Goal: Task Accomplishment & Management: Manage account settings

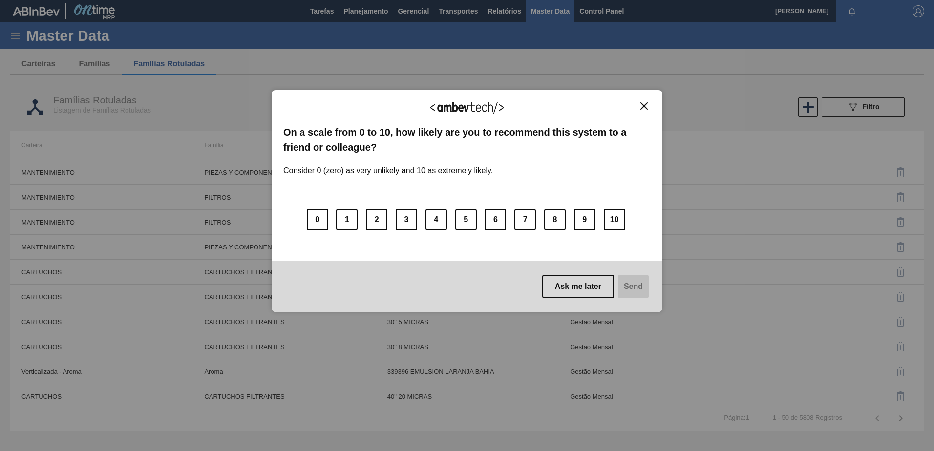
click at [646, 110] on button "Close" at bounding box center [643, 106] width 13 height 8
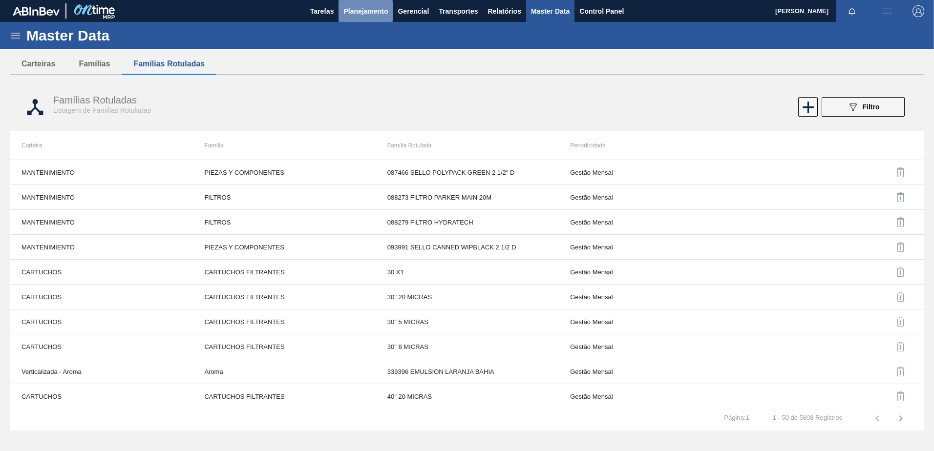
click at [363, 18] on button "Planejamento" at bounding box center [365, 11] width 54 height 22
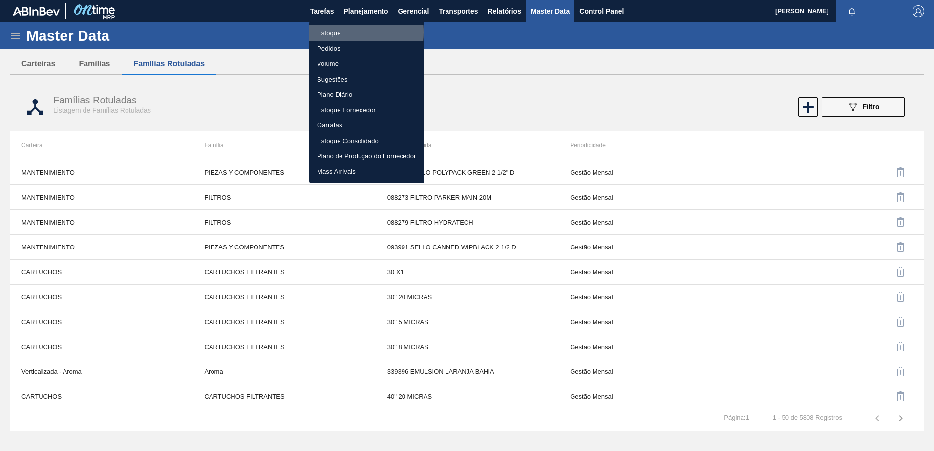
drag, startPoint x: 327, startPoint y: 32, endPoint x: 337, endPoint y: 29, distance: 10.3
click at [327, 32] on li "Estoque" at bounding box center [366, 33] width 115 height 16
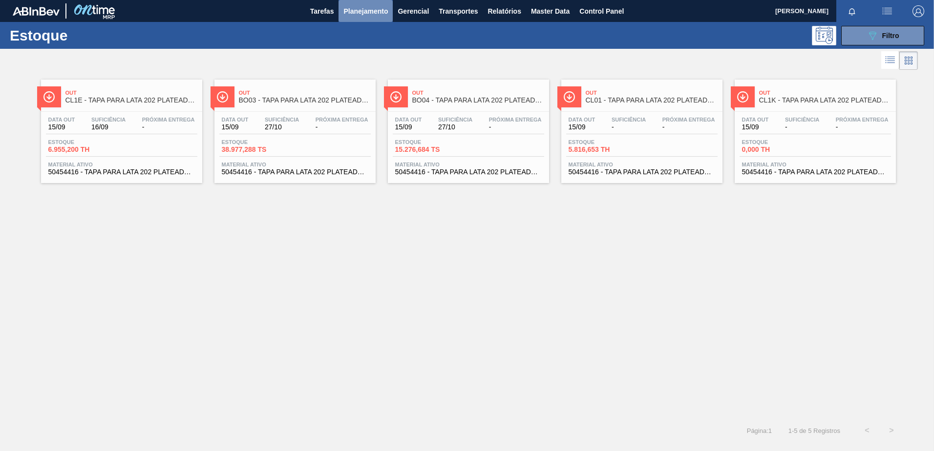
click at [377, 16] on span "Planejamento" at bounding box center [365, 11] width 44 height 12
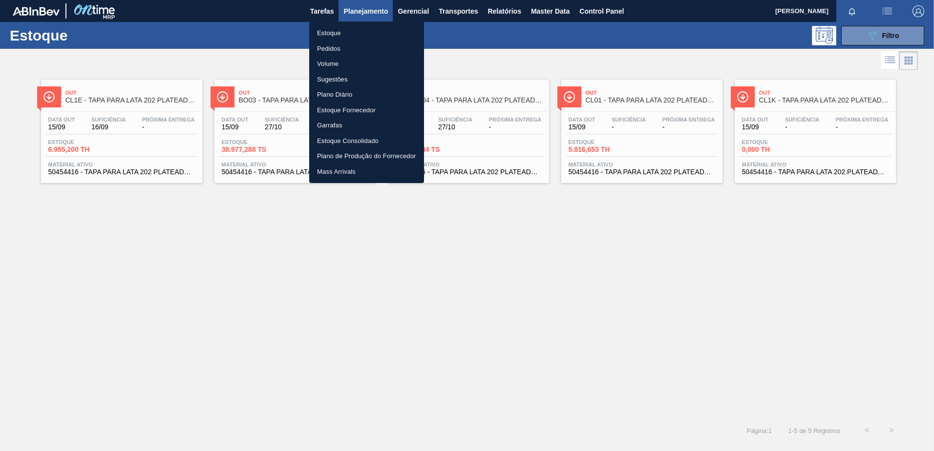
click at [331, 46] on li "Pedidos" at bounding box center [366, 49] width 115 height 16
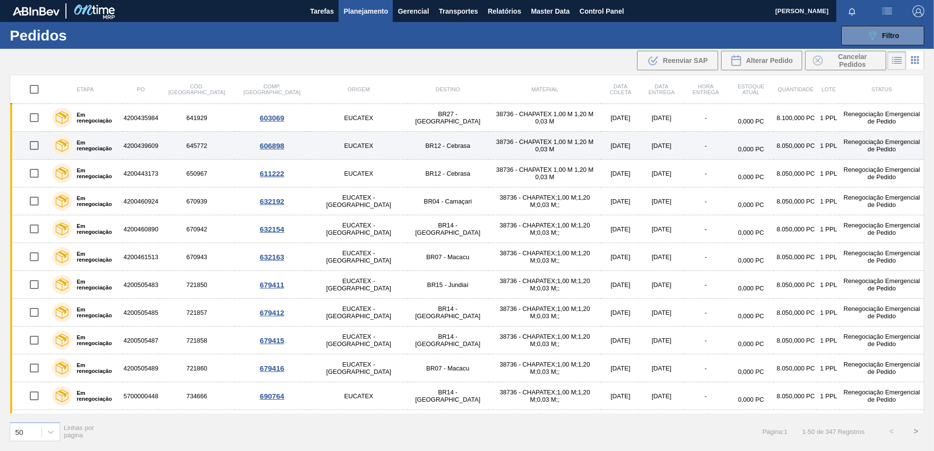
click at [42, 138] on input "checkbox" at bounding box center [34, 145] width 21 height 21
checkbox input "true"
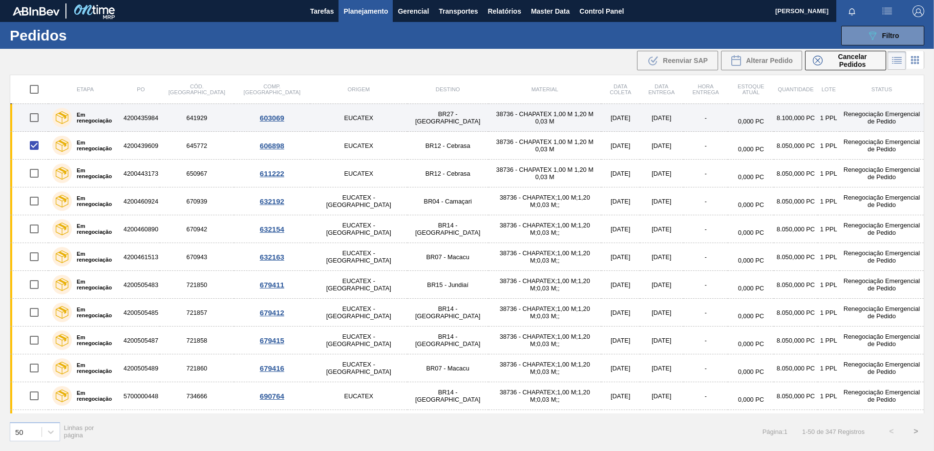
click at [38, 119] on input "checkbox" at bounding box center [34, 117] width 21 height 21
checkbox input "true"
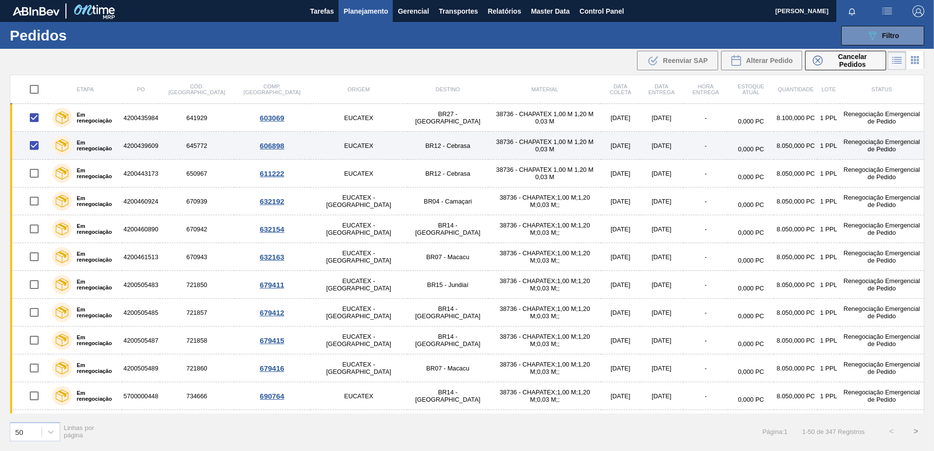
click at [43, 145] on input "checkbox" at bounding box center [34, 145] width 21 height 21
checkbox input "false"
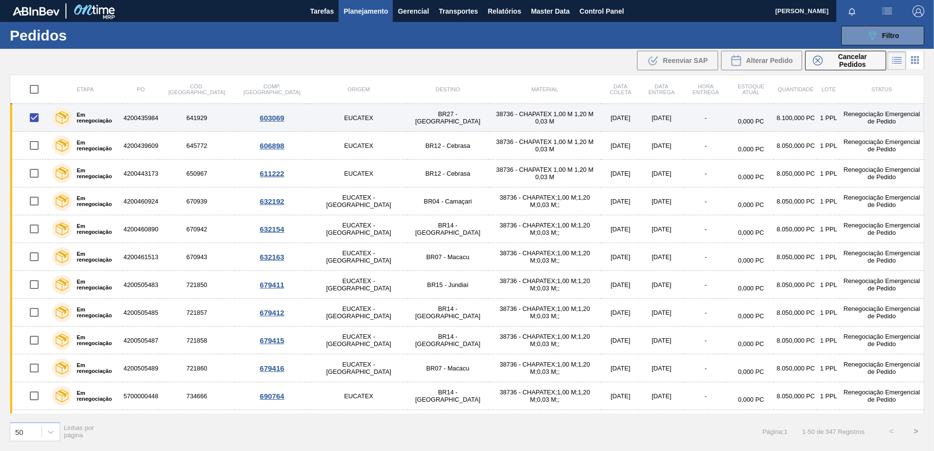
click at [37, 118] on input "checkbox" at bounding box center [34, 117] width 21 height 21
checkbox input "false"
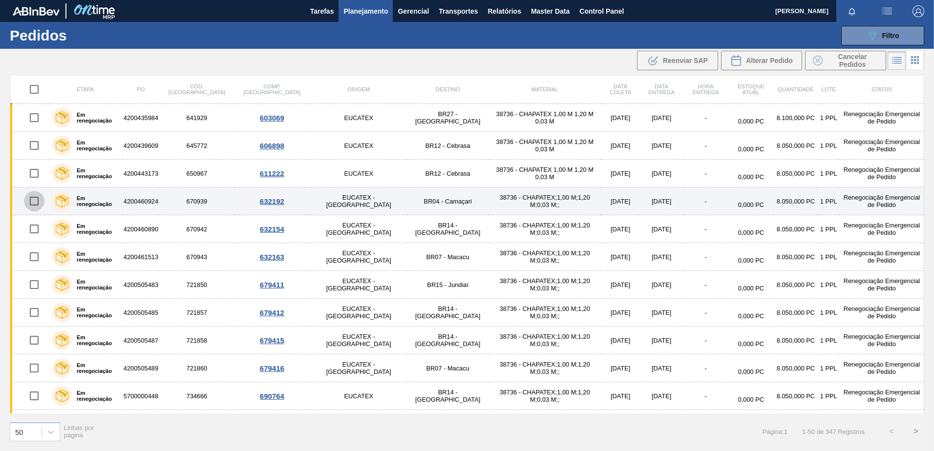
click at [29, 210] on input "checkbox" at bounding box center [34, 201] width 21 height 21
checkbox input "true"
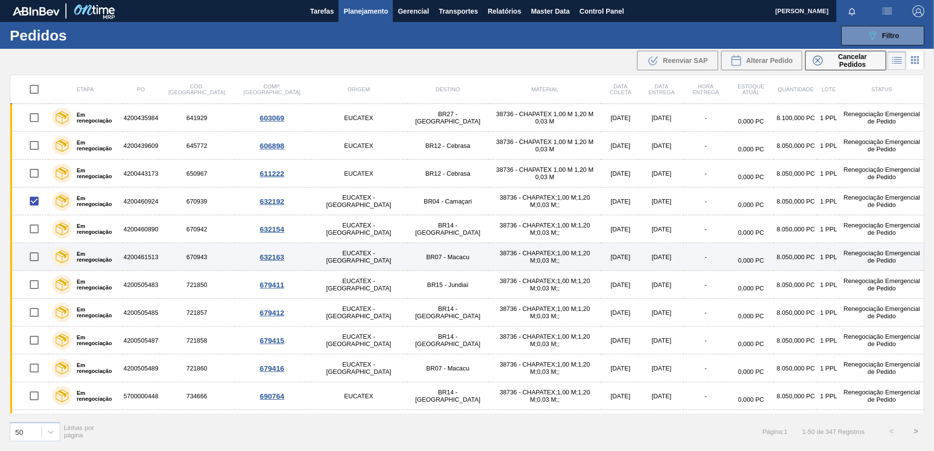
click at [27, 267] on td at bounding box center [29, 257] width 39 height 28
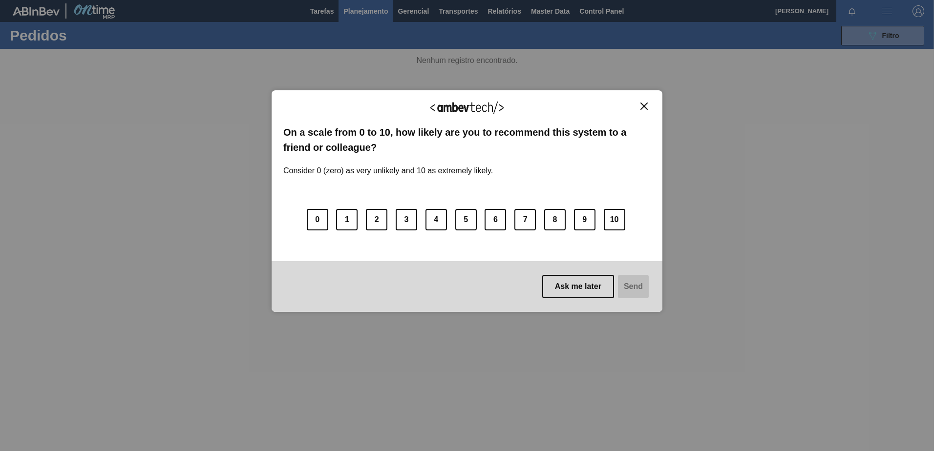
click at [643, 108] on img "Close" at bounding box center [643, 106] width 7 height 7
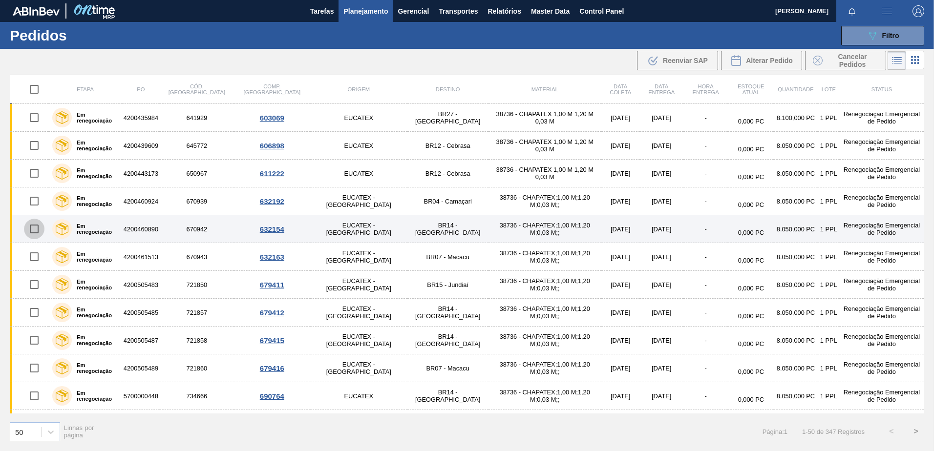
click at [32, 235] on input "checkbox" at bounding box center [34, 229] width 21 height 21
checkbox input "true"
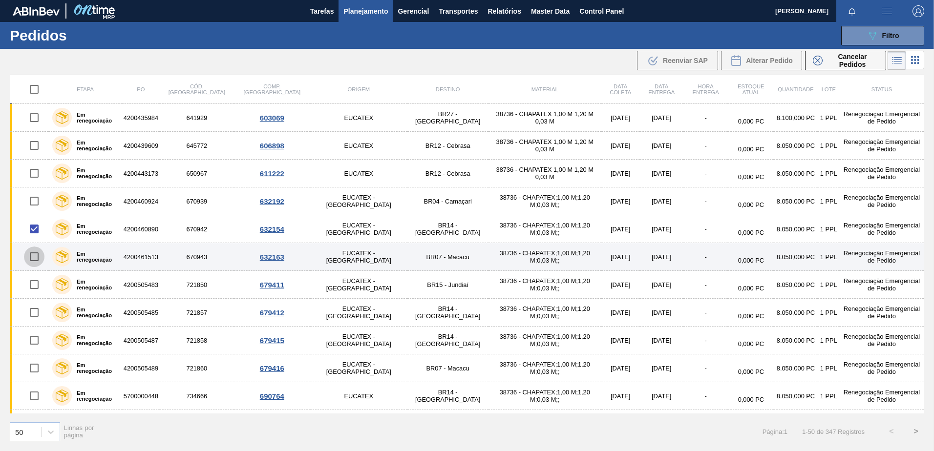
click at [30, 257] on input "checkbox" at bounding box center [34, 257] width 21 height 21
checkbox input "true"
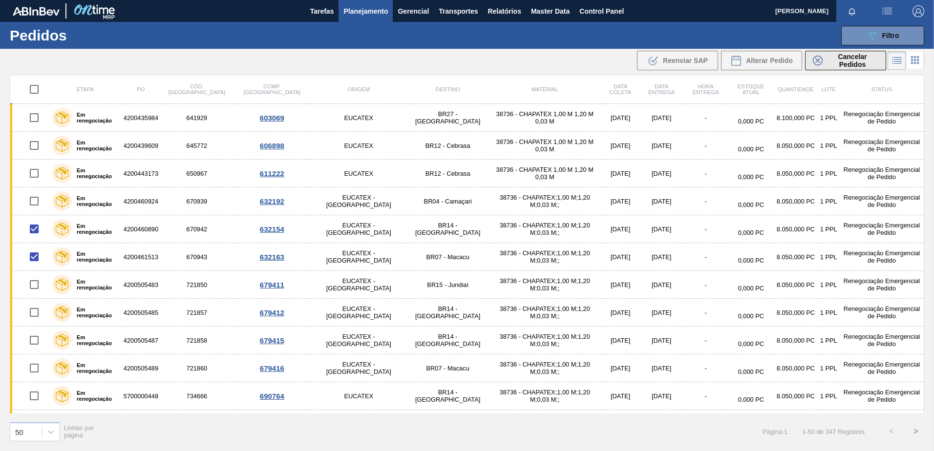
click at [839, 66] on span "Cancelar Pedidos" at bounding box center [852, 61] width 52 height 16
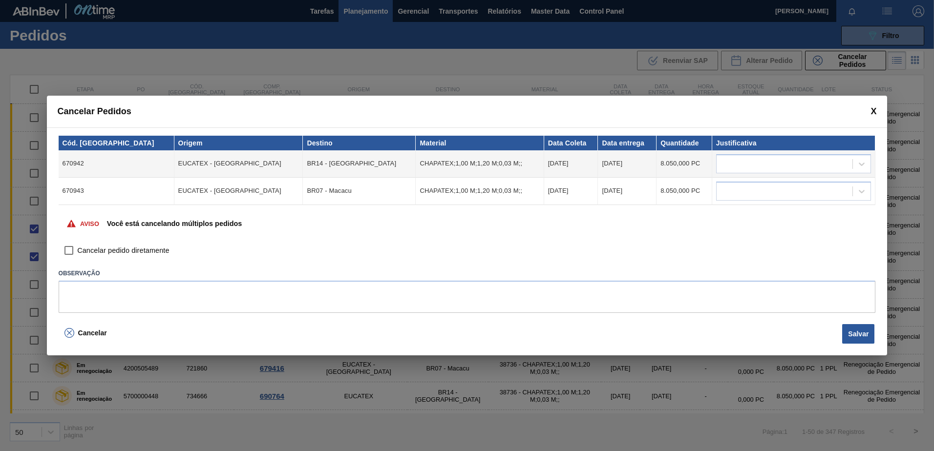
click at [874, 110] on span at bounding box center [873, 111] width 6 height 10
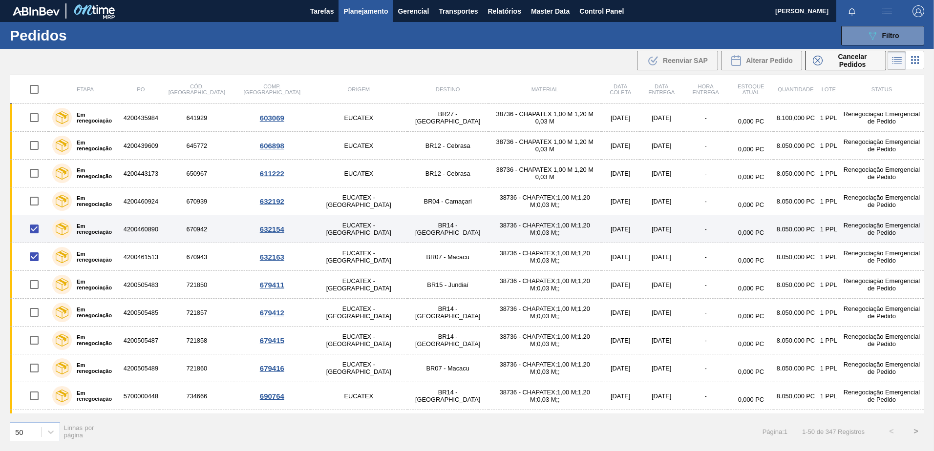
click at [41, 230] on input "checkbox" at bounding box center [34, 229] width 21 height 21
checkbox input "false"
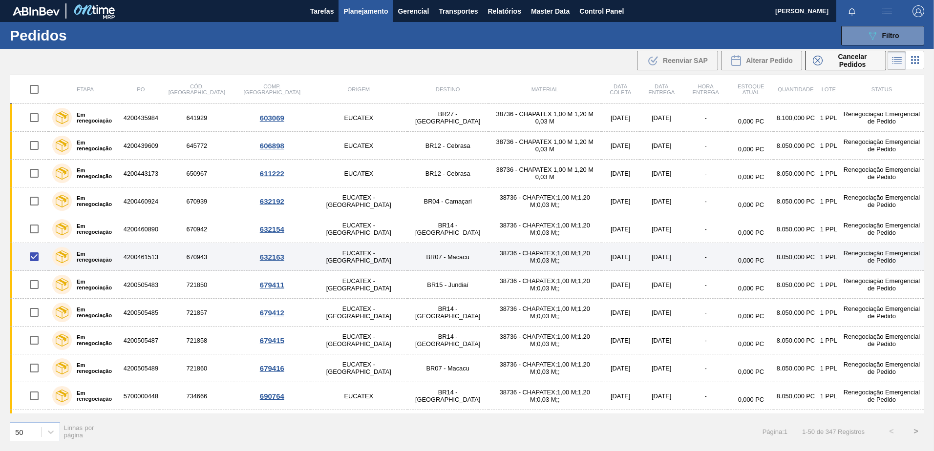
click at [36, 264] on input "checkbox" at bounding box center [34, 257] width 21 height 21
checkbox input "false"
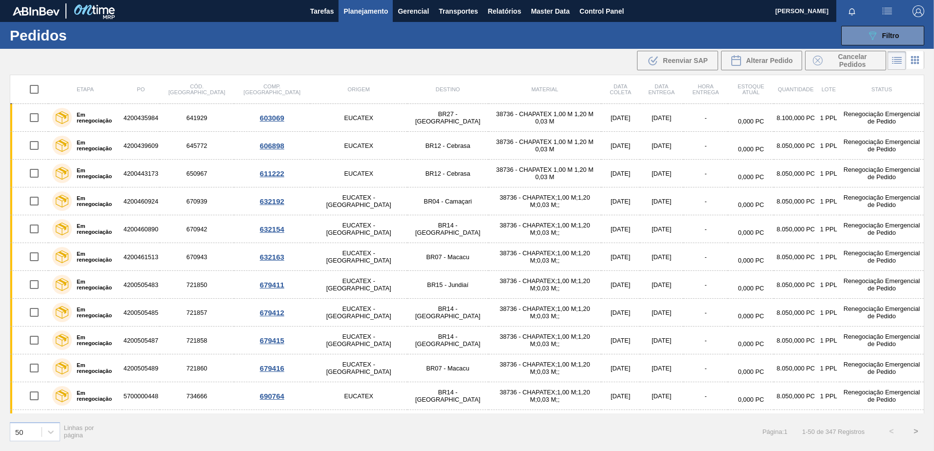
click at [920, 12] on img "button" at bounding box center [918, 11] width 12 height 12
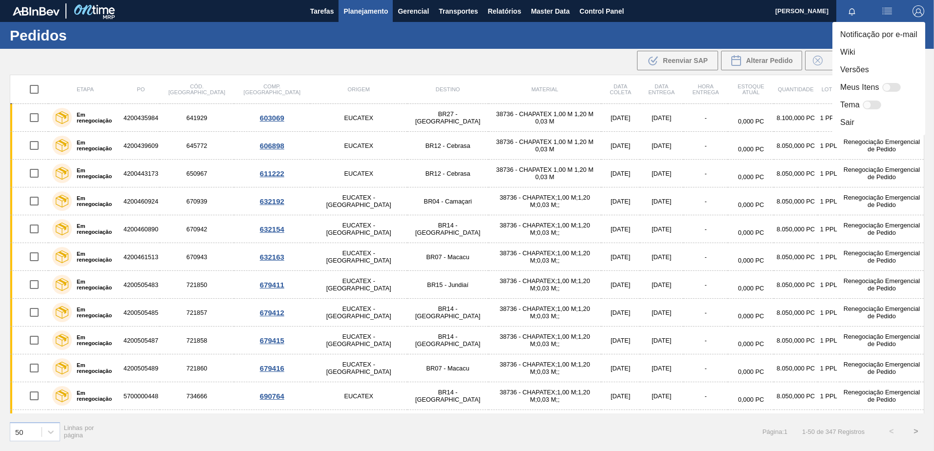
click at [860, 124] on li "Sair" at bounding box center [878, 123] width 93 height 18
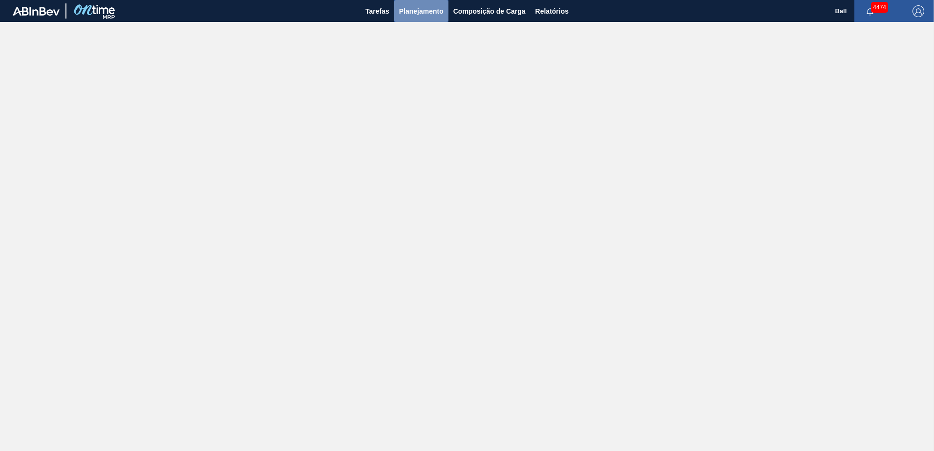
click at [440, 12] on span "Planejamento" at bounding box center [421, 11] width 44 height 12
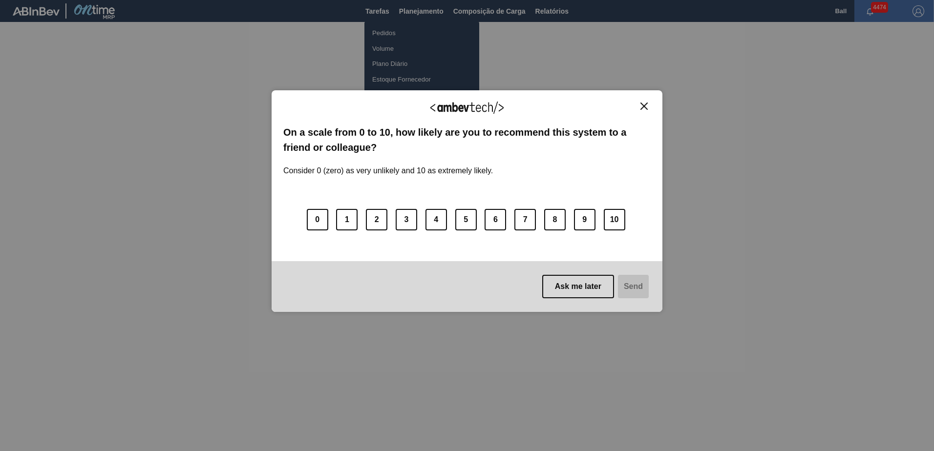
click at [407, 35] on div "We appreciate your feedback! On a scale from 0 to 10, how likely are you to rec…" at bounding box center [467, 201] width 391 height 424
click at [401, 33] on div "We appreciate your feedback! On a scale from 0 to 10, how likely are you to rec…" at bounding box center [467, 201] width 391 height 424
click at [644, 106] on img "Close" at bounding box center [643, 106] width 7 height 7
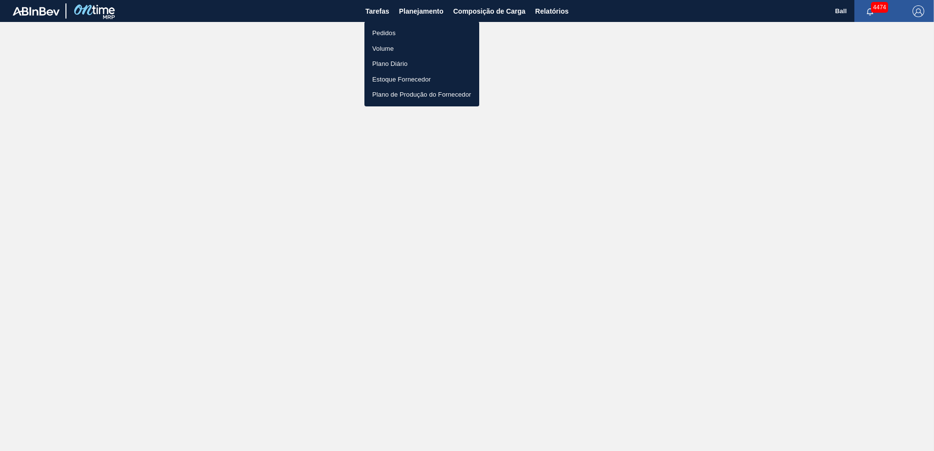
click at [394, 31] on li "Pedidos" at bounding box center [421, 33] width 115 height 16
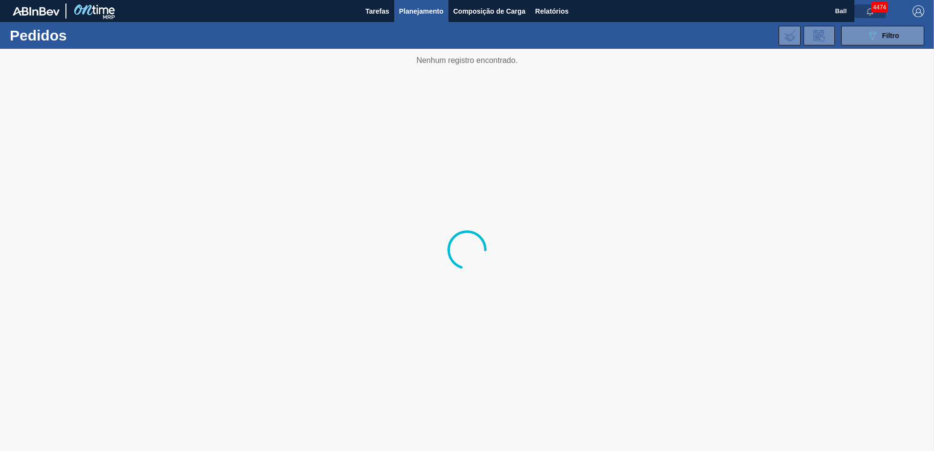
click at [870, 13] on icon "button" at bounding box center [870, 11] width 6 height 7
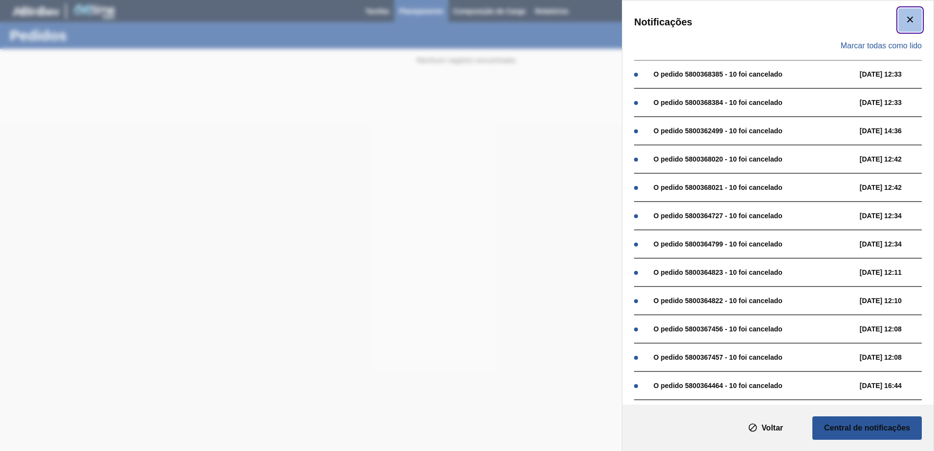
click at [914, 17] on button "botão de ícone" at bounding box center [909, 19] width 23 height 23
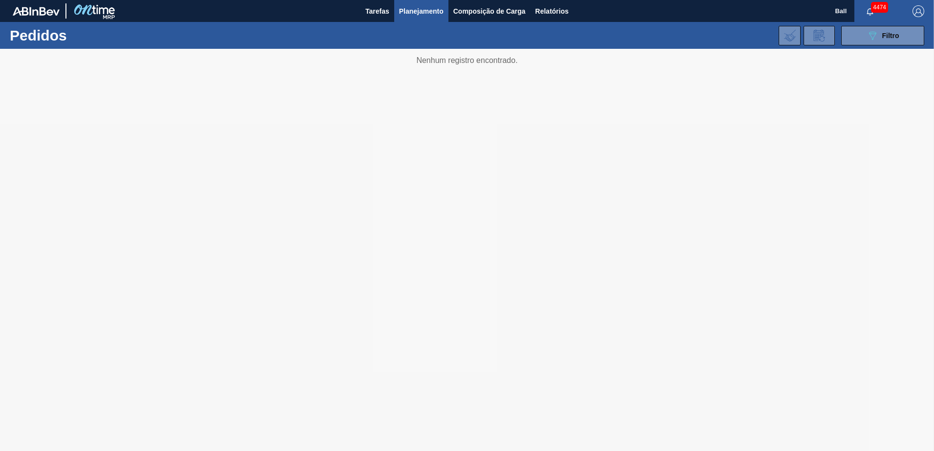
click at [420, 21] on button "Planejamento" at bounding box center [421, 11] width 54 height 22
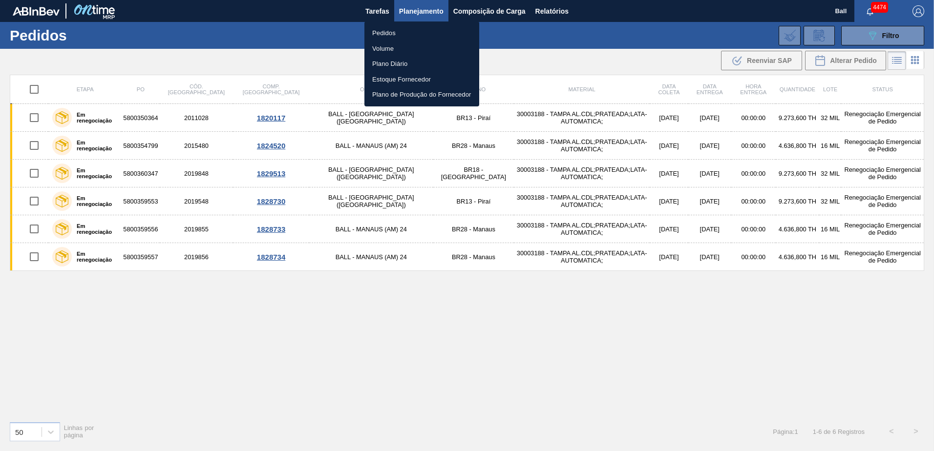
click at [236, 68] on div at bounding box center [467, 225] width 934 height 451
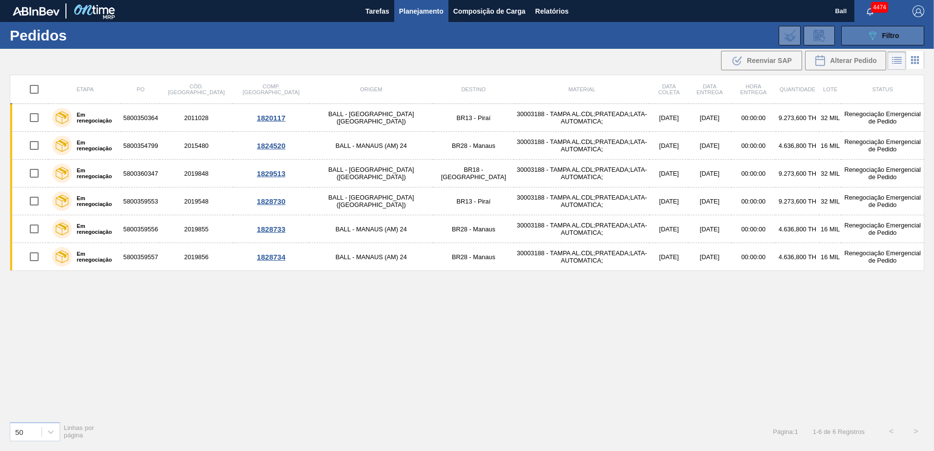
click at [881, 39] on div "089F7B8B-B2A5-4AFE-B5C0-19BA573D28AC Filtro" at bounding box center [882, 36] width 33 height 12
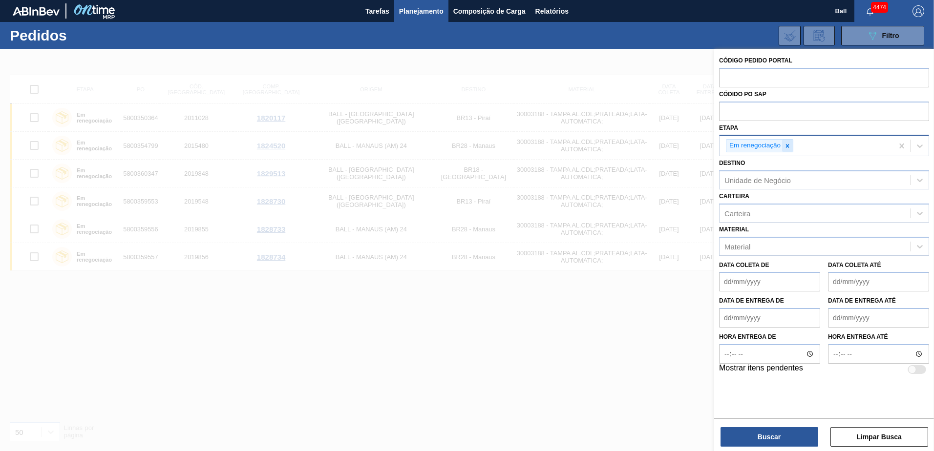
click at [785, 150] on div at bounding box center [787, 146] width 11 height 12
click at [785, 146] on div "Etapa" at bounding box center [814, 145] width 191 height 14
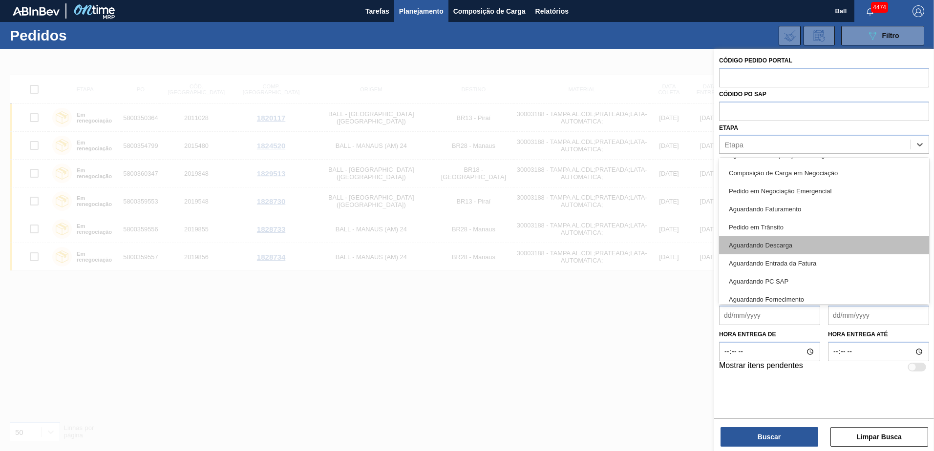
scroll to position [49, 0]
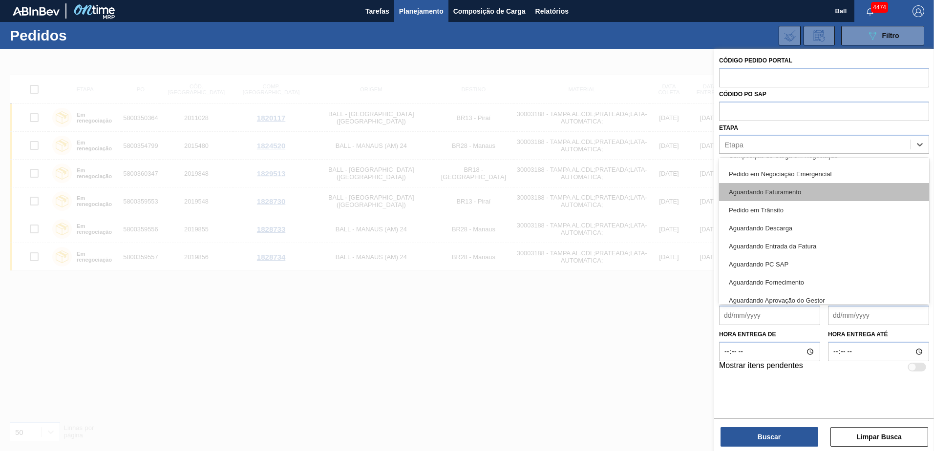
click at [788, 193] on div "Aguardando Faturamento" at bounding box center [824, 192] width 210 height 18
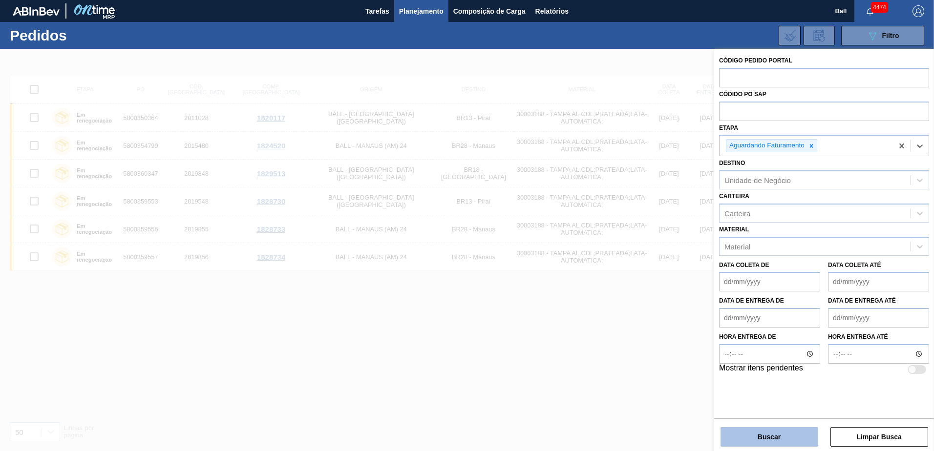
click at [764, 442] on button "Buscar" at bounding box center [769, 437] width 98 height 20
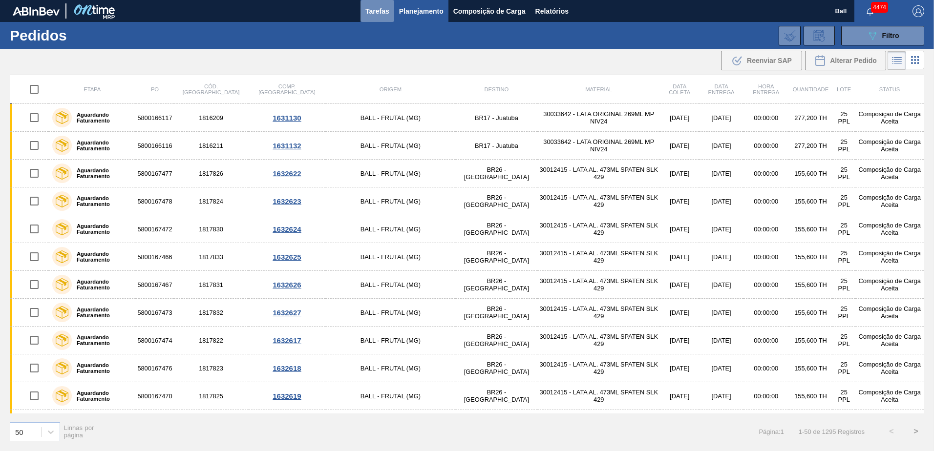
click at [377, 6] on span "Tarefas" at bounding box center [377, 11] width 24 height 12
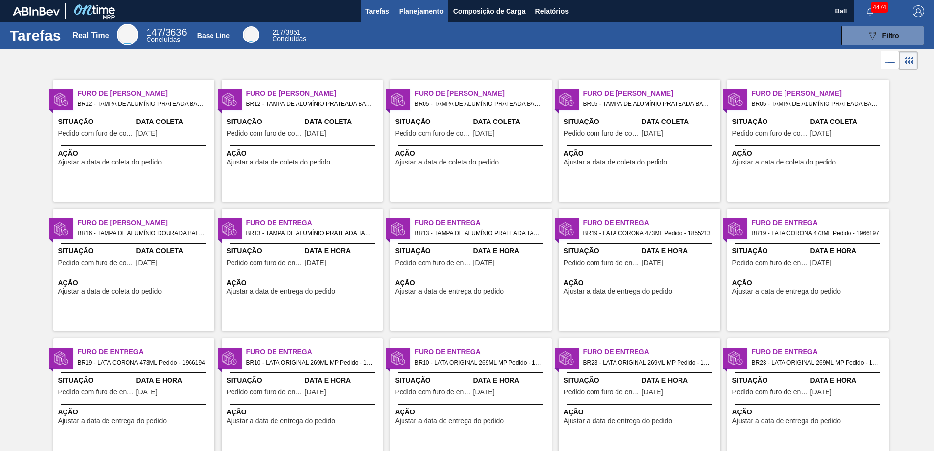
click at [414, 11] on span "Planejamento" at bounding box center [421, 11] width 44 height 12
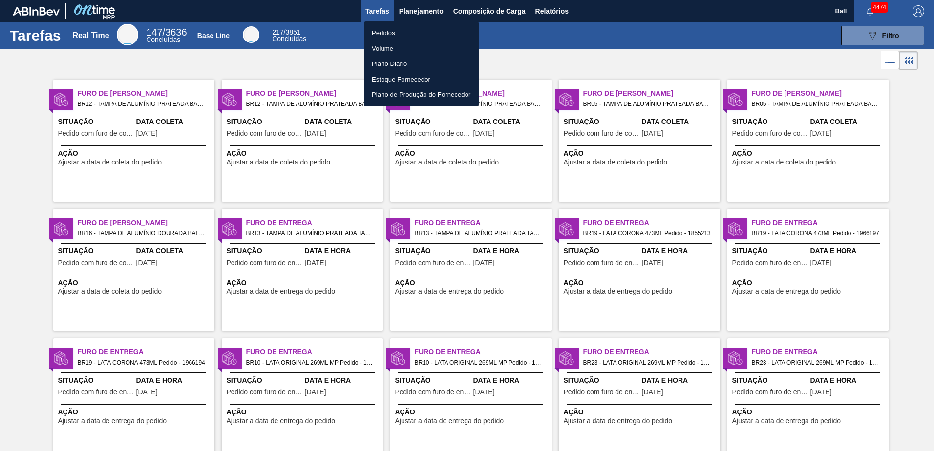
click at [392, 33] on li "Pedidos" at bounding box center [421, 33] width 115 height 16
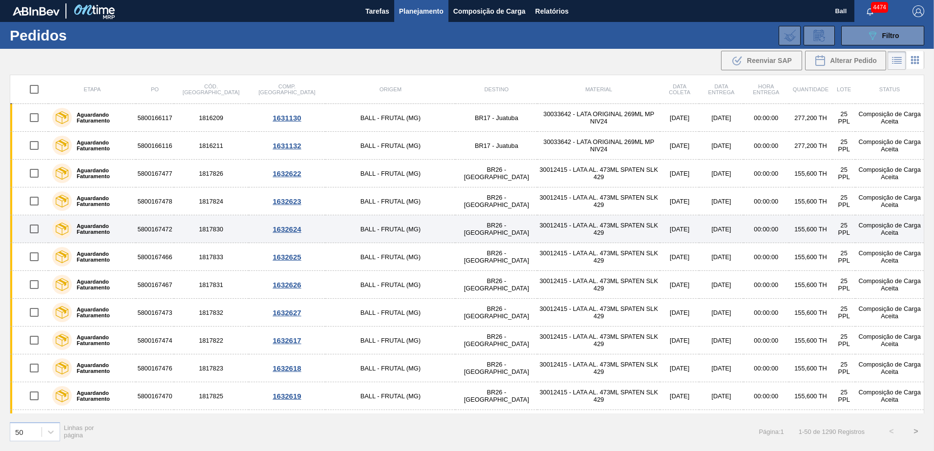
click at [37, 231] on input "checkbox" at bounding box center [34, 229] width 21 height 21
checkbox input "true"
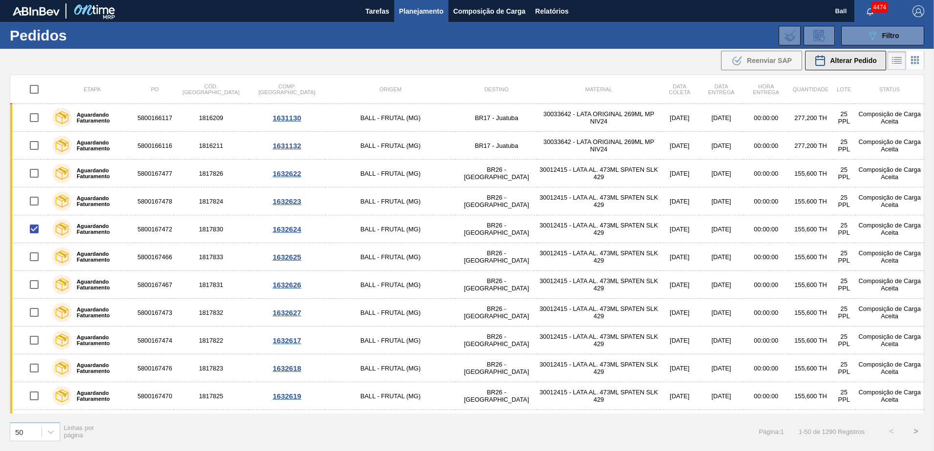
click at [822, 59] on icon at bounding box center [820, 61] width 12 height 12
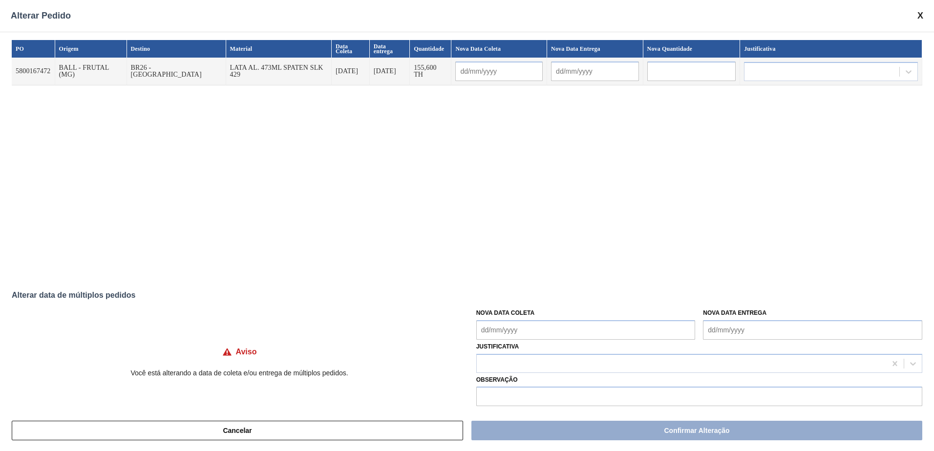
click at [920, 19] on span at bounding box center [920, 16] width 6 height 10
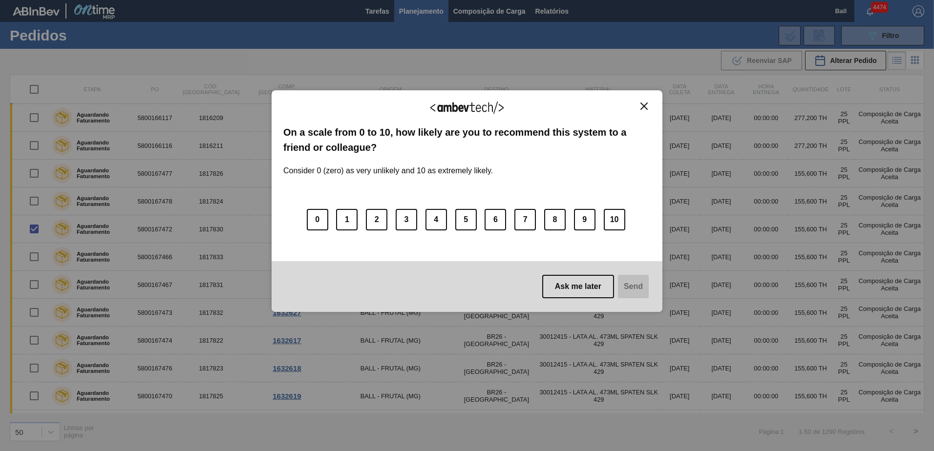
click at [647, 106] on img "Close" at bounding box center [643, 106] width 7 height 7
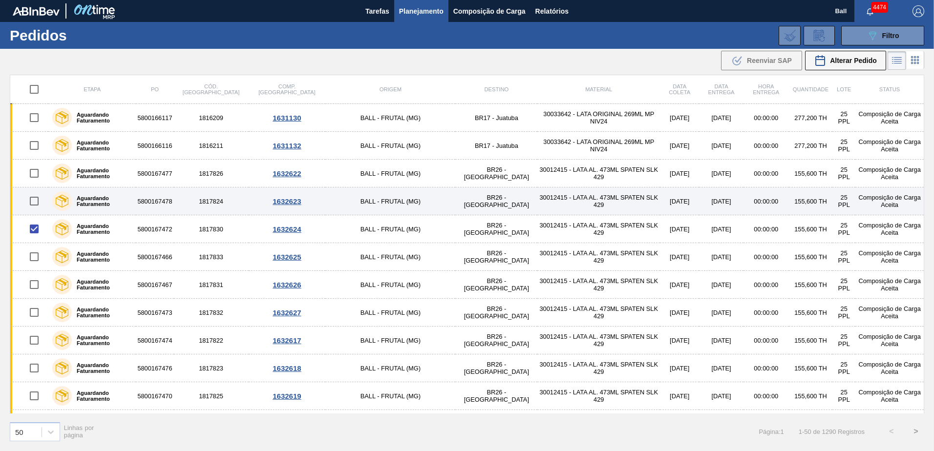
click at [39, 204] on input "checkbox" at bounding box center [34, 201] width 21 height 21
checkbox input "true"
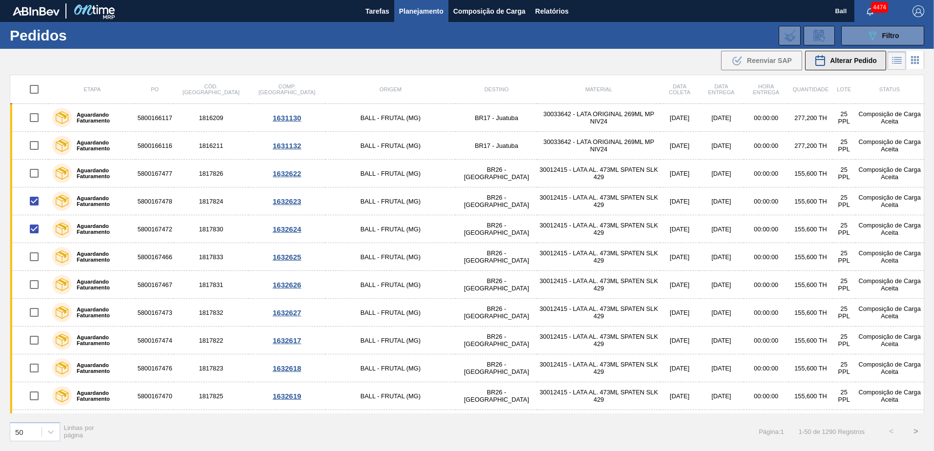
click at [821, 58] on icon at bounding box center [820, 61] width 12 height 12
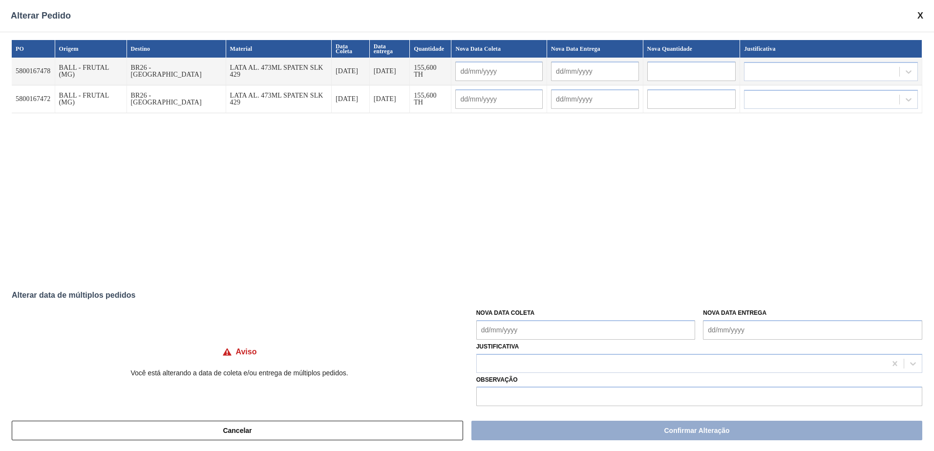
click at [922, 13] on span at bounding box center [920, 16] width 6 height 10
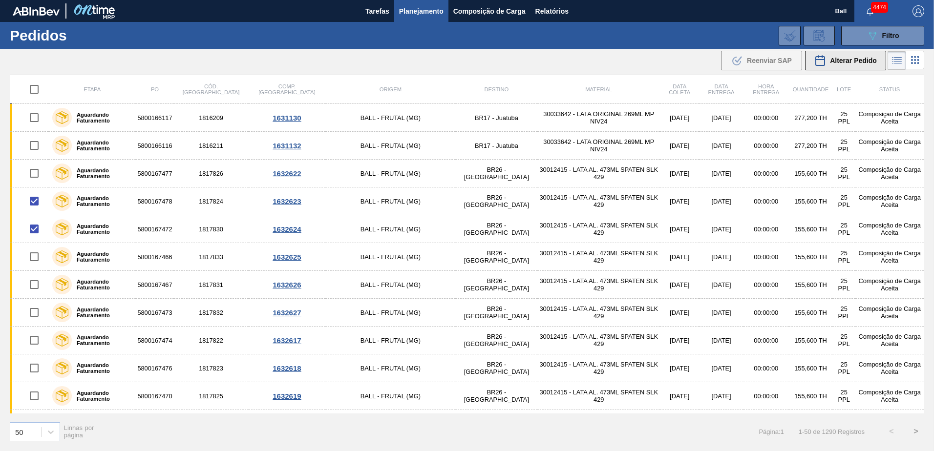
drag, startPoint x: 857, startPoint y: 59, endPoint x: 852, endPoint y: 62, distance: 6.0
click at [852, 62] on span "Alterar Pedido" at bounding box center [853, 61] width 47 height 8
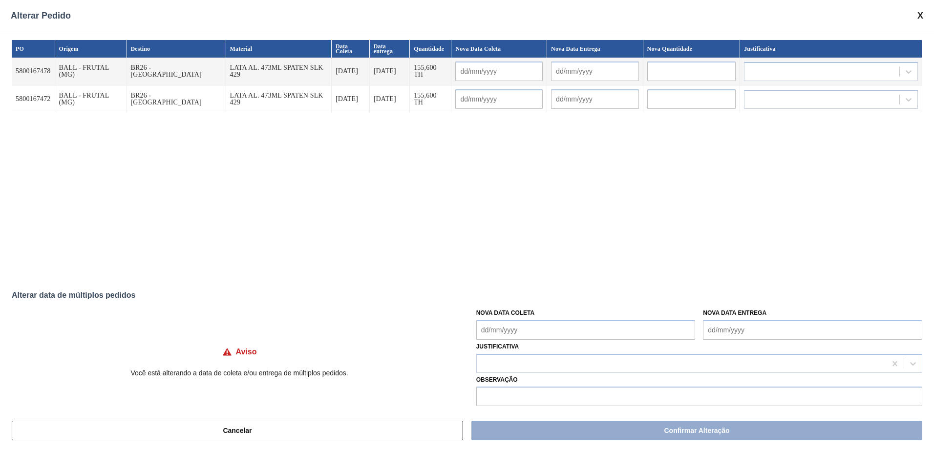
click at [919, 18] on span at bounding box center [920, 16] width 6 height 10
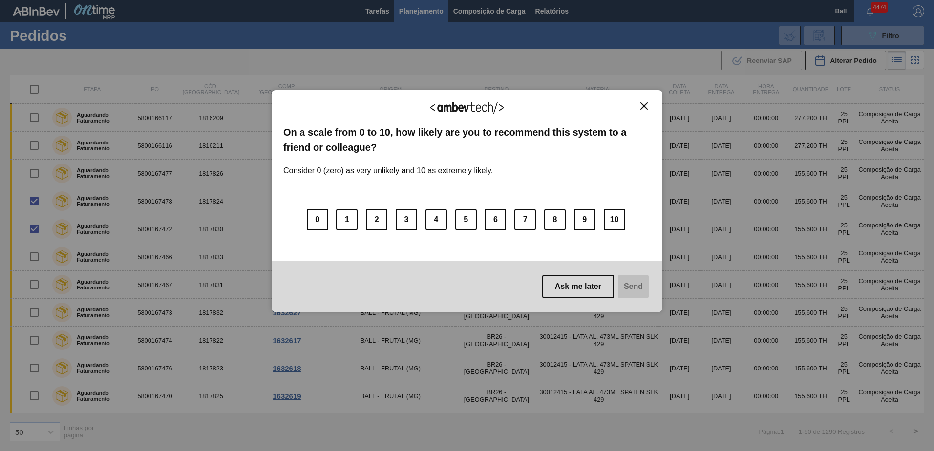
click at [642, 108] on img "Close" at bounding box center [643, 106] width 7 height 7
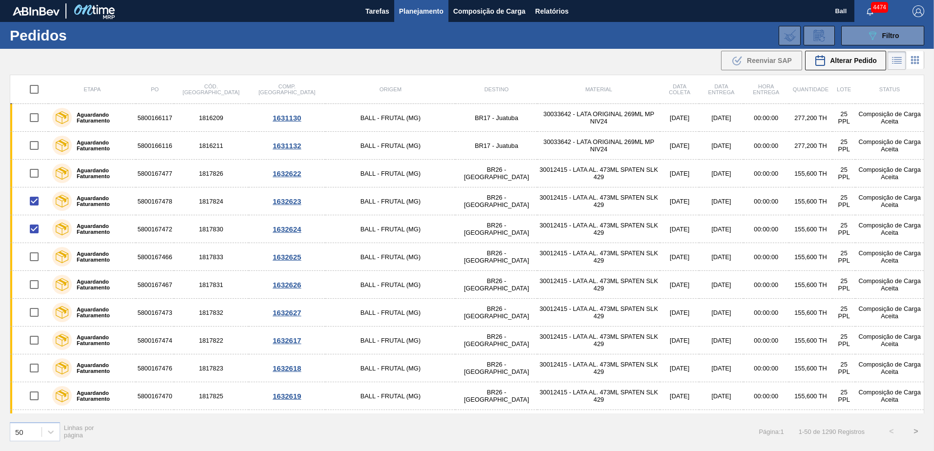
click at [626, 54] on div ".b{fill:var(--color-action-default)} Reenviar SAP Alterar Pedido" at bounding box center [467, 60] width 934 height 23
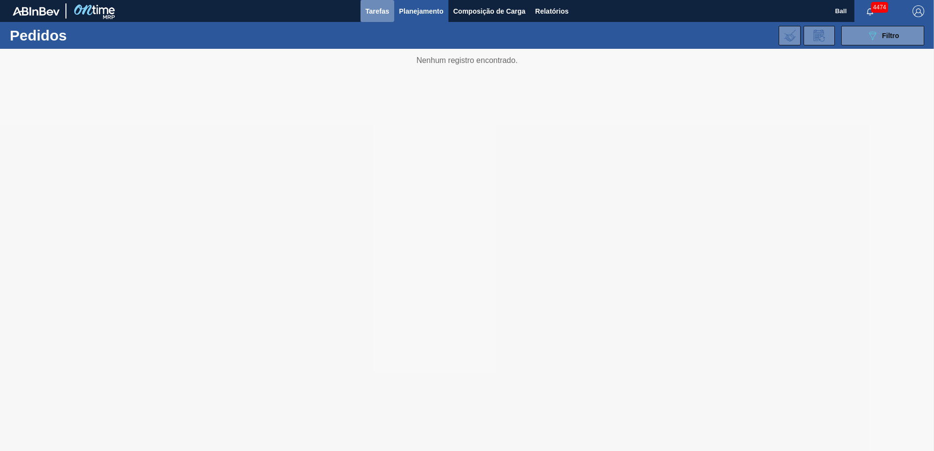
click at [378, 13] on span "Tarefas" at bounding box center [377, 11] width 24 height 12
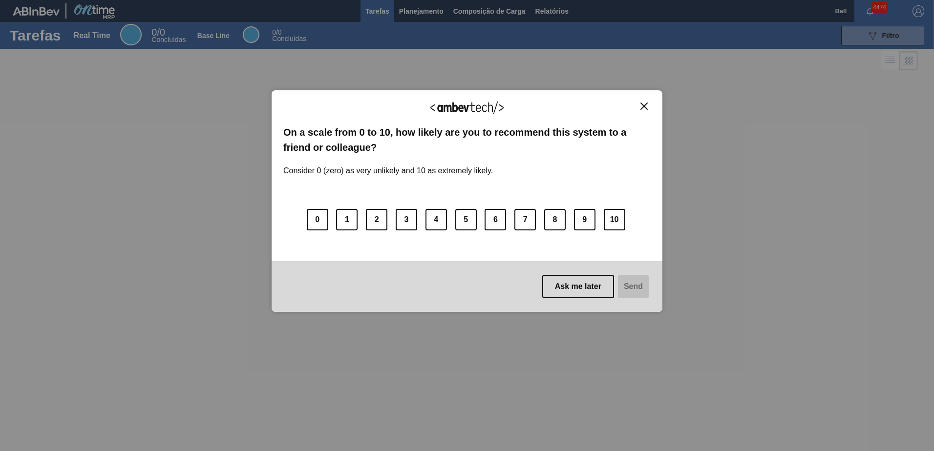
click at [643, 108] on img "Close" at bounding box center [643, 106] width 7 height 7
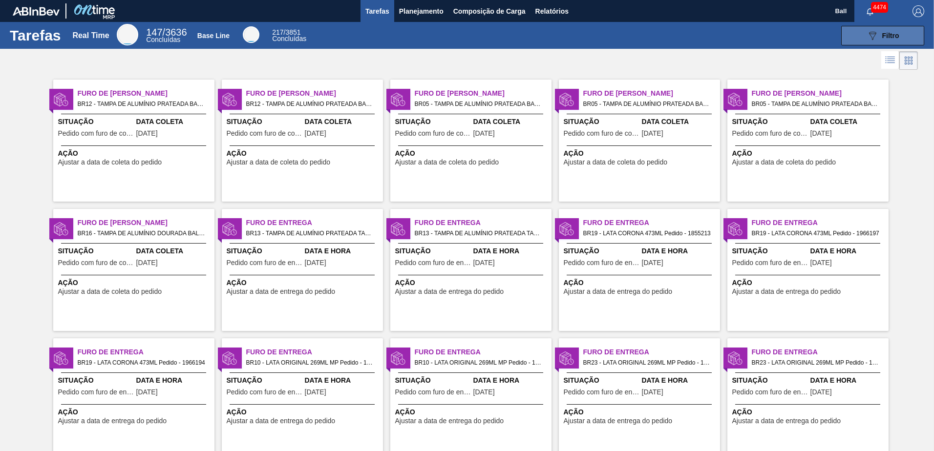
click at [869, 33] on icon "089F7B8B-B2A5-4AFE-B5C0-19BA573D28AC" at bounding box center [872, 36] width 12 height 12
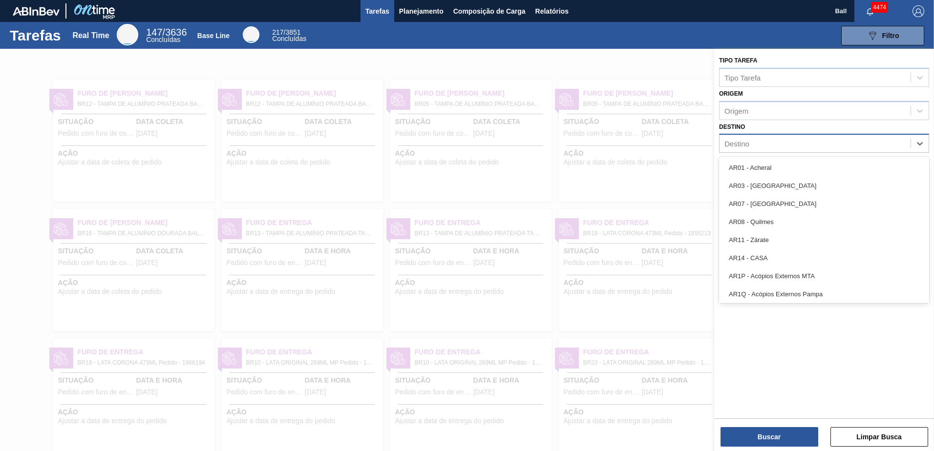
click at [779, 141] on div "Destino" at bounding box center [814, 144] width 191 height 14
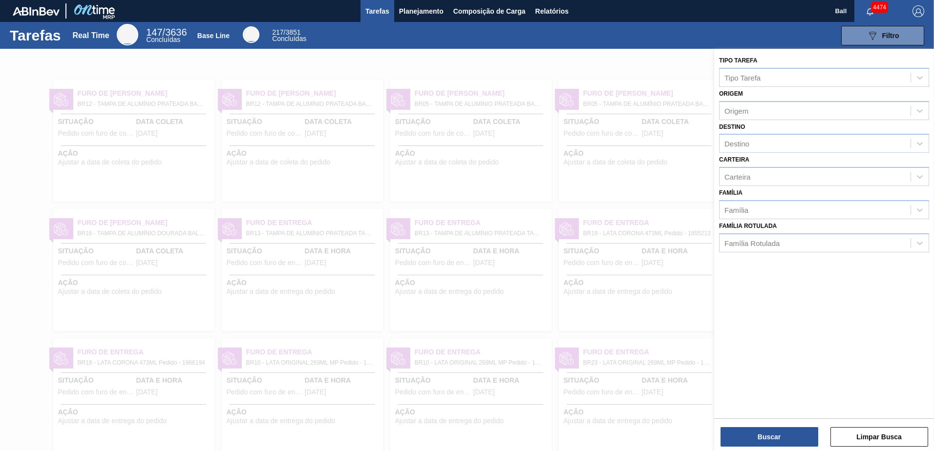
click at [779, 122] on div "Destino Destino" at bounding box center [824, 136] width 210 height 33
click at [773, 174] on div "Carteira" at bounding box center [814, 177] width 191 height 14
click at [766, 160] on div "Carteira option [BEES] Água focused, 1 of 101. 101 results available. Use Up an…" at bounding box center [824, 169] width 210 height 33
click at [771, 105] on div "Origem" at bounding box center [814, 111] width 191 height 14
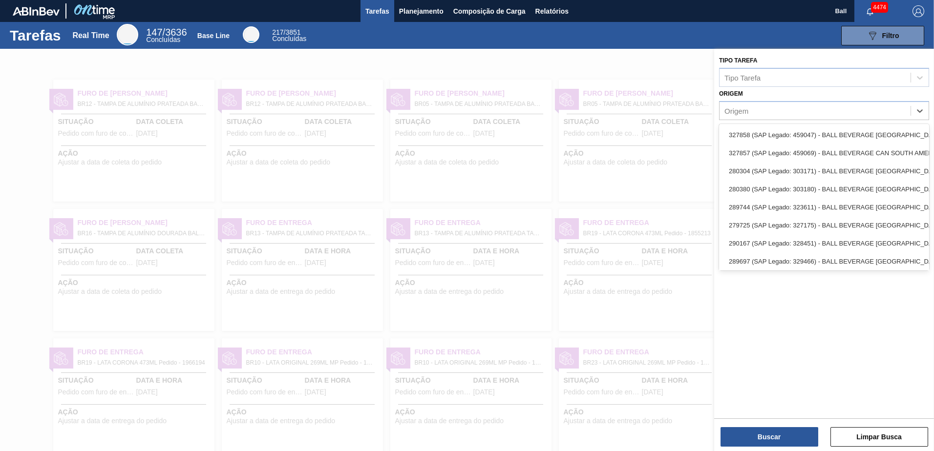
click at [784, 87] on div "Origem option 327858 (SAP Legado: 459047) - BALL BEVERAGE CAN SOUTH AMERICA foc…" at bounding box center [824, 103] width 210 height 33
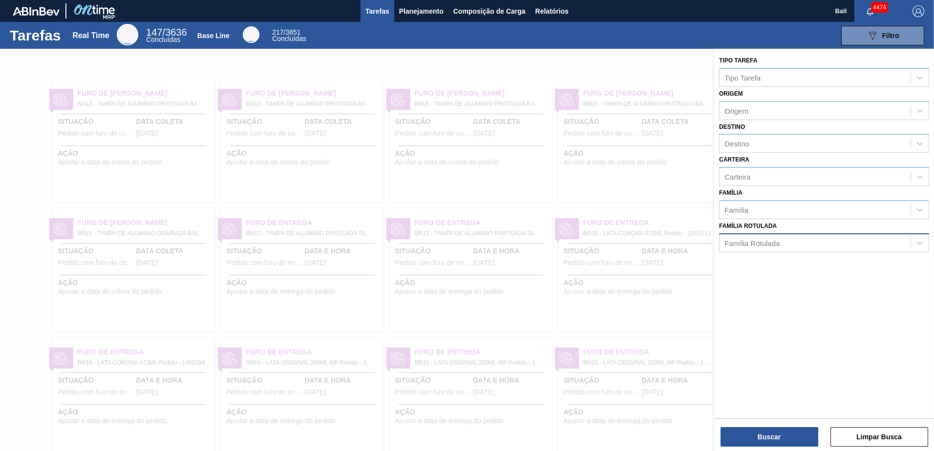
click at [765, 249] on div "Família Rotulada" at bounding box center [814, 243] width 191 height 14
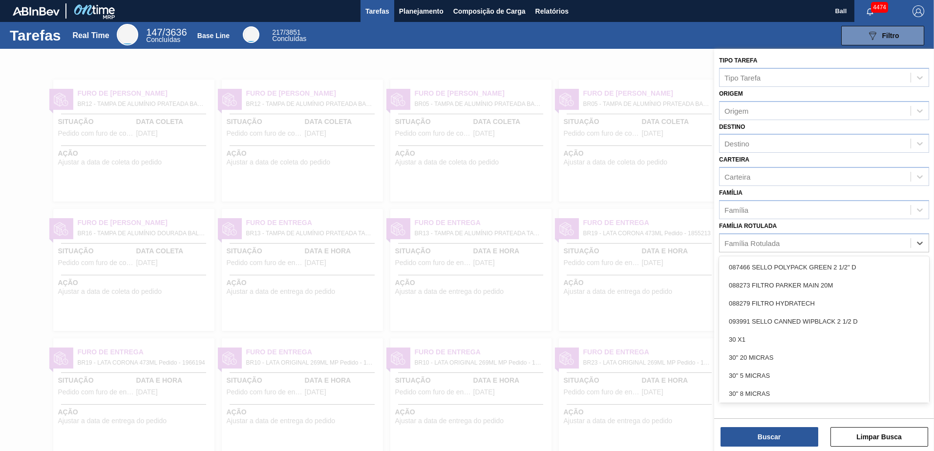
click at [759, 221] on div "Família Rotulada option 087466 SELLO POLYPACK GREEN 2 1/2" D focused, 1 of 101.…" at bounding box center [824, 235] width 210 height 33
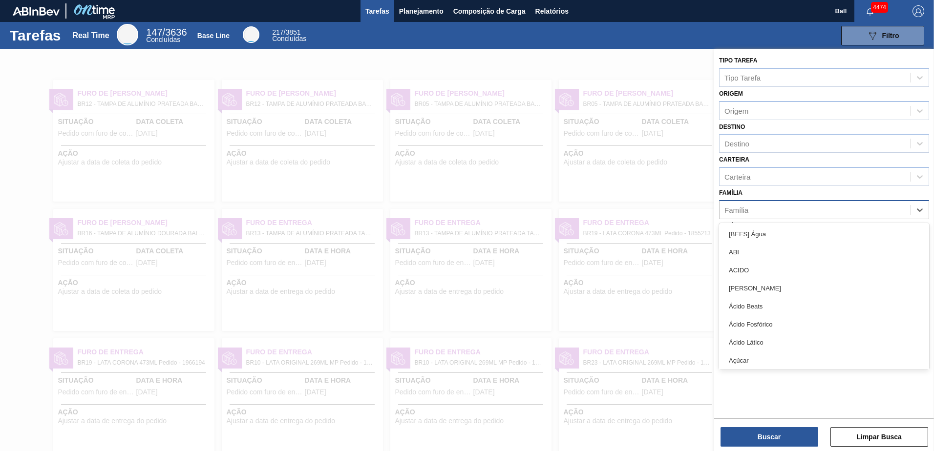
click at [754, 212] on div "Família" at bounding box center [814, 210] width 191 height 14
click at [763, 177] on div "Carteira" at bounding box center [814, 177] width 191 height 14
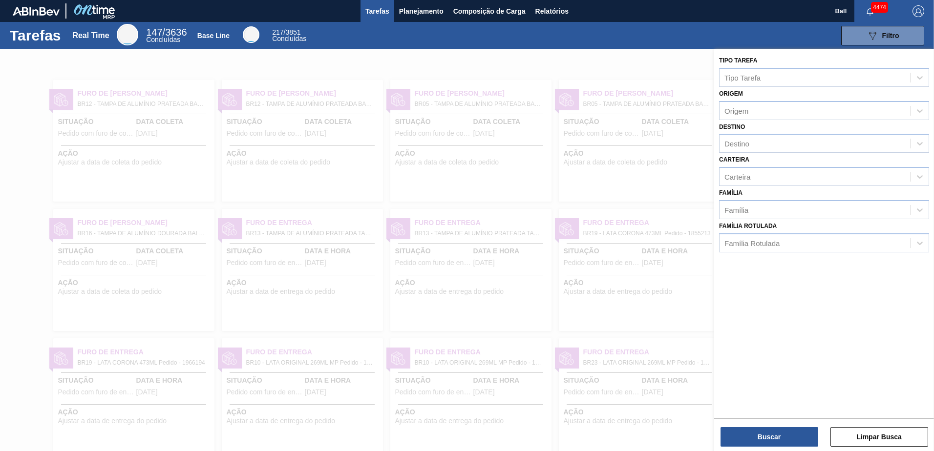
click at [762, 156] on div "Carteira Carteira" at bounding box center [824, 169] width 210 height 33
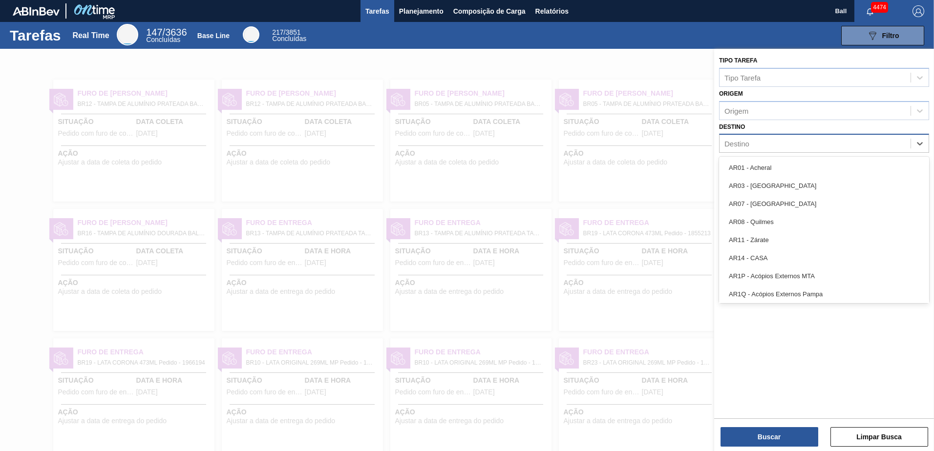
click at [757, 147] on div "Destino" at bounding box center [814, 144] width 191 height 14
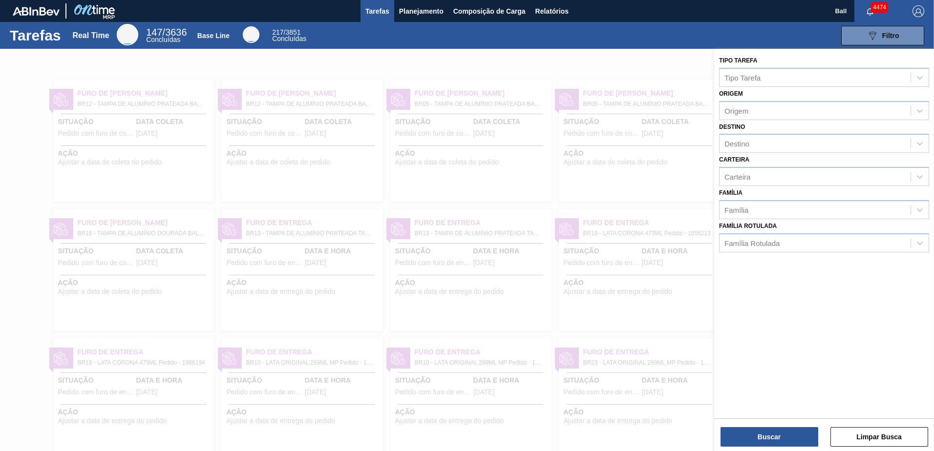
click at [759, 122] on div "Destino Destino" at bounding box center [824, 136] width 210 height 33
click at [759, 119] on div "Origem" at bounding box center [824, 110] width 210 height 19
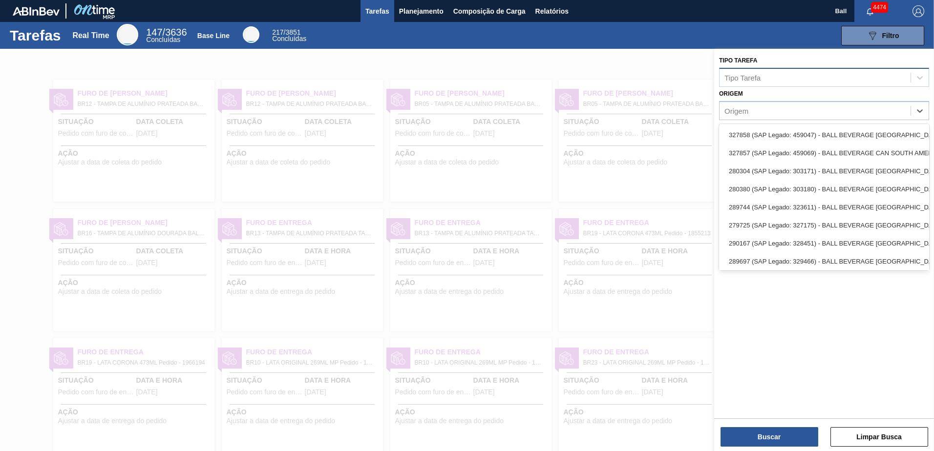
click at [768, 81] on div "Tipo Tarefa" at bounding box center [814, 77] width 191 height 14
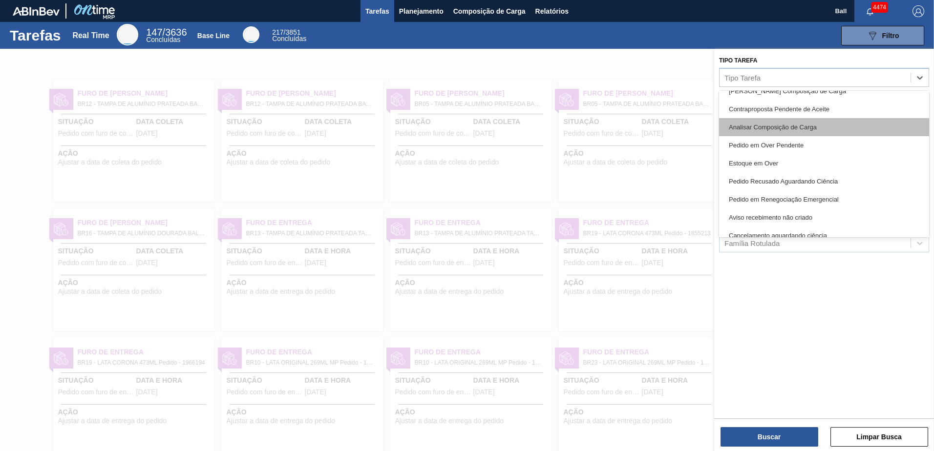
scroll to position [98, 0]
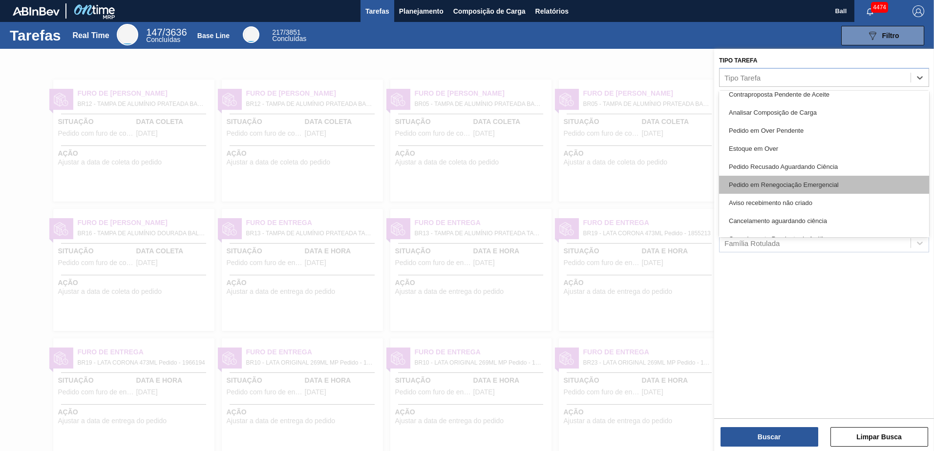
click at [821, 183] on div "Pedido em Renegociação Emergencial" at bounding box center [824, 185] width 210 height 18
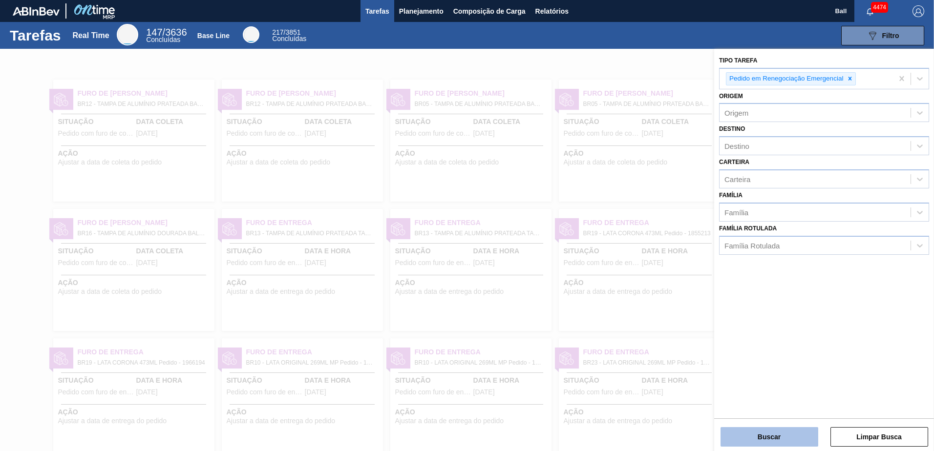
click at [772, 442] on button "Buscar" at bounding box center [769, 437] width 98 height 20
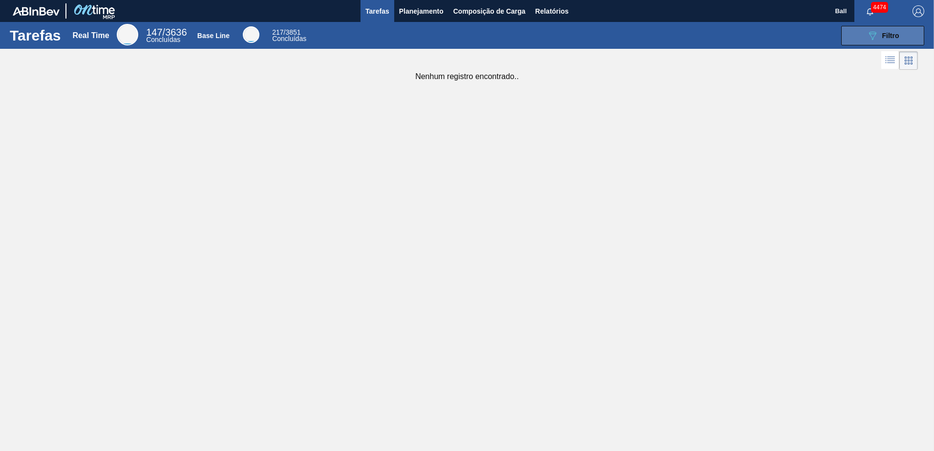
click at [877, 31] on icon "089F7B8B-B2A5-4AFE-B5C0-19BA573D28AC" at bounding box center [872, 36] width 12 height 12
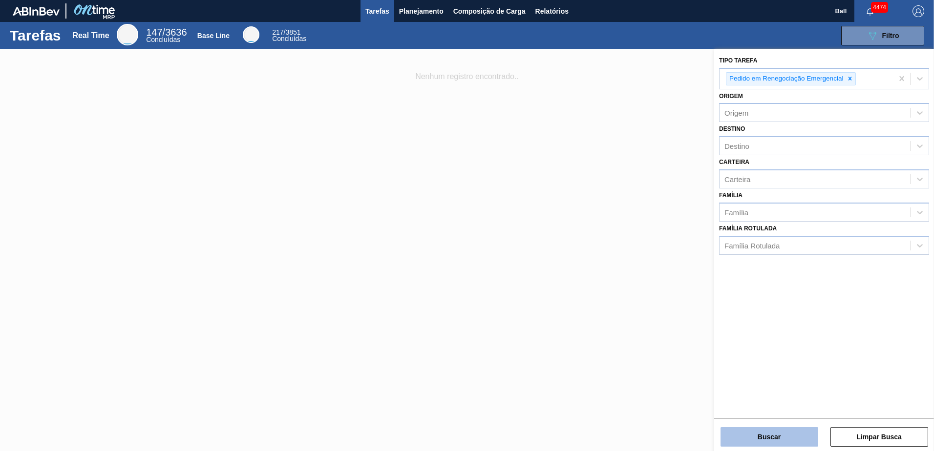
click at [765, 436] on button "Buscar" at bounding box center [769, 437] width 98 height 20
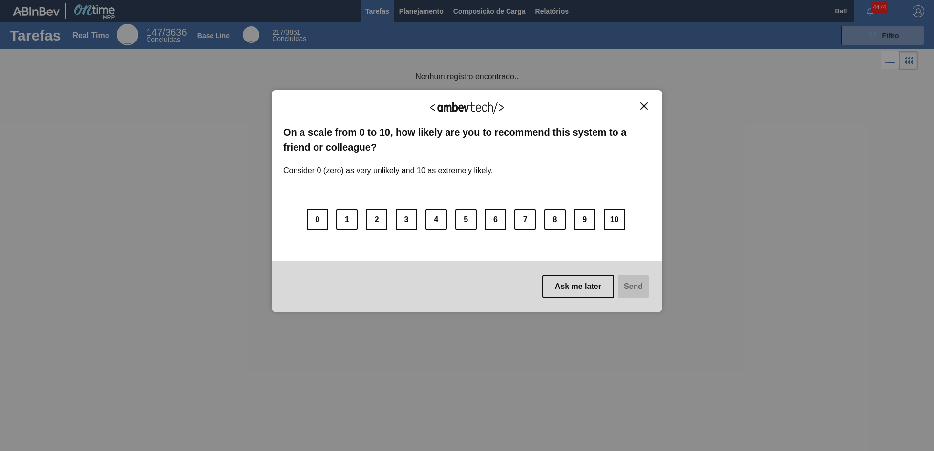
click at [645, 104] on img "Close" at bounding box center [643, 106] width 7 height 7
click at [647, 98] on div "We appreciate your feedback! On a scale from 0 to 10, how likely are you to rec…" at bounding box center [467, 201] width 391 height 222
click at [647, 104] on img "Close" at bounding box center [643, 106] width 7 height 7
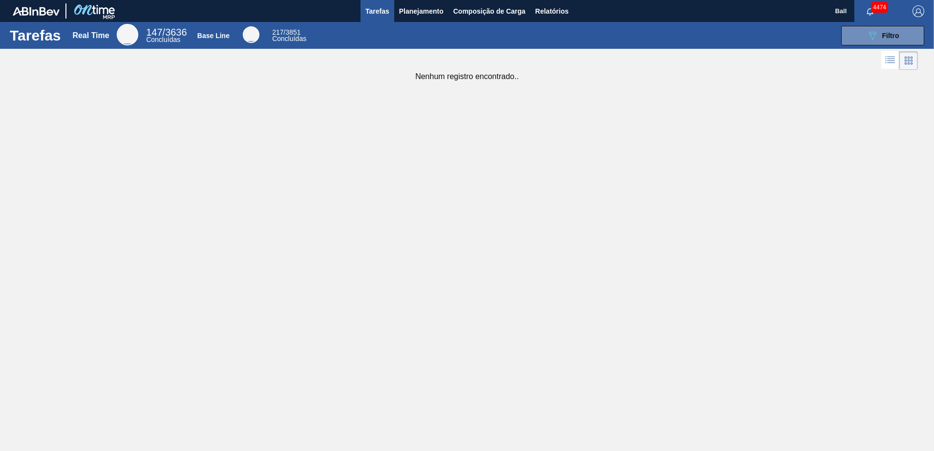
click at [917, 8] on img "button" at bounding box center [918, 11] width 12 height 12
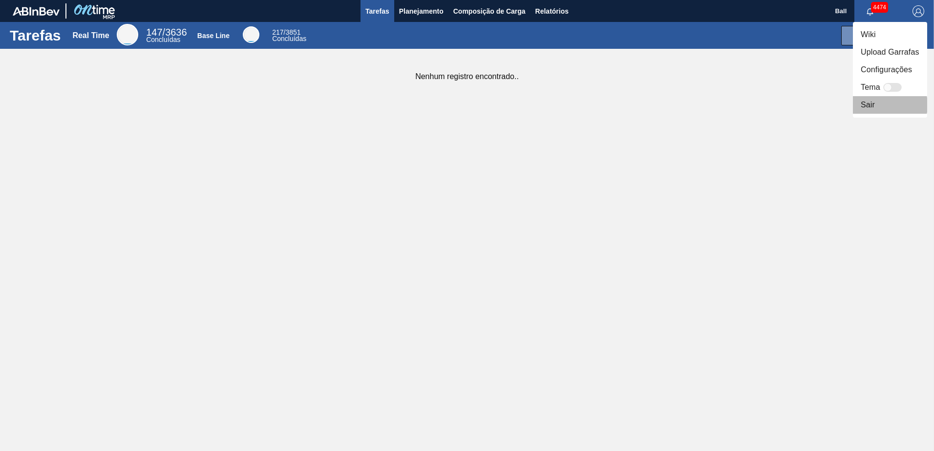
click at [878, 105] on li "Sair" at bounding box center [890, 105] width 74 height 18
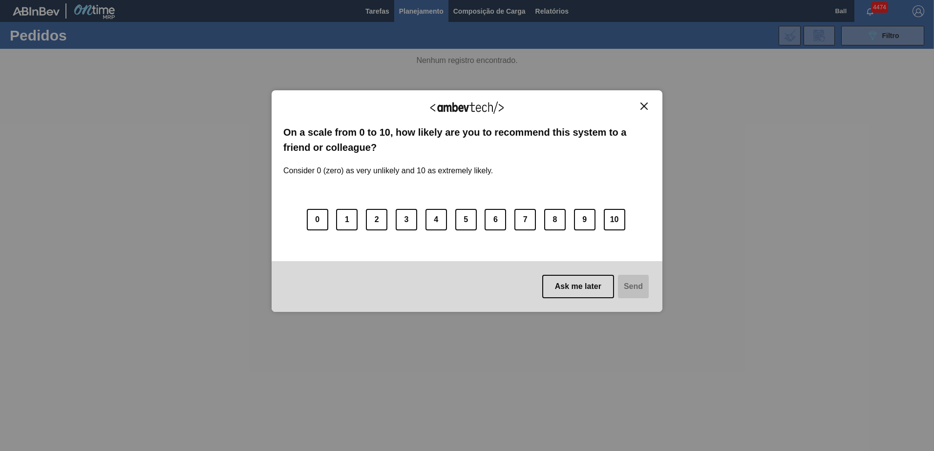
click at [645, 108] on img "Close" at bounding box center [643, 106] width 7 height 7
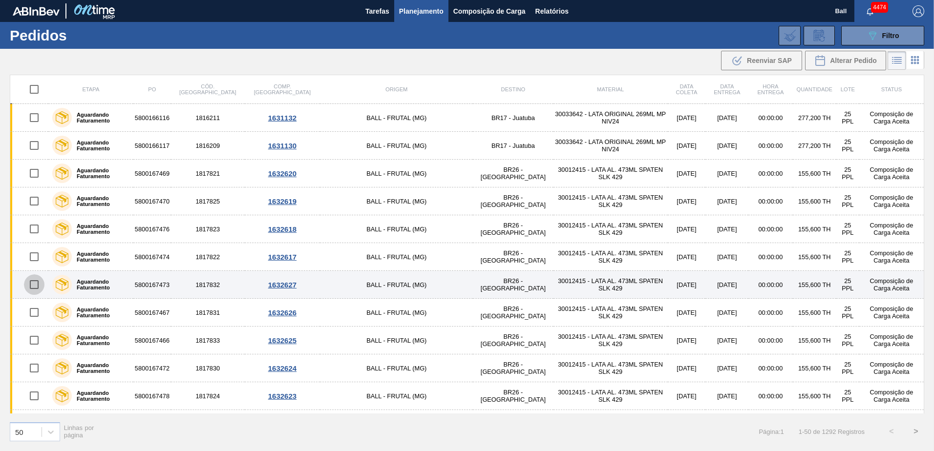
click at [34, 284] on input "checkbox" at bounding box center [34, 284] width 21 height 21
checkbox input "true"
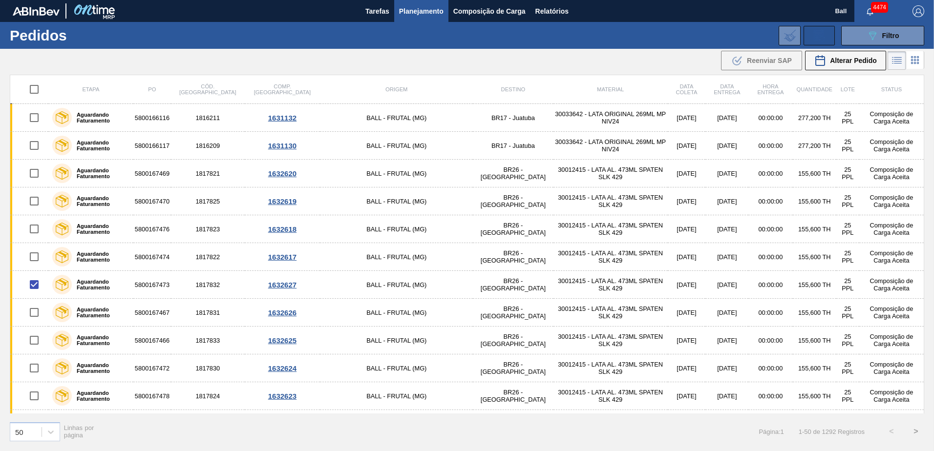
click at [820, 30] on icon at bounding box center [819, 36] width 16 height 12
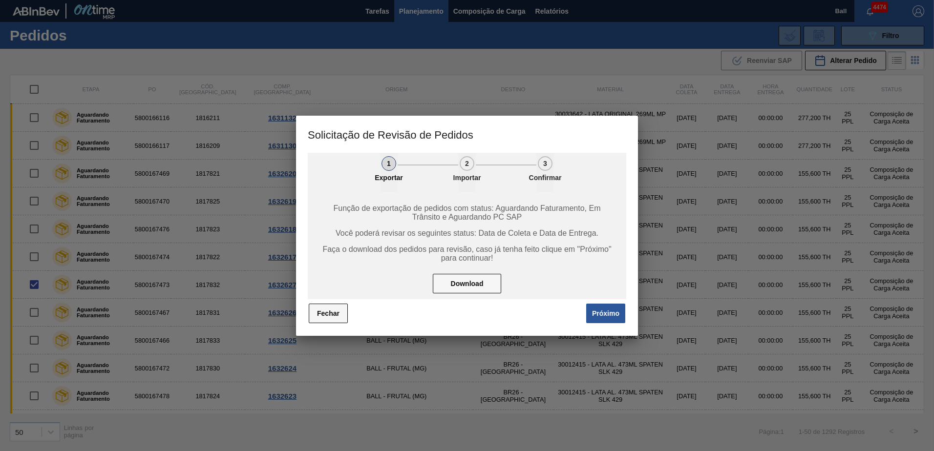
click at [323, 310] on button "Fechar" at bounding box center [328, 314] width 39 height 20
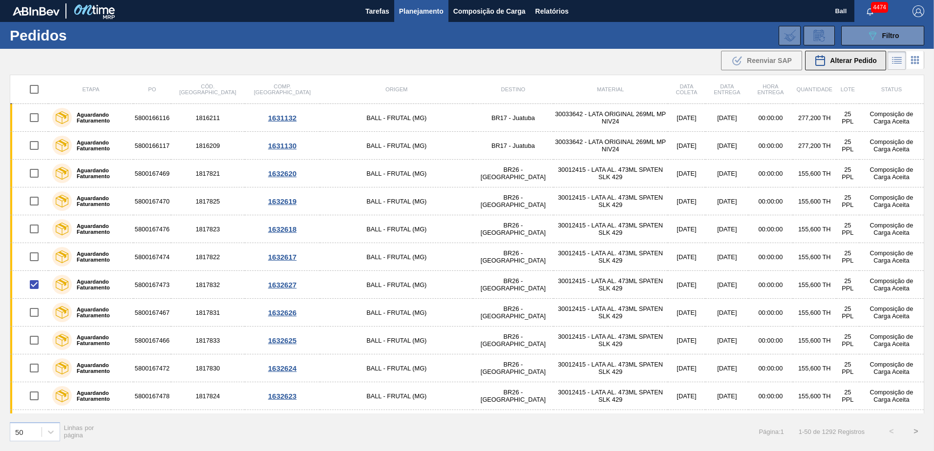
click at [850, 60] on span "Alterar Pedido" at bounding box center [853, 61] width 47 height 8
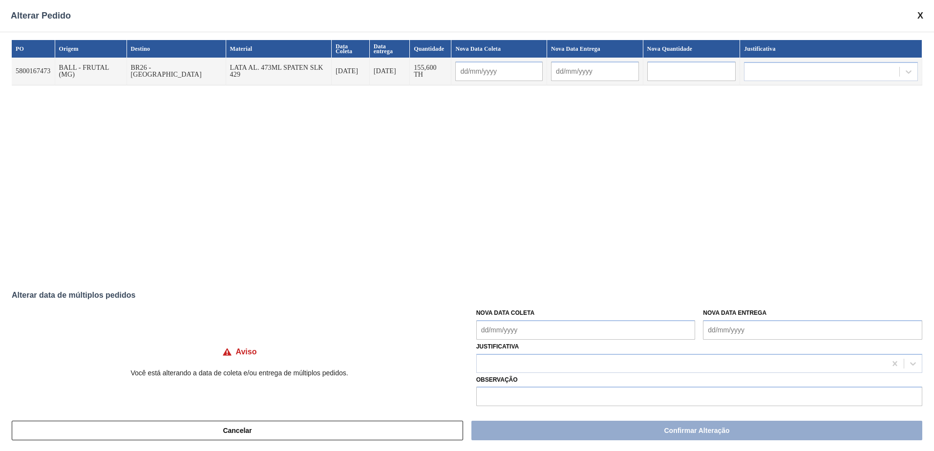
click at [919, 12] on span at bounding box center [920, 16] width 6 height 10
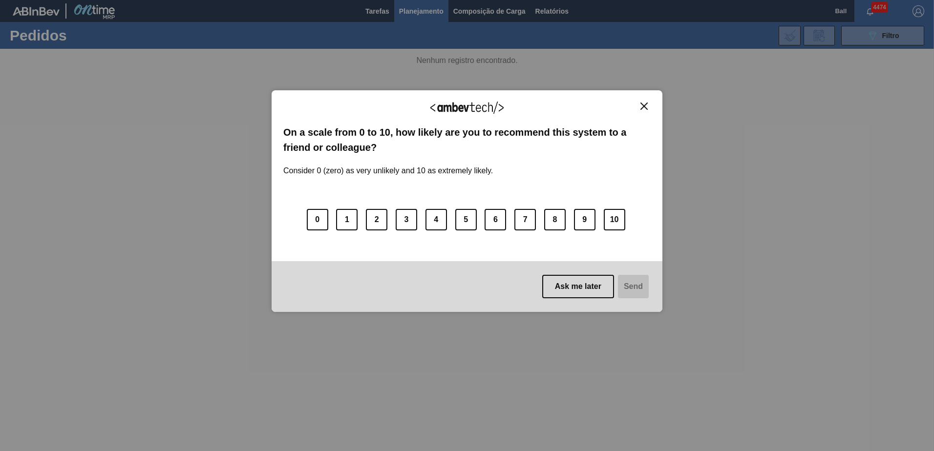
click at [643, 107] on img "Close" at bounding box center [643, 106] width 7 height 7
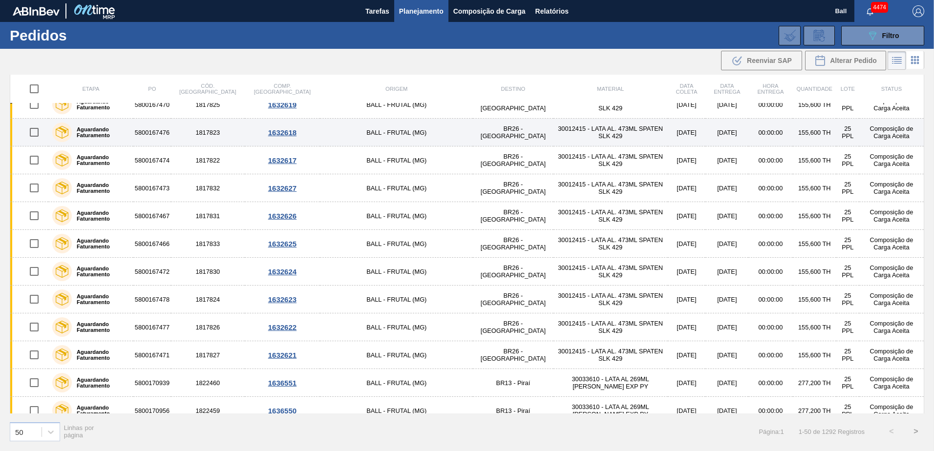
scroll to position [98, 0]
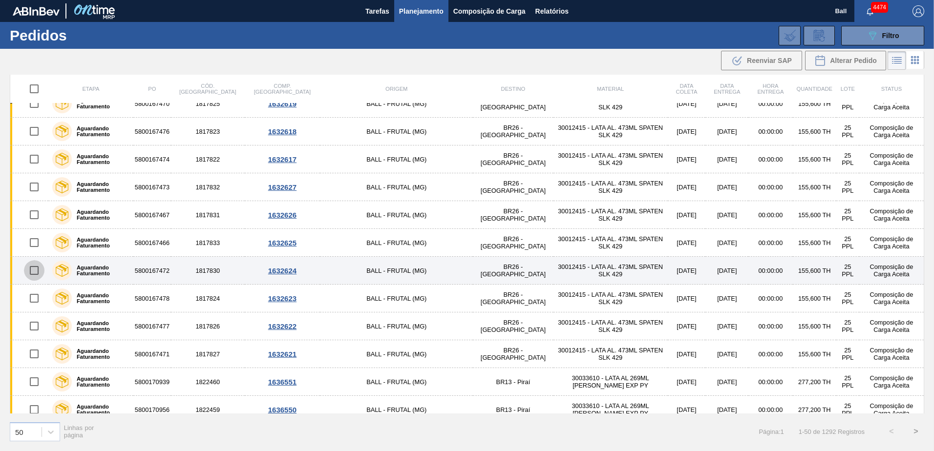
click at [34, 269] on input "checkbox" at bounding box center [34, 270] width 21 height 21
checkbox input "true"
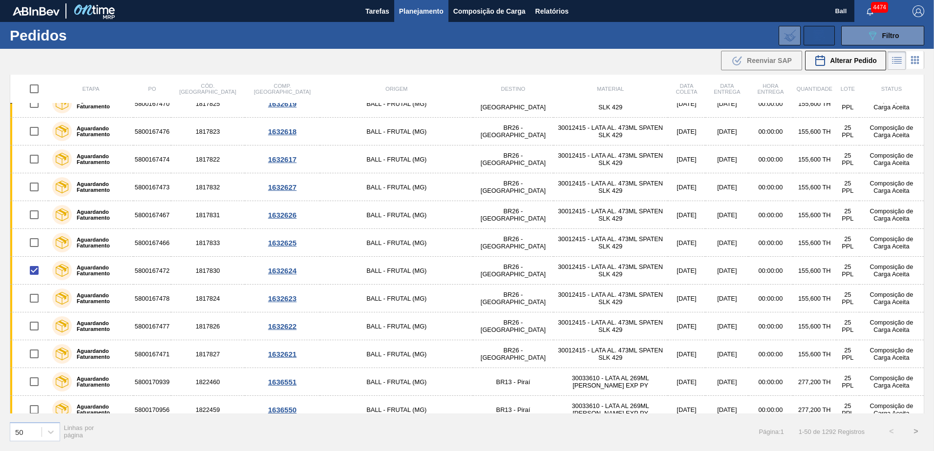
click at [821, 35] on icon at bounding box center [819, 36] width 16 height 12
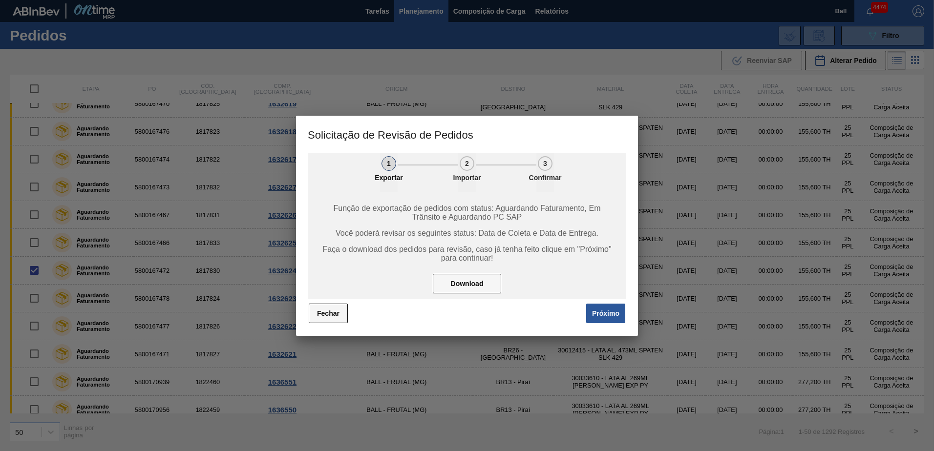
click at [330, 321] on button "Fechar" at bounding box center [328, 314] width 39 height 20
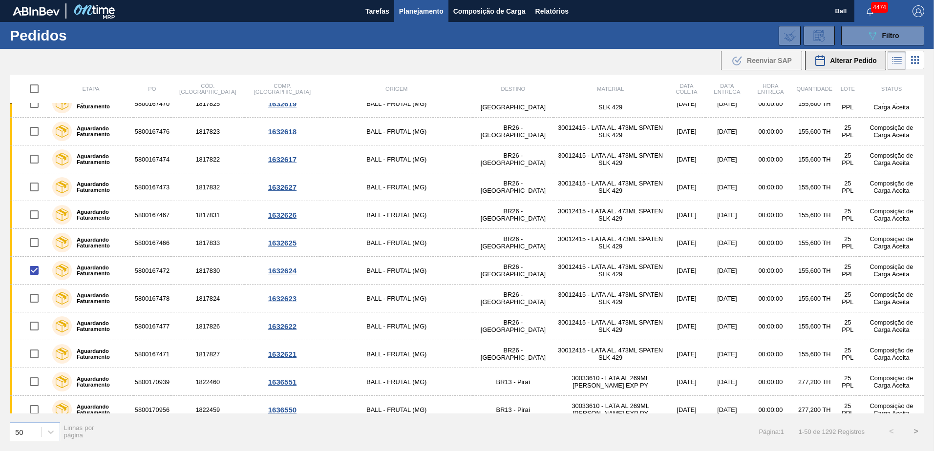
click at [850, 62] on span "Alterar Pedido" at bounding box center [853, 61] width 47 height 8
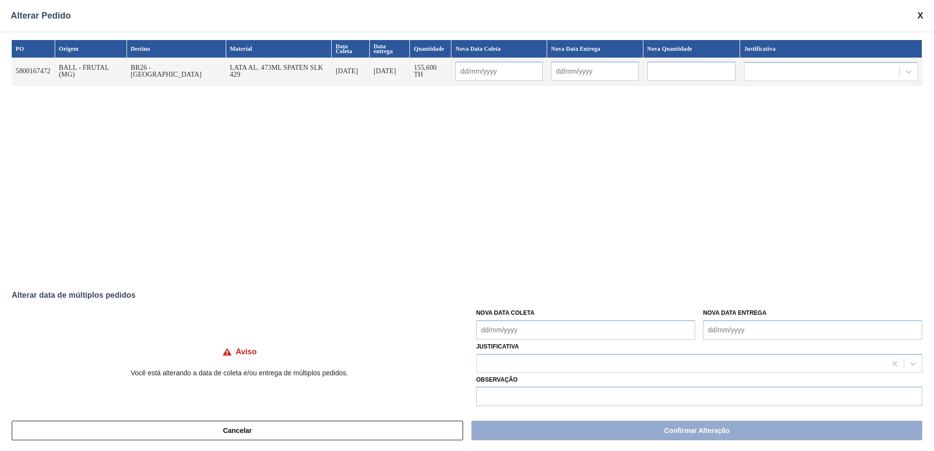
click at [918, 13] on span at bounding box center [920, 16] width 6 height 10
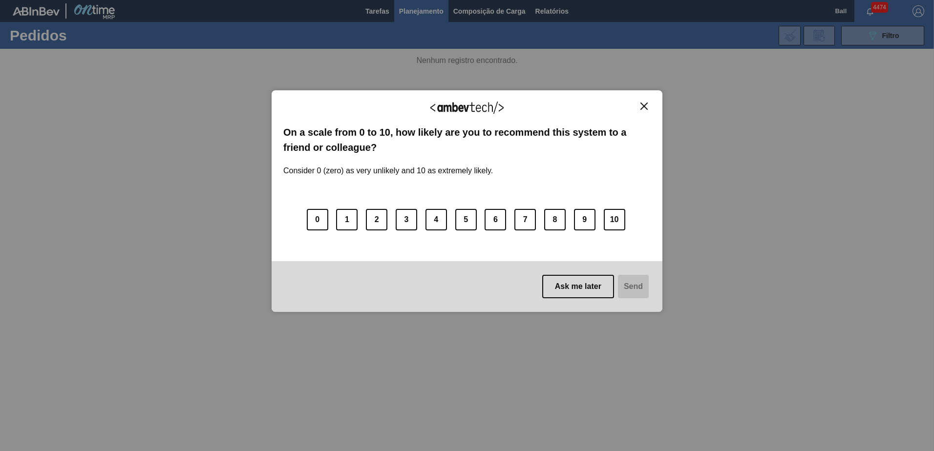
click at [643, 103] on img "Close" at bounding box center [643, 106] width 7 height 7
click at [647, 106] on img "Close" at bounding box center [643, 106] width 7 height 7
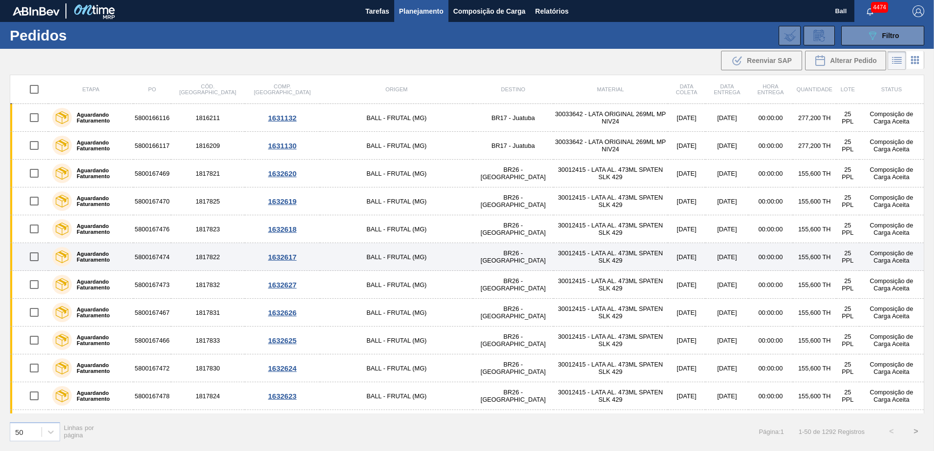
click at [32, 260] on input "checkbox" at bounding box center [34, 257] width 21 height 21
checkbox input "true"
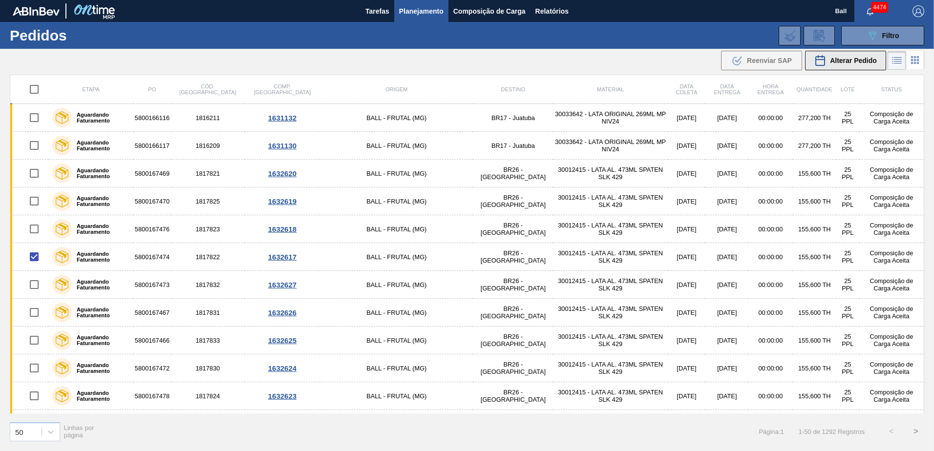
click at [840, 62] on span "Alterar Pedido" at bounding box center [853, 61] width 47 height 8
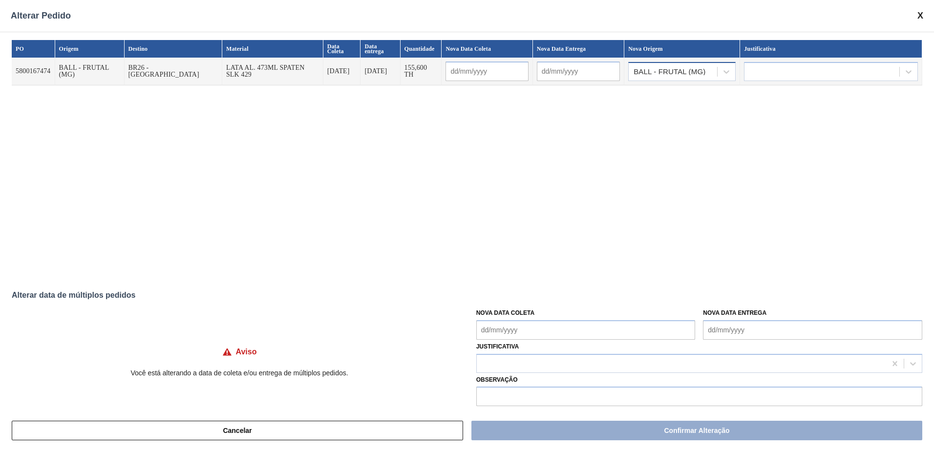
click at [675, 75] on div "BALL - FRUTAL (MG)" at bounding box center [672, 71] width 88 height 14
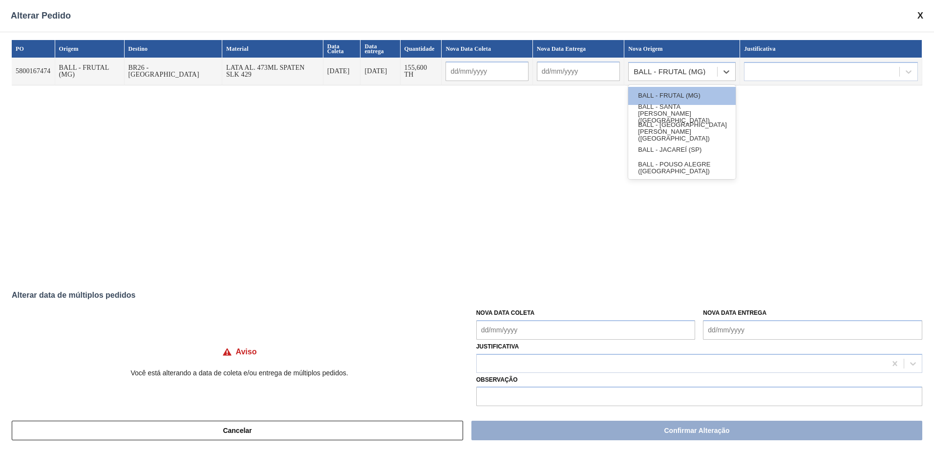
click at [917, 16] on span at bounding box center [920, 16] width 6 height 10
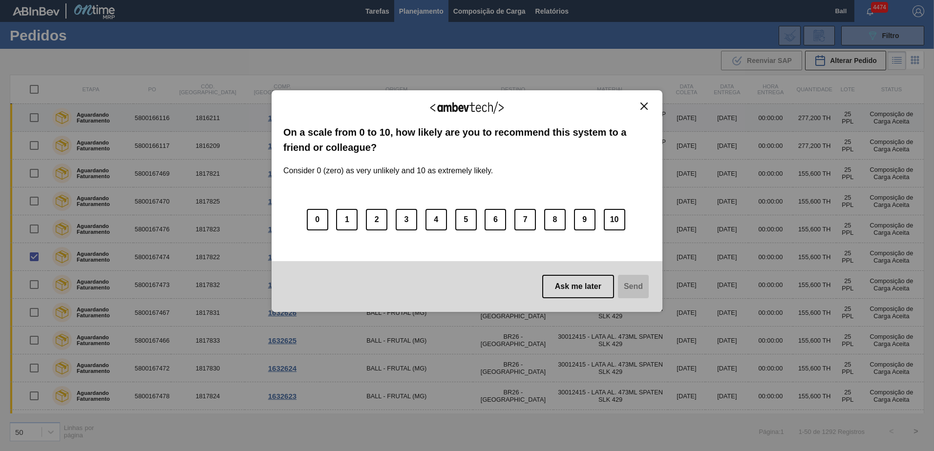
click at [645, 108] on img "Close" at bounding box center [643, 106] width 7 height 7
click at [643, 105] on img "Close" at bounding box center [643, 106] width 7 height 7
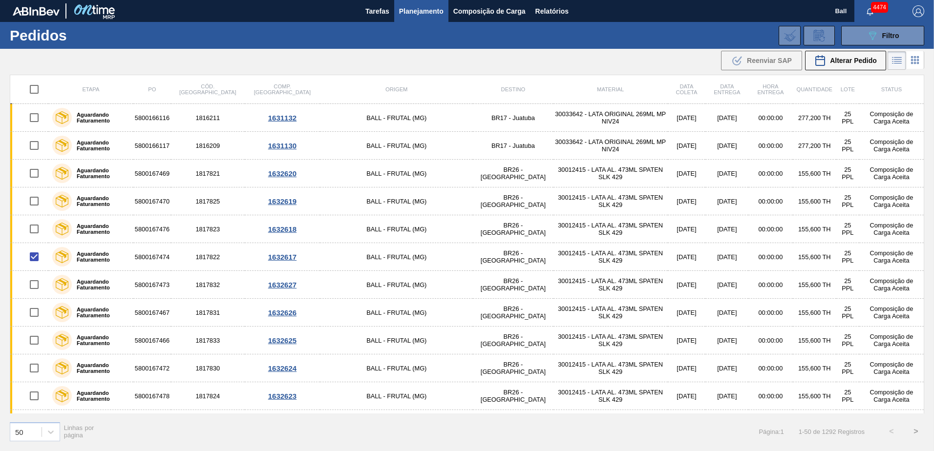
click at [916, 18] on button "button" at bounding box center [917, 11] width 31 height 22
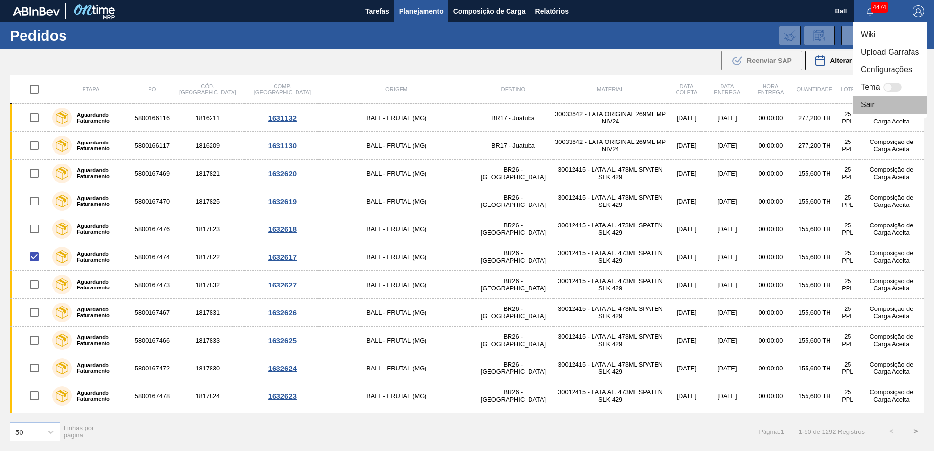
click at [890, 103] on li "Sair" at bounding box center [890, 105] width 74 height 18
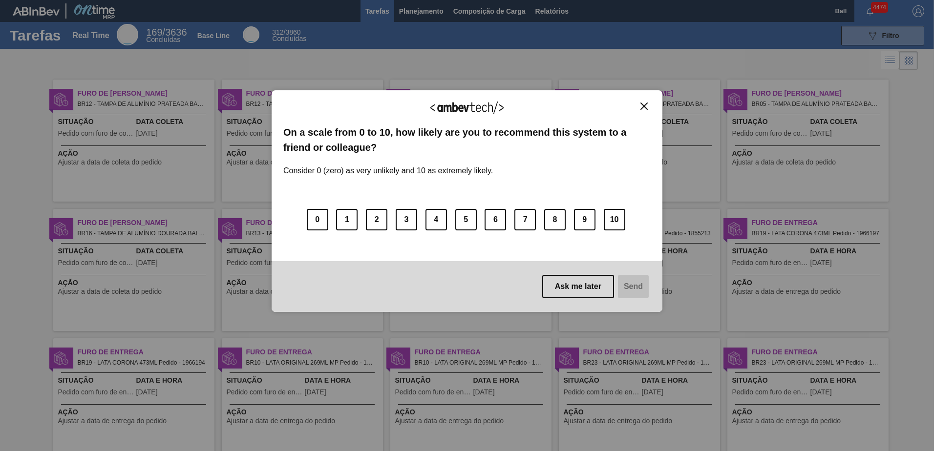
click at [645, 105] on img "Close" at bounding box center [643, 106] width 7 height 7
click at [643, 106] on img "Close" at bounding box center [643, 106] width 7 height 7
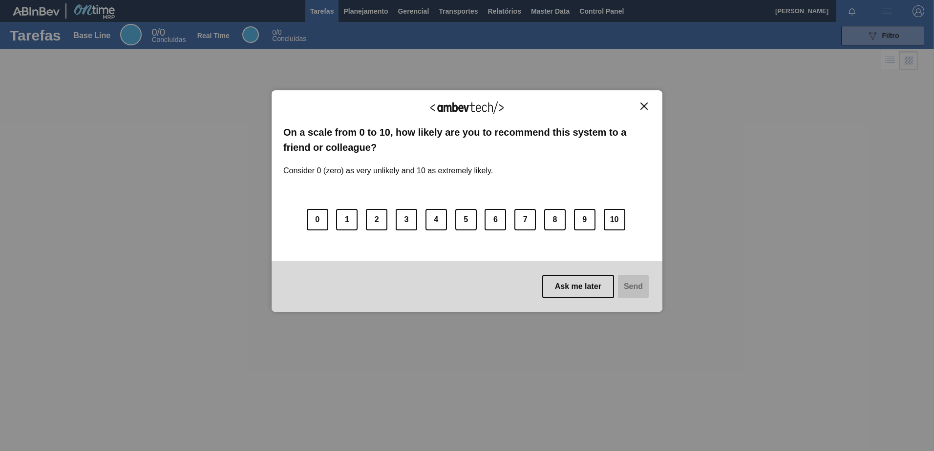
click at [645, 106] on img "Close" at bounding box center [643, 106] width 7 height 7
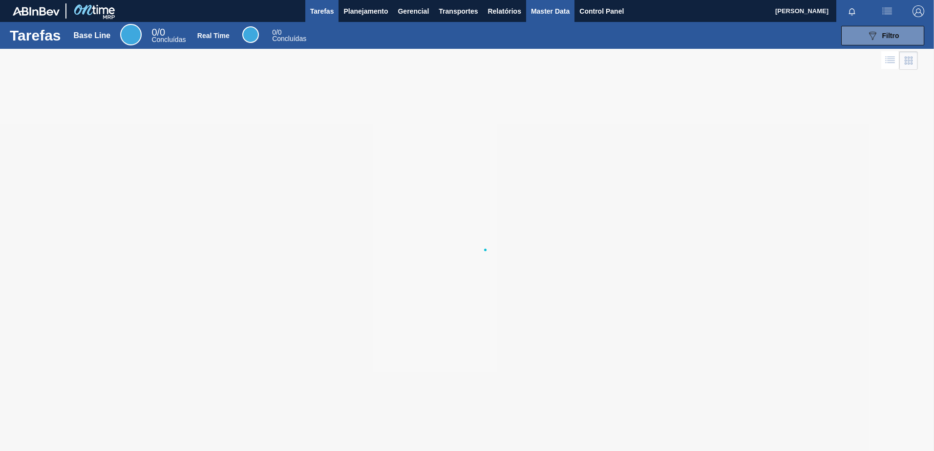
click at [553, 13] on span "Master Data" at bounding box center [550, 11] width 39 height 12
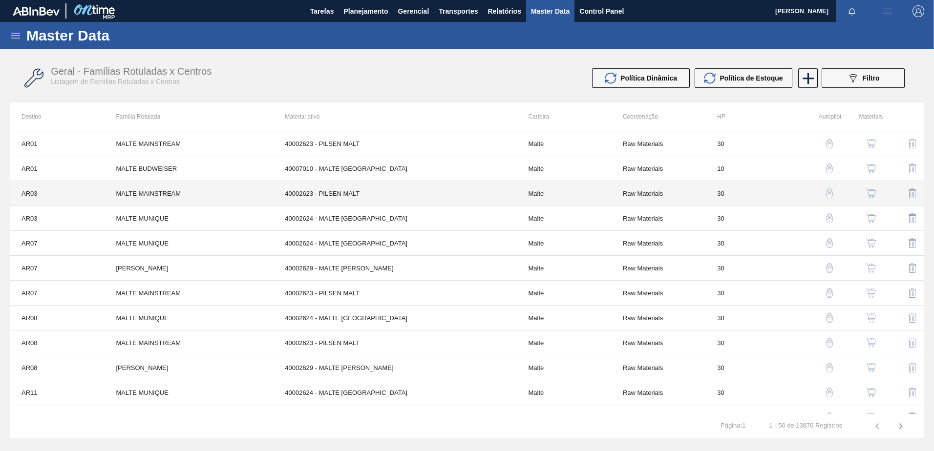
click at [418, 200] on td "40002623 - PILSEN MALT" at bounding box center [394, 193] width 243 height 25
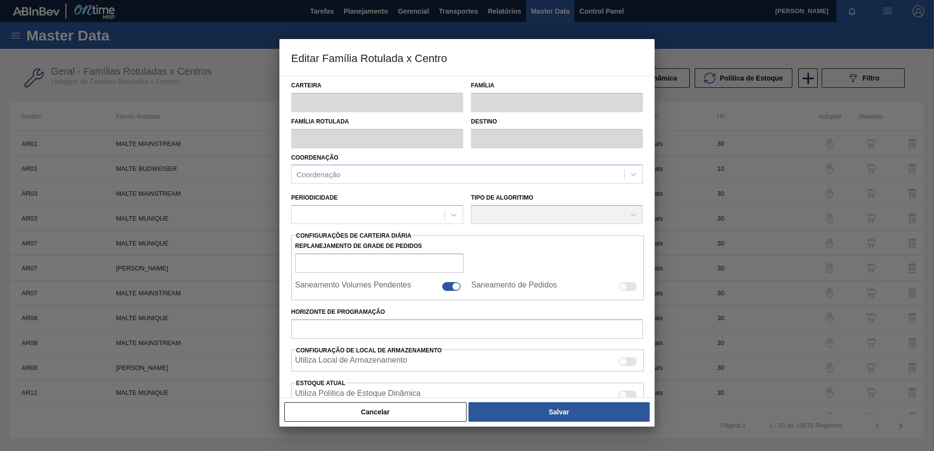
type input "Malte"
type input "MALTE MAINSTREAM"
type input "AR03 - [GEOGRAPHIC_DATA]"
type input "0"
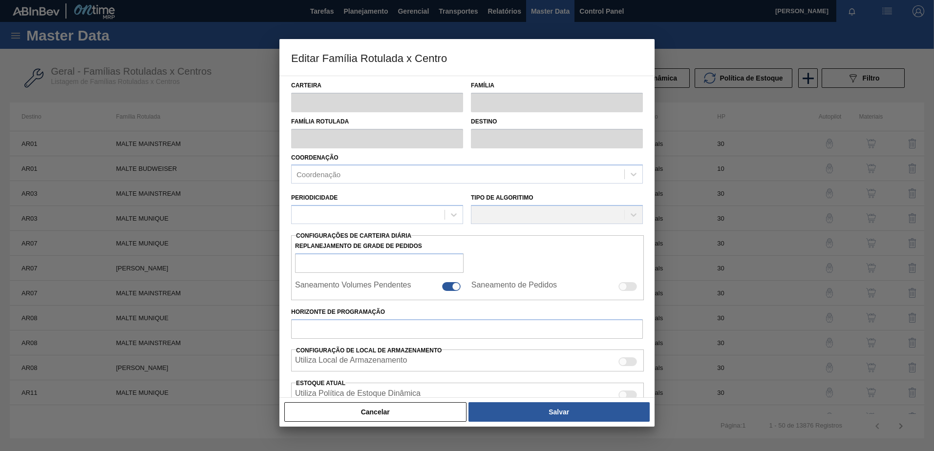
checkbox input "true"
type input "30"
type input "0"
type input "100"
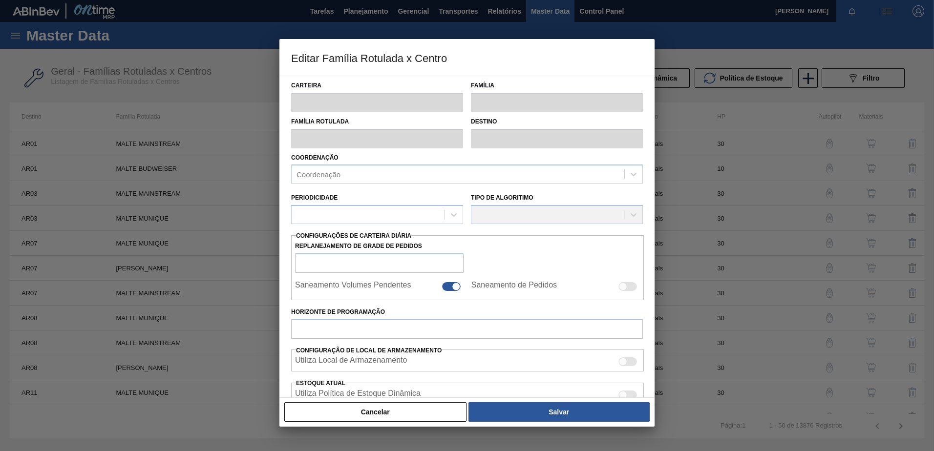
type input "0,000"
checkbox input "true"
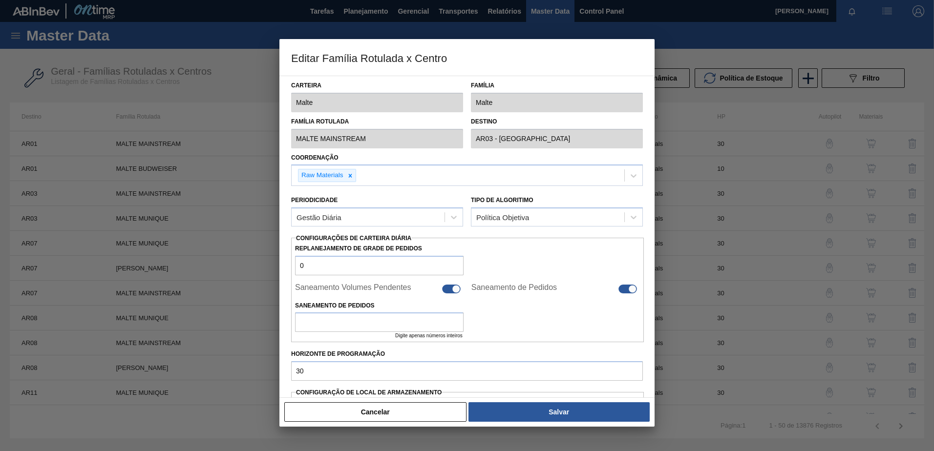
click at [594, 55] on h3 "Editar Família Rotulada x Centro" at bounding box center [466, 57] width 375 height 37
click at [406, 415] on button "Cancelar" at bounding box center [375, 412] width 182 height 20
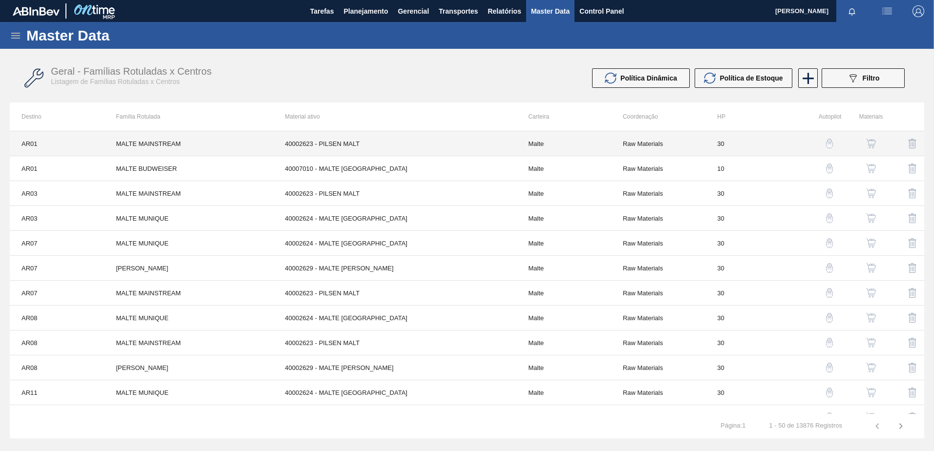
click at [439, 139] on td "40002623 - PILSEN MALT" at bounding box center [394, 143] width 243 height 25
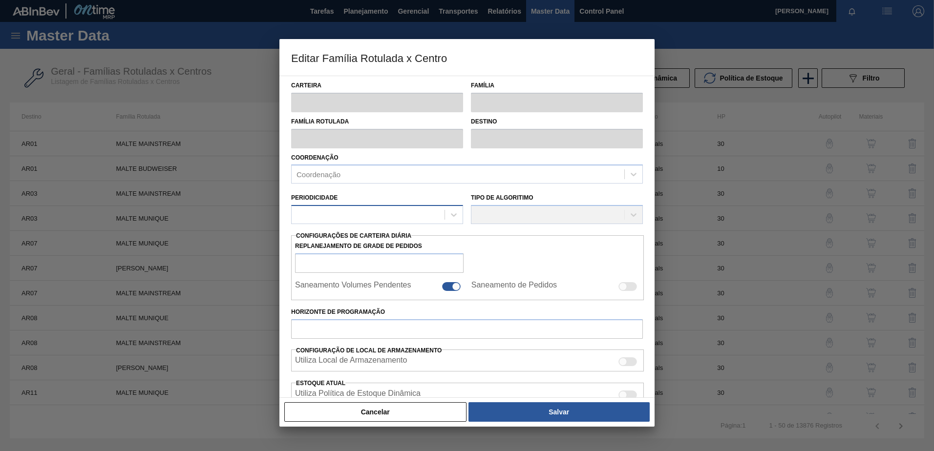
type input "Malte"
type input "MALTE MAINSTREAM"
type input "AR01 - Acheral"
type input "0"
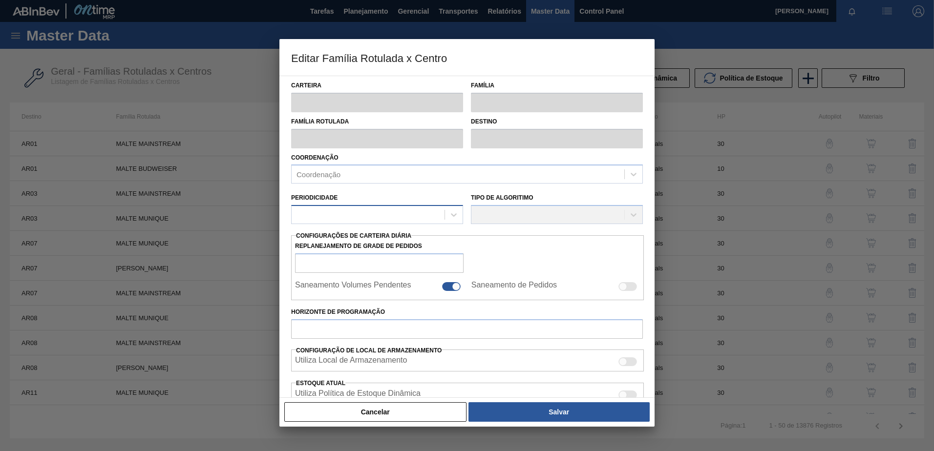
checkbox input "true"
type input "30"
type input "0"
type input "100"
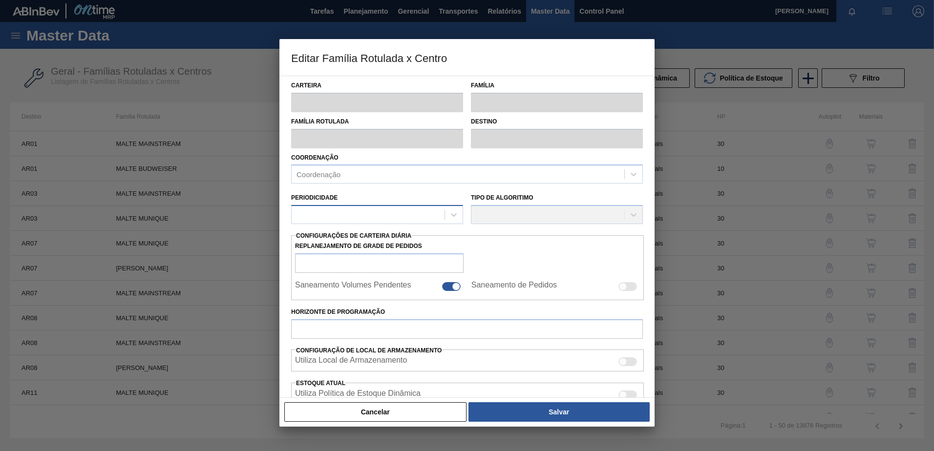
type input "0,000"
checkbox input "true"
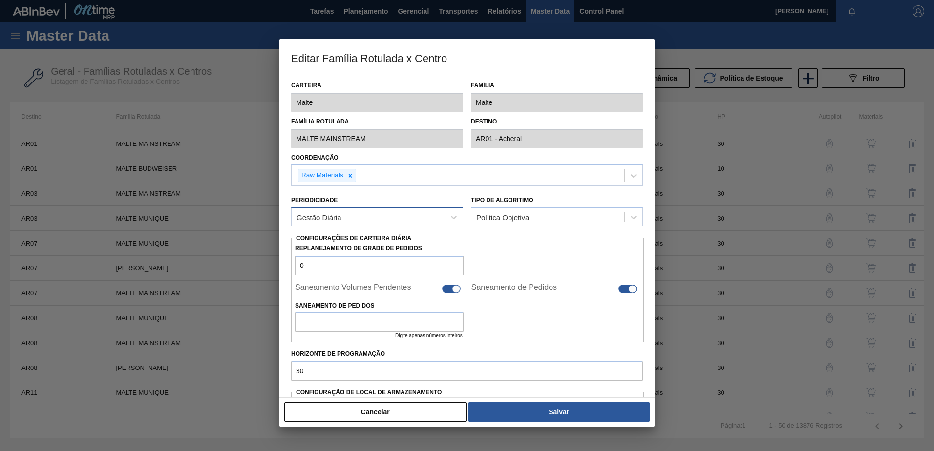
click at [436, 209] on div "Gestão Diária" at bounding box center [377, 217] width 172 height 19
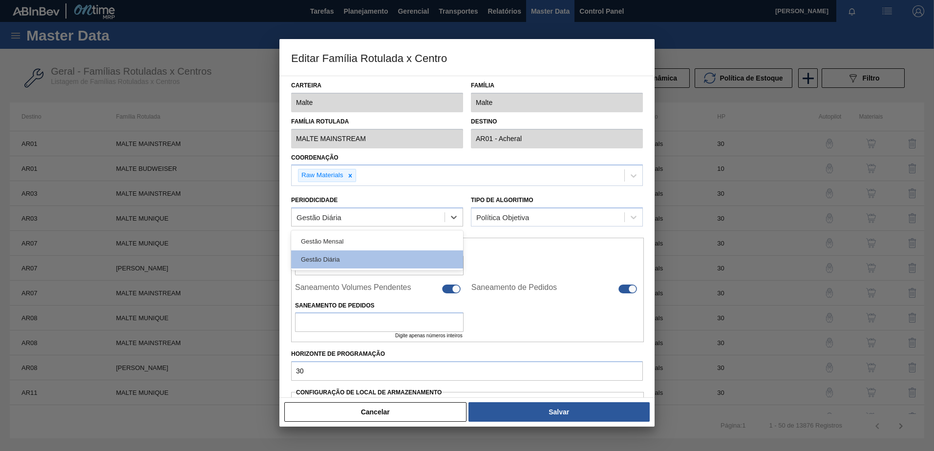
click at [499, 242] on div "Replanejamento de Grade de Pedidos 0" at bounding box center [467, 259] width 353 height 34
click at [447, 221] on div at bounding box center [454, 218] width 18 height 18
click at [390, 242] on div "Gestão Mensal" at bounding box center [377, 241] width 172 height 18
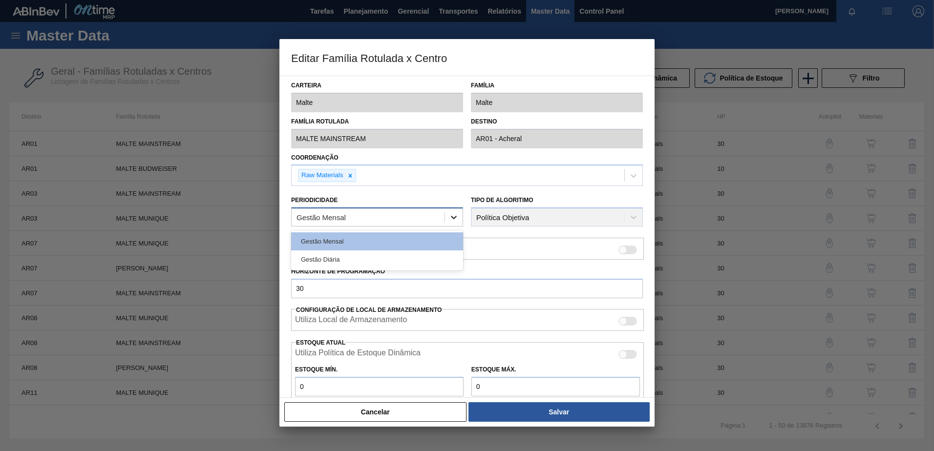
click at [445, 221] on div at bounding box center [454, 218] width 18 height 18
click at [400, 256] on div "Gestão Diária" at bounding box center [377, 260] width 172 height 18
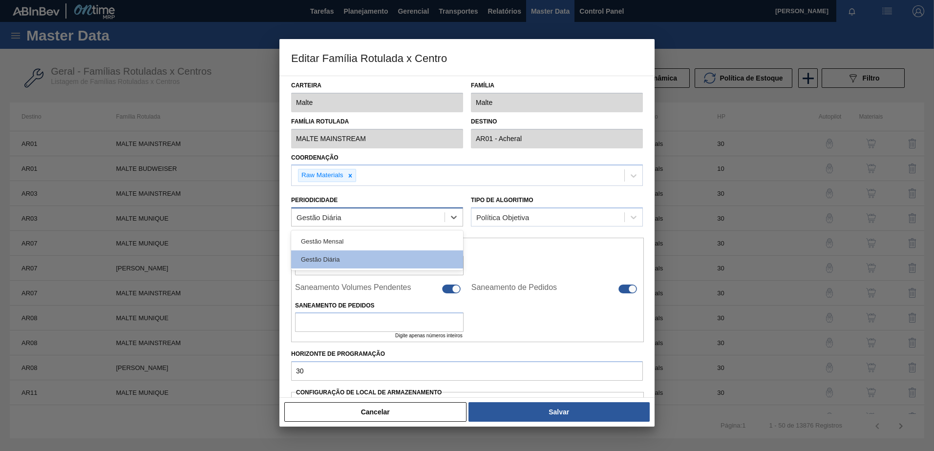
click at [422, 212] on div "Gestão Diária" at bounding box center [368, 217] width 153 height 14
click at [406, 241] on div "Gestão Mensal" at bounding box center [377, 241] width 172 height 18
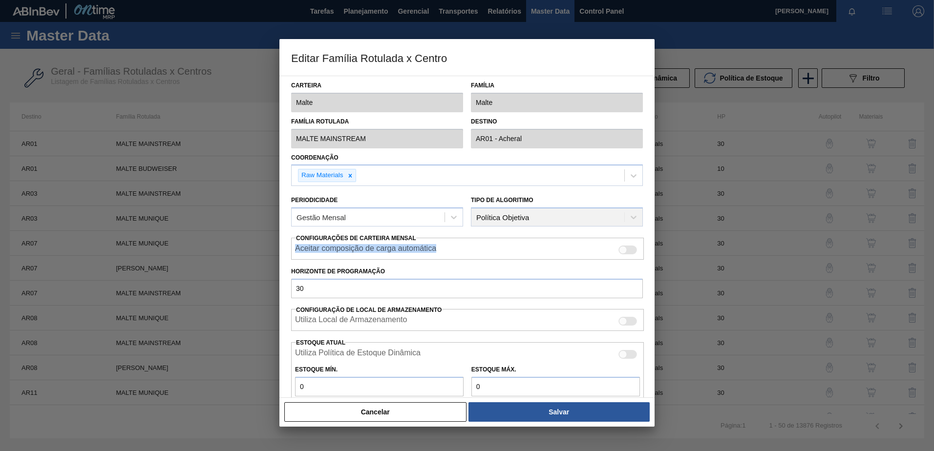
drag, startPoint x: 454, startPoint y: 252, endPoint x: 294, endPoint y: 250, distance: 160.2
click at [294, 250] on div "Aceitar composição de carga automática" at bounding box center [467, 250] width 353 height 12
copy label "Aceitar composição de carga automática"
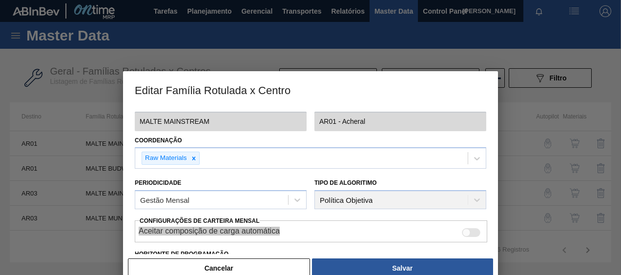
scroll to position [98, 0]
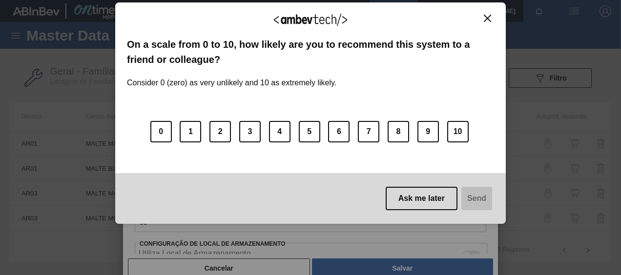
click at [485, 18] on img "Close" at bounding box center [487, 18] width 7 height 7
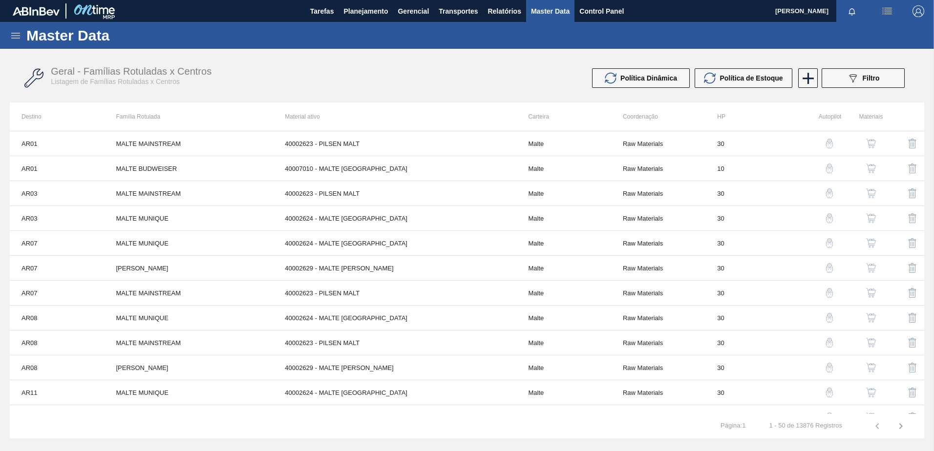
click at [13, 39] on icon at bounding box center [16, 36] width 12 height 12
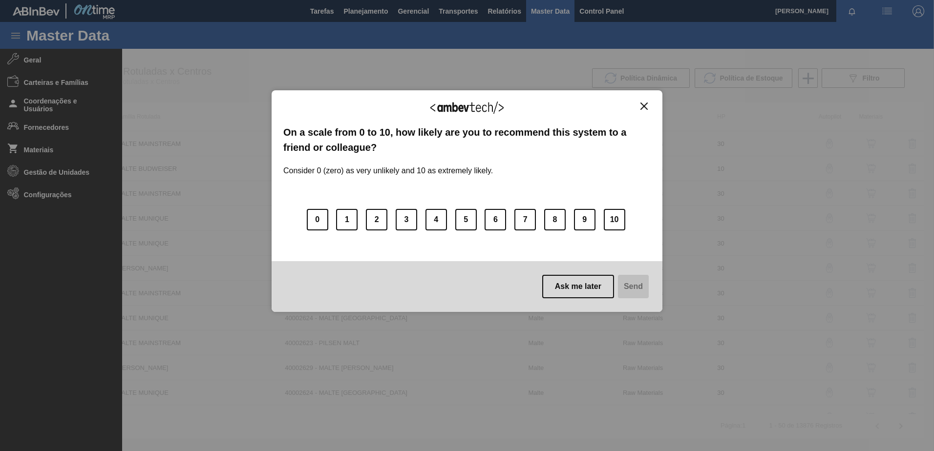
click at [646, 105] on img "Close" at bounding box center [643, 106] width 7 height 7
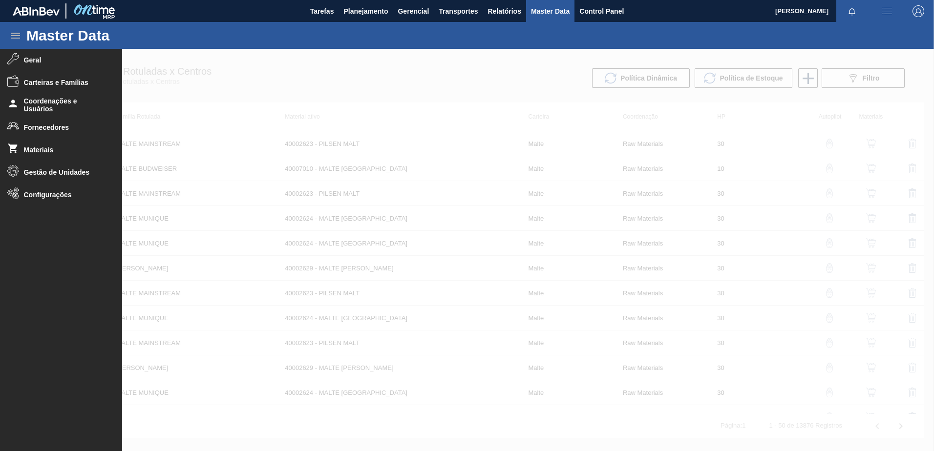
click at [343, 47] on div "Master Data" at bounding box center [467, 35] width 934 height 27
click at [221, 49] on div at bounding box center [467, 250] width 934 height 402
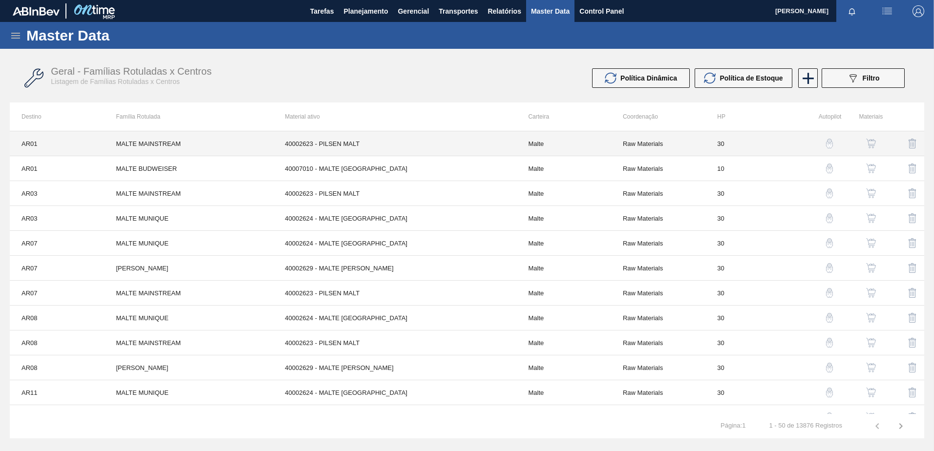
click at [473, 148] on td "40002623 - PILSEN MALT" at bounding box center [394, 143] width 243 height 25
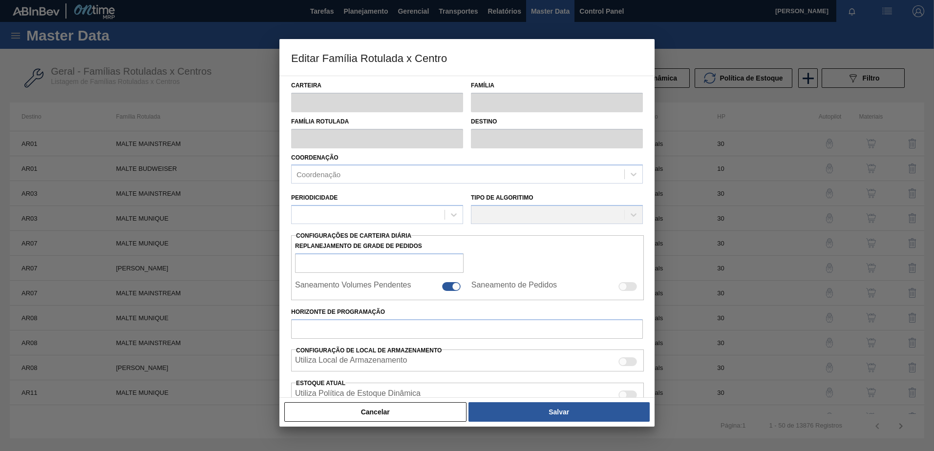
type input "Malte"
type input "MALTE MAINSTREAM"
type input "AR01 - Acheral"
type input "0"
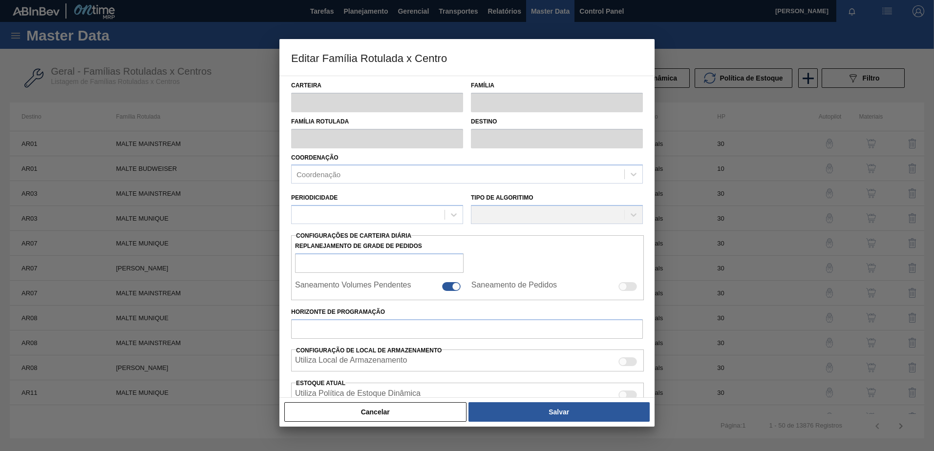
checkbox input "true"
type input "30"
type input "0"
type input "100"
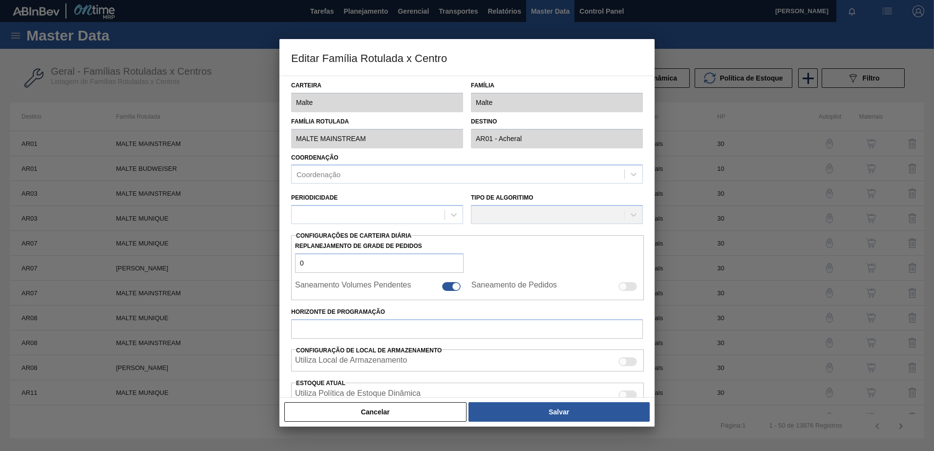
type input "0,000"
checkbox input "true"
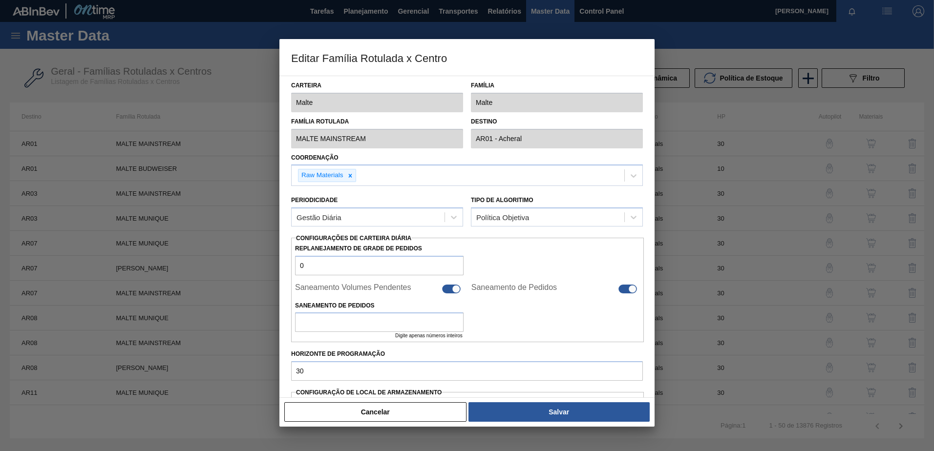
scroll to position [49, 0]
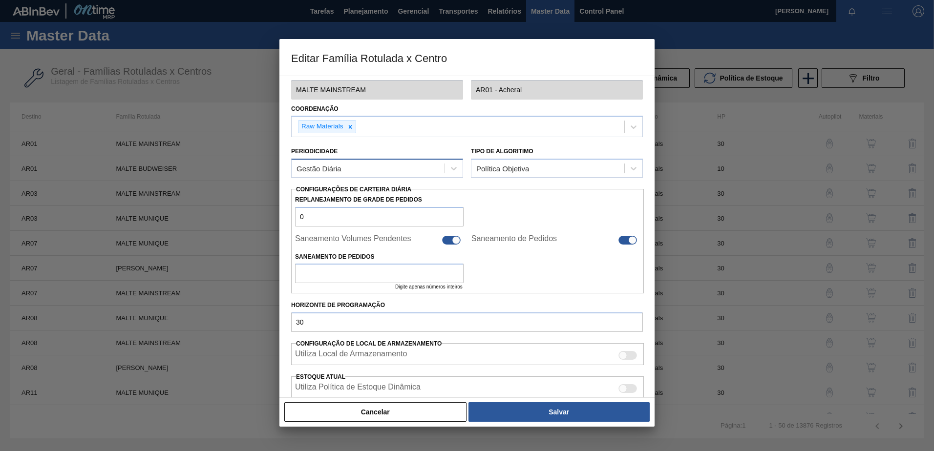
click at [429, 166] on div "Gestão Diária" at bounding box center [368, 169] width 153 height 14
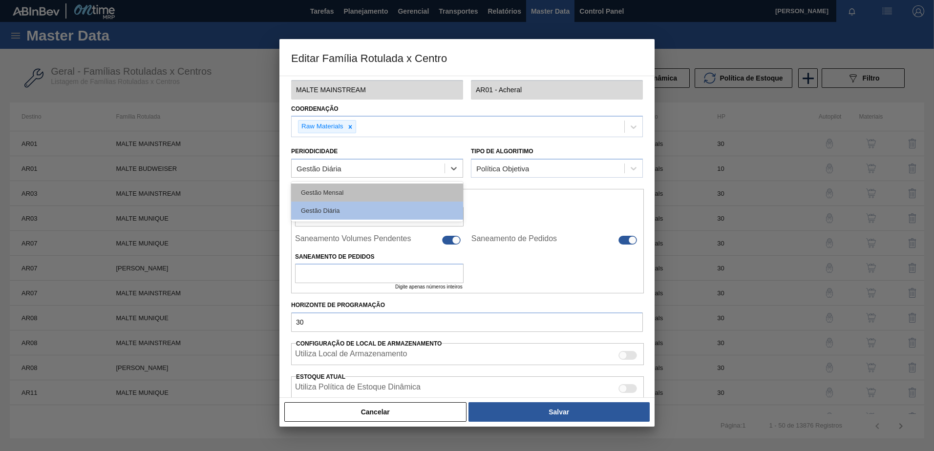
click at [406, 190] on div "Gestão Mensal" at bounding box center [377, 193] width 172 height 18
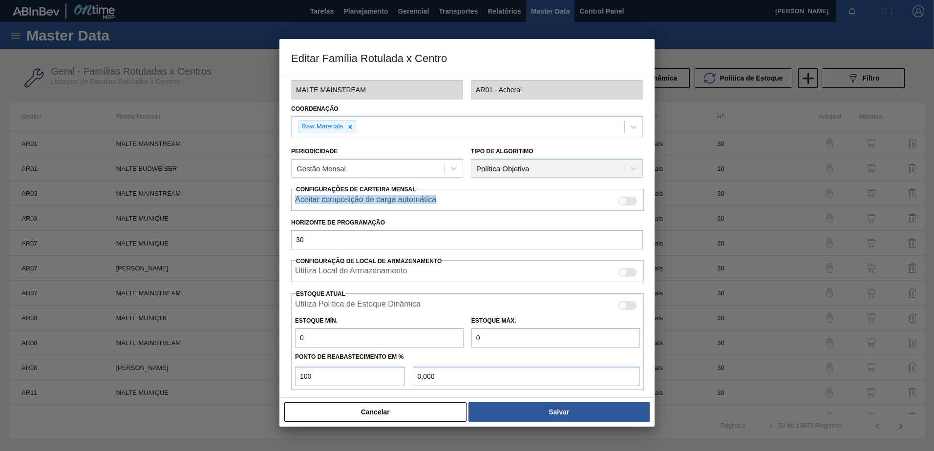
drag, startPoint x: 451, startPoint y: 209, endPoint x: 291, endPoint y: 198, distance: 160.6
click at [291, 198] on div "Carteira Malte Família Malte Família Rotulada MALTE MAINSTREAM Destino AR01 - A…" at bounding box center [466, 237] width 375 height 322
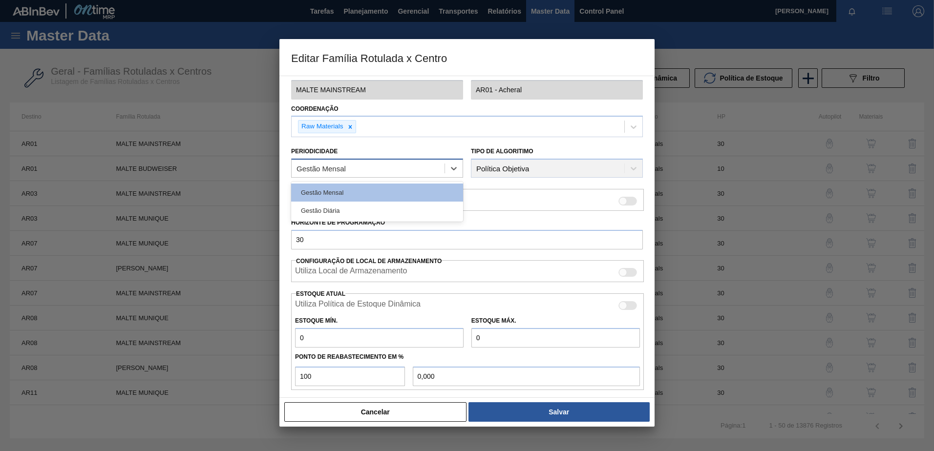
click at [411, 170] on div "Gestão Mensal" at bounding box center [368, 169] width 153 height 14
click at [364, 210] on div "Gestão Diária" at bounding box center [377, 211] width 172 height 18
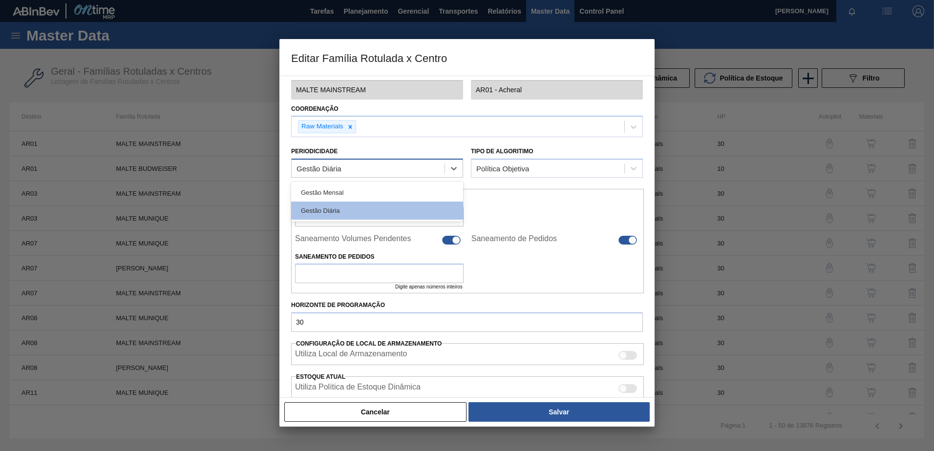
click at [400, 171] on div "Gestão Diária" at bounding box center [368, 169] width 153 height 14
click at [378, 190] on div "Gestão Mensal" at bounding box center [377, 193] width 172 height 18
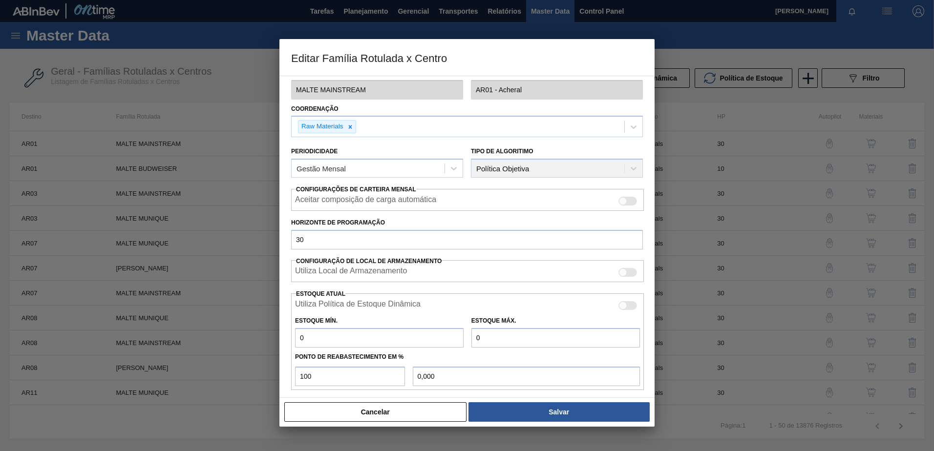
click at [428, 180] on div "Periodicidade Gestão Mensal" at bounding box center [377, 161] width 180 height 43
click at [426, 177] on div "Gestão Mensal" at bounding box center [377, 168] width 172 height 19
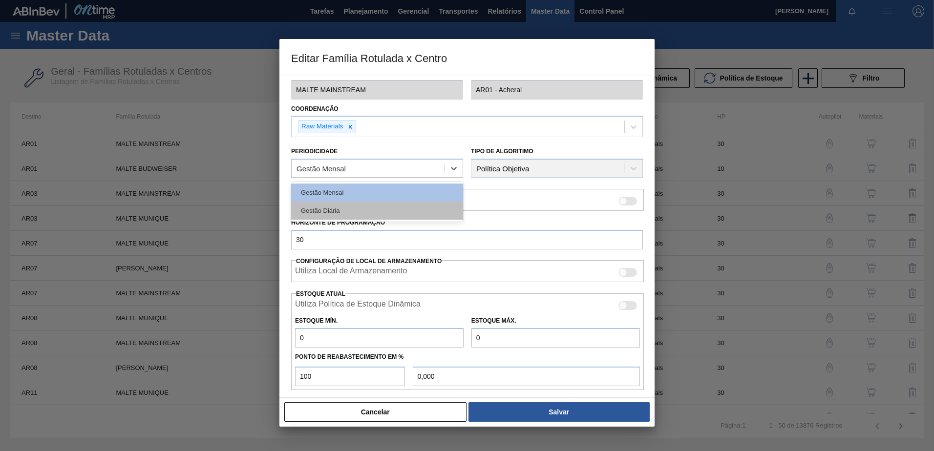
click at [392, 209] on div "Gestão Diária" at bounding box center [377, 211] width 172 height 18
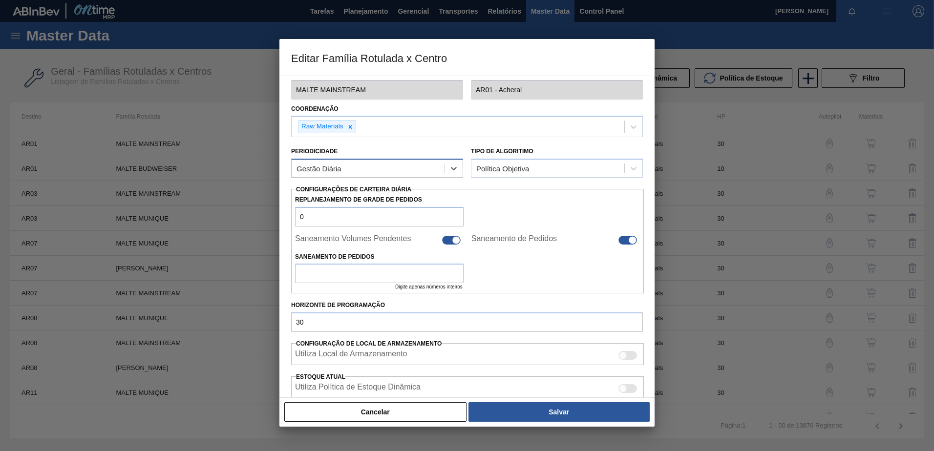
click at [414, 168] on div "Gestão Diária" at bounding box center [368, 169] width 153 height 14
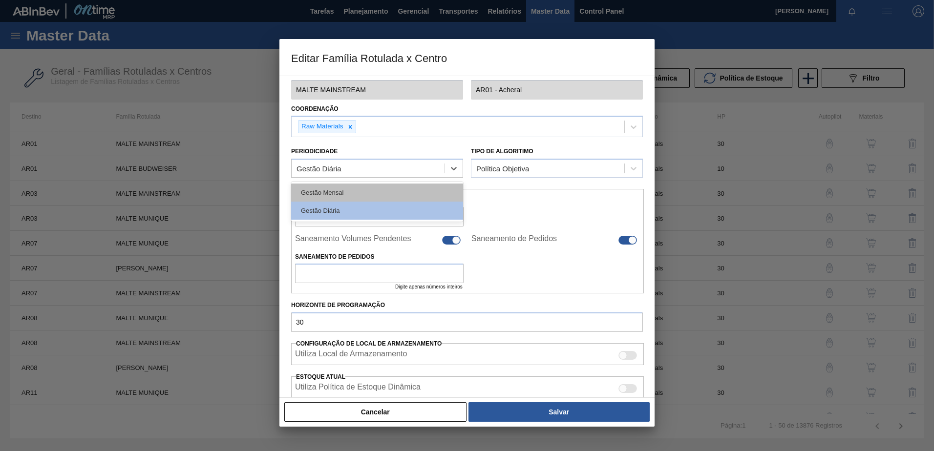
click at [404, 191] on div "Gestão Mensal" at bounding box center [377, 193] width 172 height 18
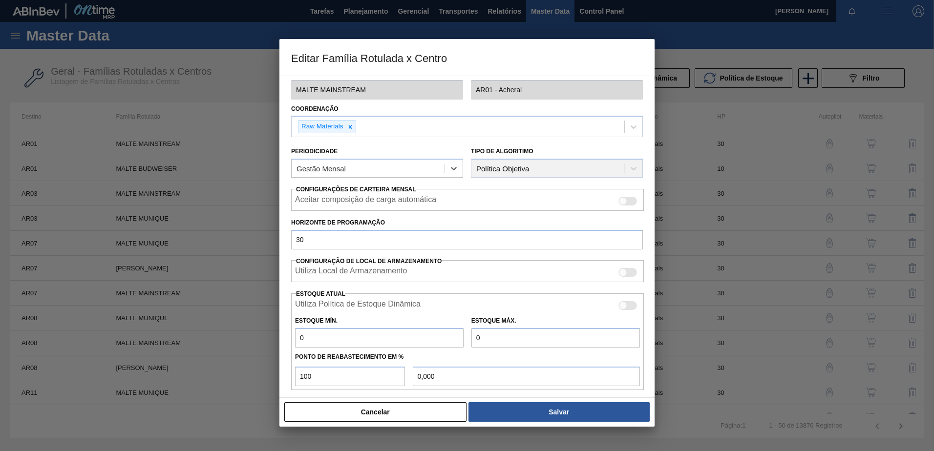
scroll to position [0, 0]
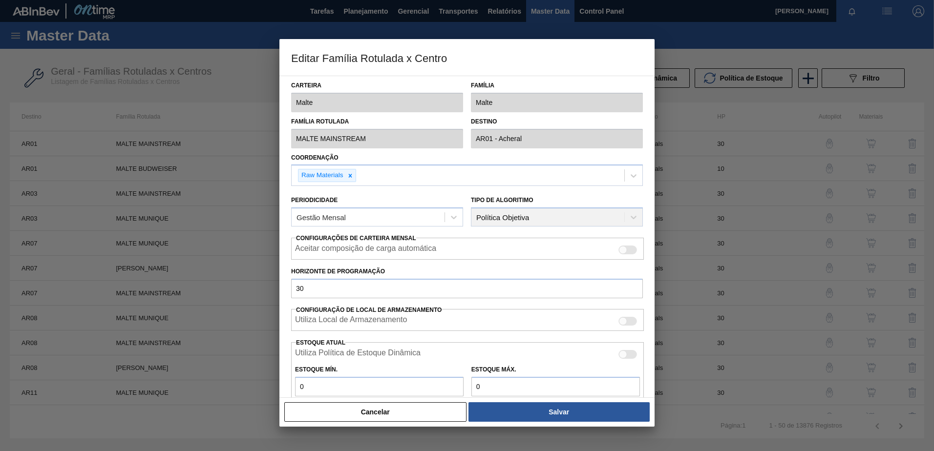
click at [340, 56] on h3 "Editar Família Rotulada x Centro" at bounding box center [466, 57] width 375 height 37
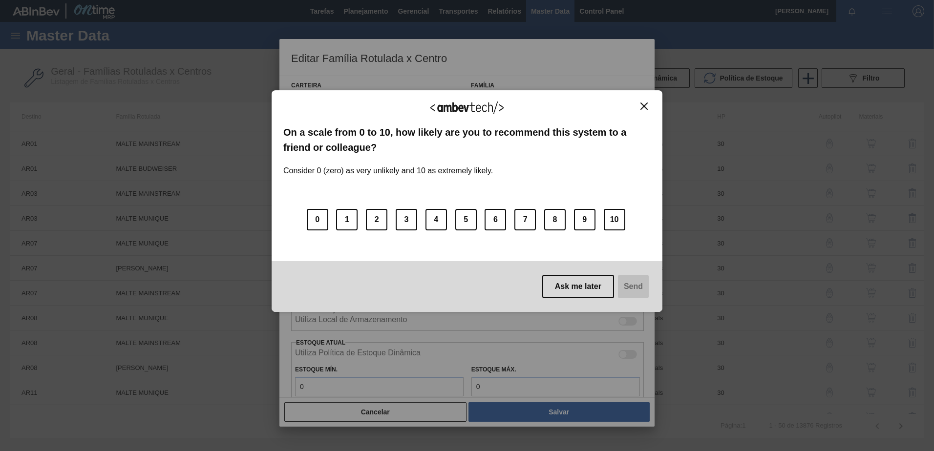
click at [645, 103] on img "Close" at bounding box center [643, 106] width 7 height 7
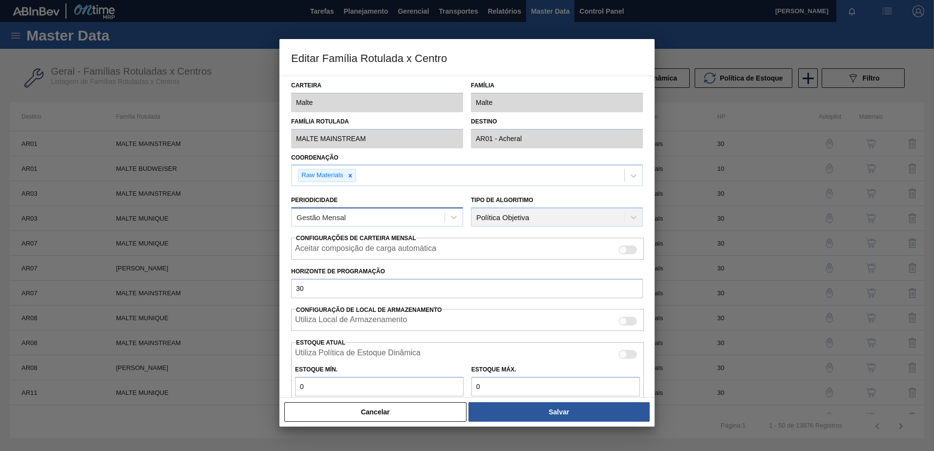
click at [356, 218] on div "Gestão Mensal" at bounding box center [368, 217] width 153 height 14
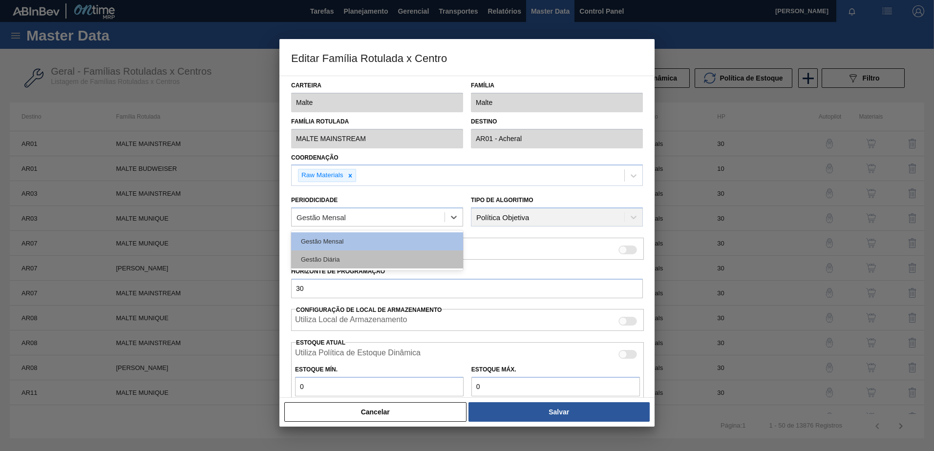
click at [340, 261] on div "Gestão Diária" at bounding box center [377, 260] width 172 height 18
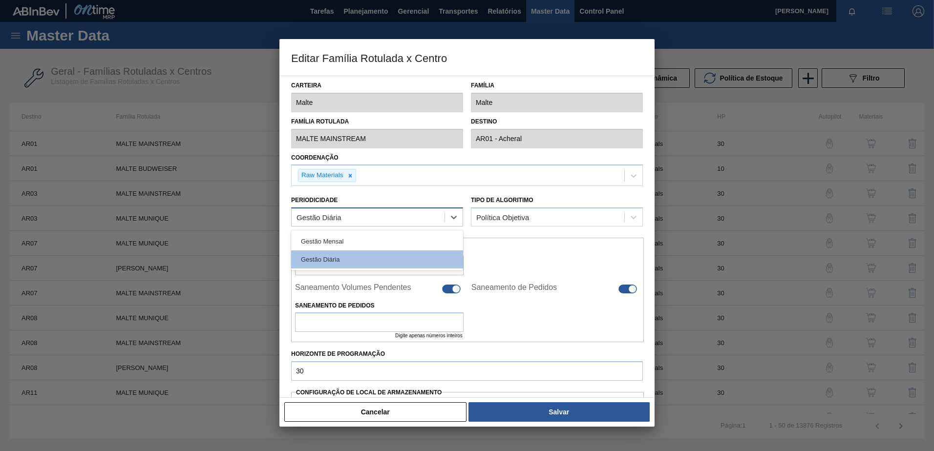
click at [411, 219] on div "Gestão Diária" at bounding box center [368, 217] width 153 height 14
click at [359, 260] on div "Gestão Diária" at bounding box center [377, 260] width 172 height 18
click at [431, 216] on div "Gestão Diária" at bounding box center [368, 217] width 153 height 14
click at [397, 250] on div "Gestão Mensal" at bounding box center [377, 241] width 172 height 18
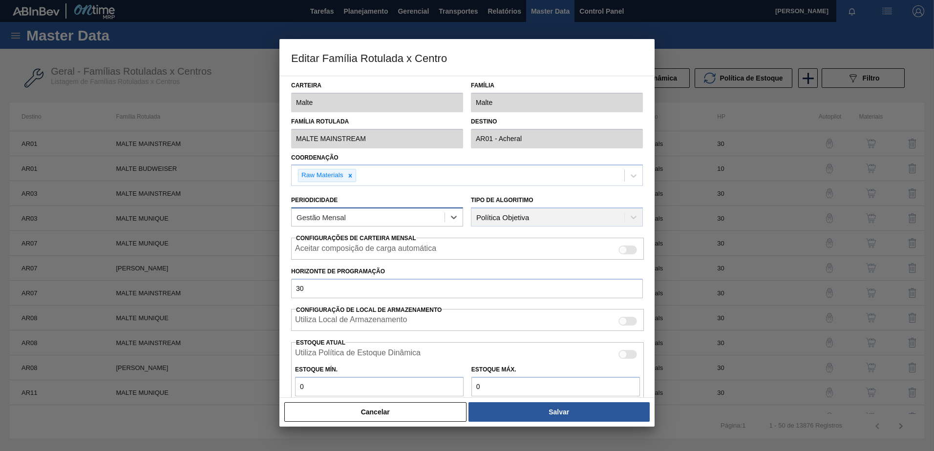
click at [411, 218] on div "Gestão Mensal" at bounding box center [368, 217] width 153 height 14
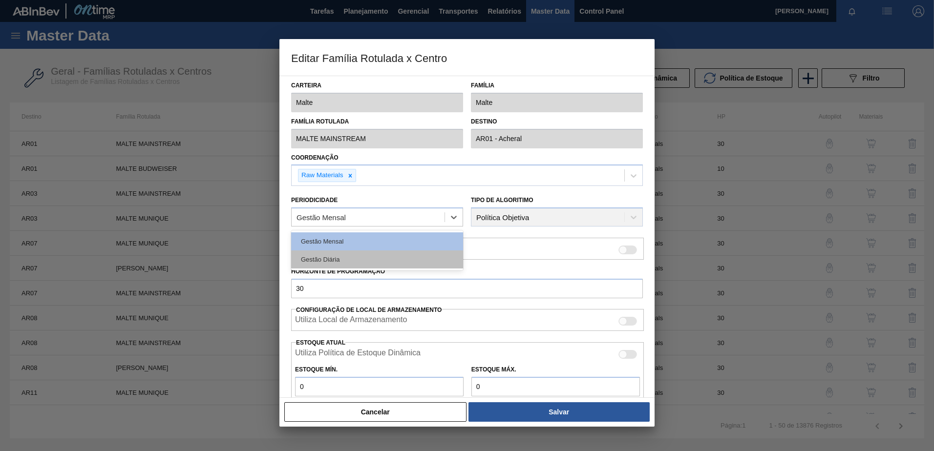
click at [396, 257] on div "Gestão Diária" at bounding box center [377, 260] width 172 height 18
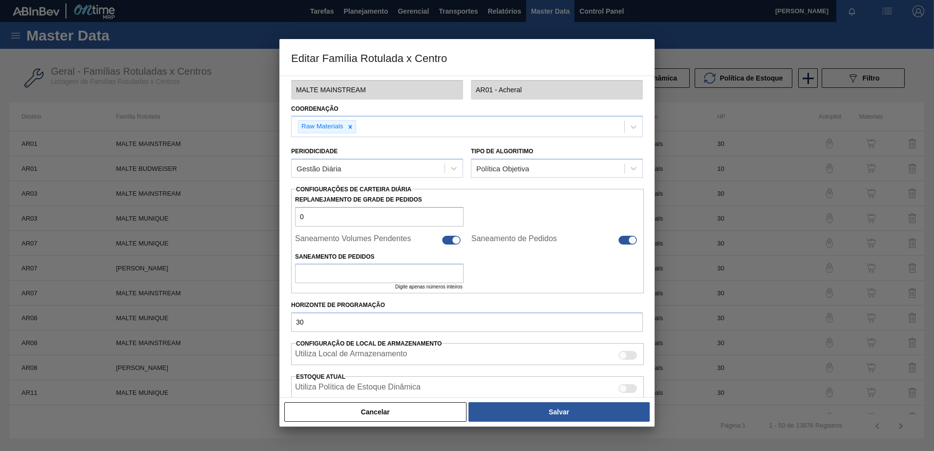
scroll to position [98, 0]
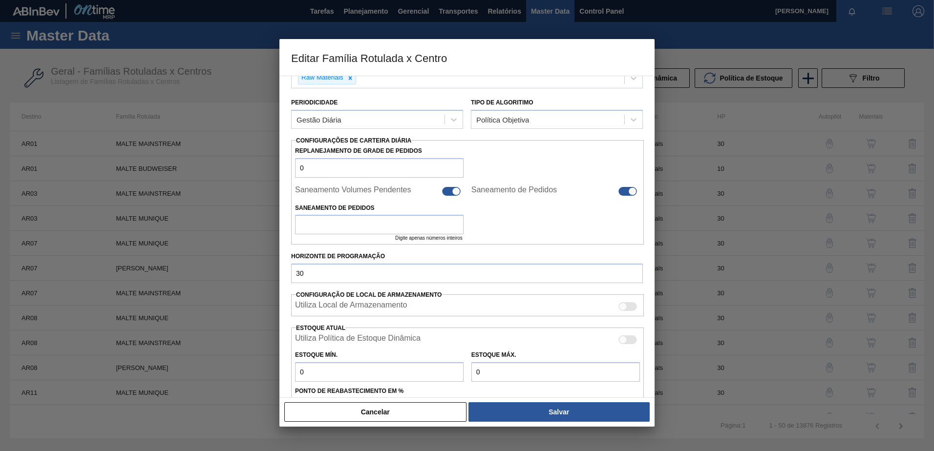
click at [455, 194] on div at bounding box center [456, 191] width 8 height 8
checkbox input "false"
click at [634, 196] on div "Saneamento de Pedidos" at bounding box center [555, 192] width 168 height 12
click at [632, 193] on div at bounding box center [632, 191] width 8 height 8
checkbox input "false"
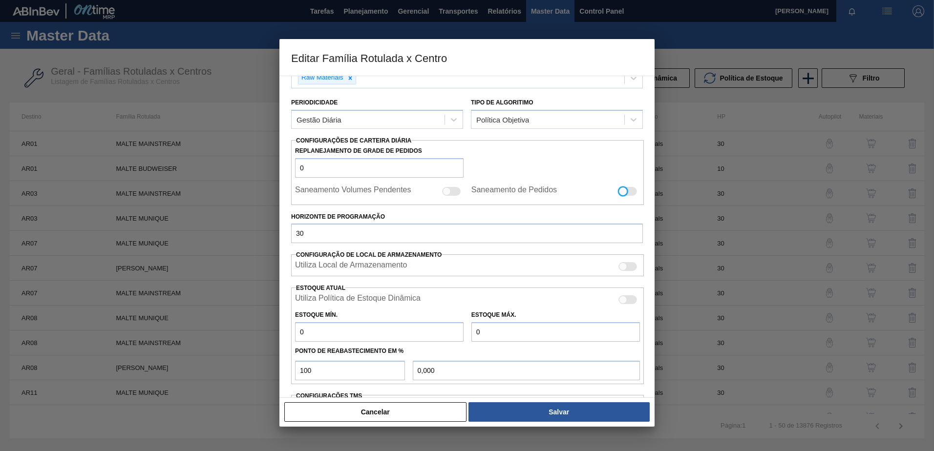
scroll to position [146, 0]
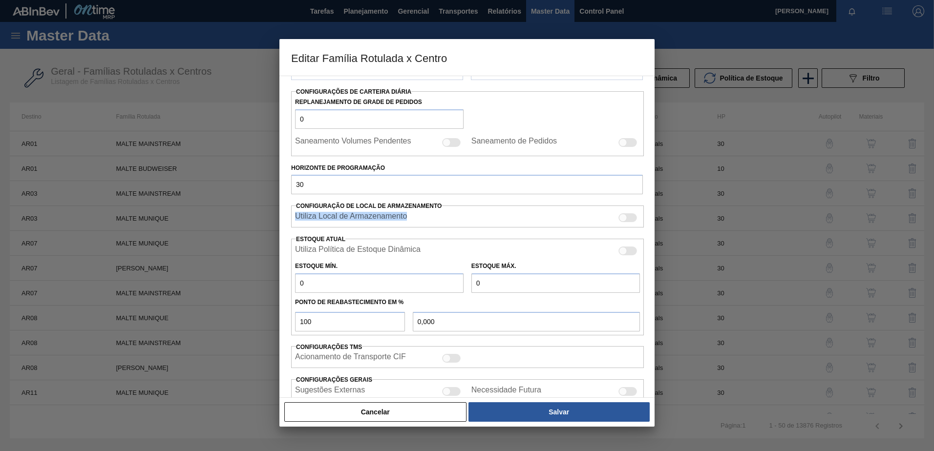
drag, startPoint x: 401, startPoint y: 217, endPoint x: 289, endPoint y: 219, distance: 112.3
click at [289, 219] on div "Carteira Malte Família Malte Família Rotulada MALTE MAINSTREAM Destino AR01 - A…" at bounding box center [466, 237] width 375 height 322
drag, startPoint x: 289, startPoint y: 219, endPoint x: 403, endPoint y: 209, distance: 114.7
click at [403, 209] on span "Configuração de Local de Armazenamento" at bounding box center [369, 206] width 146 height 7
drag, startPoint x: 419, startPoint y: 212, endPoint x: 287, endPoint y: 218, distance: 132.9
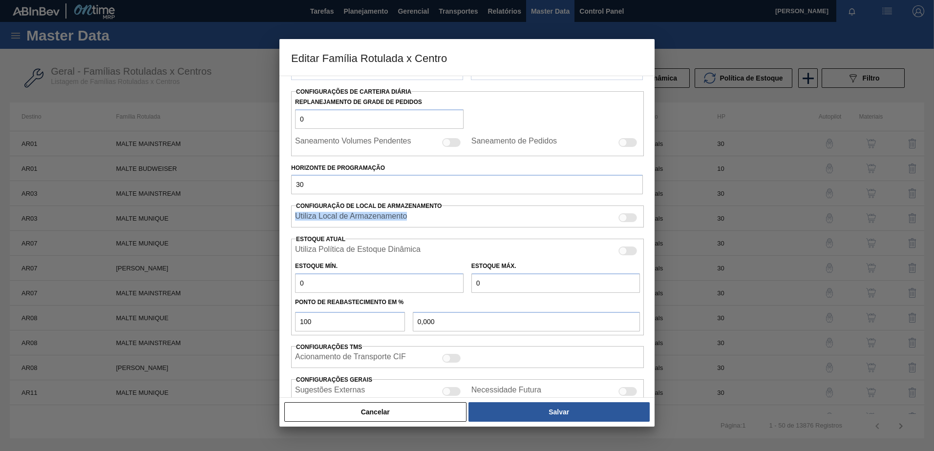
click at [287, 218] on div "Carteira Malte Família Malte Família Rotulada MALTE MAINSTREAM Destino AR01 - A…" at bounding box center [466, 237] width 375 height 322
click at [455, 220] on div "Utiliza Local de Armazenamento" at bounding box center [467, 218] width 345 height 12
click at [625, 218] on div at bounding box center [623, 218] width 8 height 8
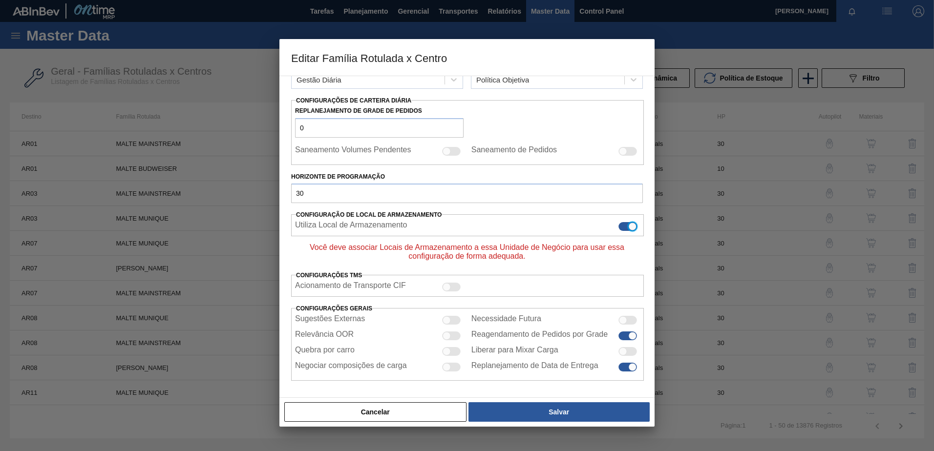
scroll to position [138, 0]
drag, startPoint x: 380, startPoint y: 247, endPoint x: 470, endPoint y: 248, distance: 89.9
click at [470, 248] on div "Você deve associar Locais de Armazenamento a essa Unidade de Negócio para usar …" at bounding box center [467, 252] width 352 height 18
click at [630, 228] on div at bounding box center [632, 227] width 8 height 8
checkbox input "false"
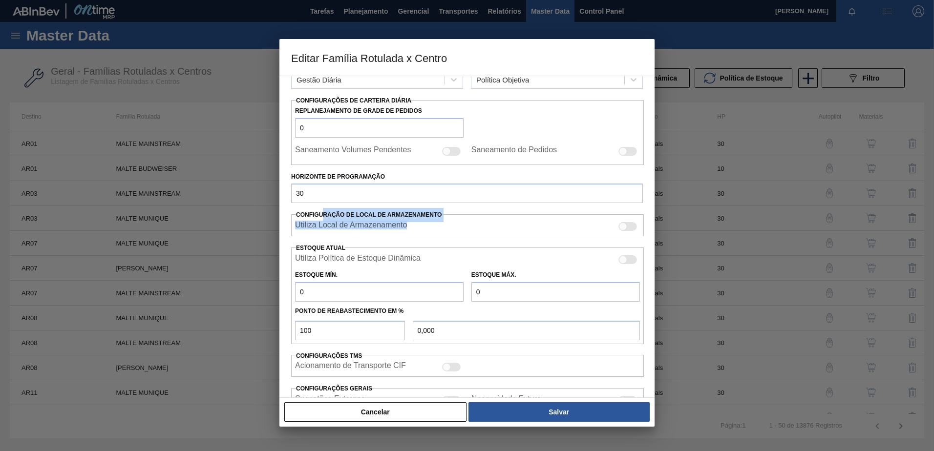
drag, startPoint x: 401, startPoint y: 210, endPoint x: 452, endPoint y: 215, distance: 51.0
click at [452, 215] on div "Carteira Malte Família Malte Família Rotulada MALTE MAINSTREAM Destino AR01 - A…" at bounding box center [467, 199] width 352 height 523
drag, startPoint x: 452, startPoint y: 215, endPoint x: 427, endPoint y: 233, distance: 31.1
click at [427, 233] on div "Utiliza Local de Armazenamento" at bounding box center [467, 225] width 353 height 22
click at [417, 230] on div "Utiliza Local de Armazenamento" at bounding box center [467, 227] width 345 height 12
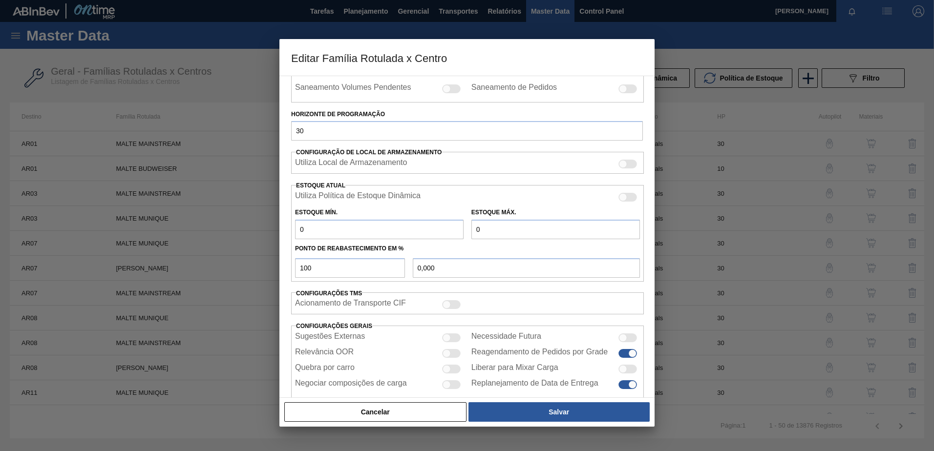
scroll to position [218, 0]
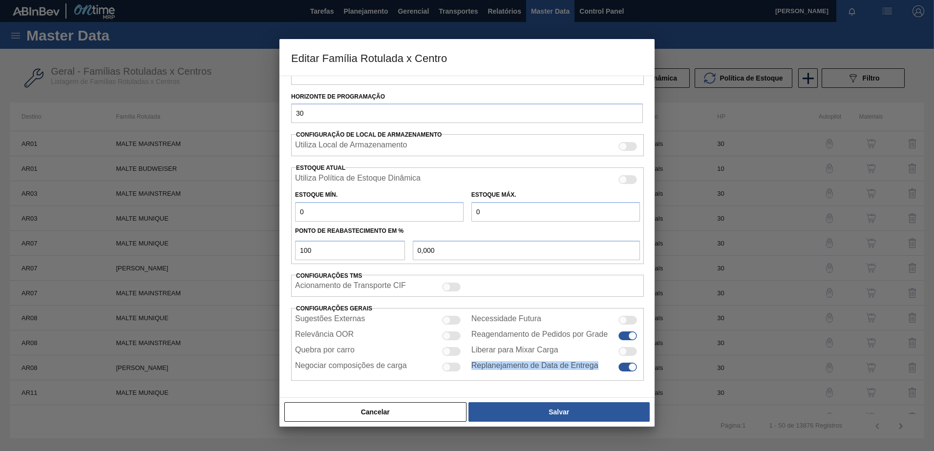
drag, startPoint x: 573, startPoint y: 367, endPoint x: 466, endPoint y: 367, distance: 106.5
click at [467, 367] on div "Replanejamento de Data de Entrega" at bounding box center [555, 367] width 176 height 12
click at [582, 340] on label "Reagendamento de Pedidos por Grade" at bounding box center [539, 336] width 136 height 12
click at [618, 340] on input "Reagendamento de Pedidos por Grade" at bounding box center [618, 340] width 0 height 0
click at [622, 336] on div at bounding box center [623, 336] width 8 height 8
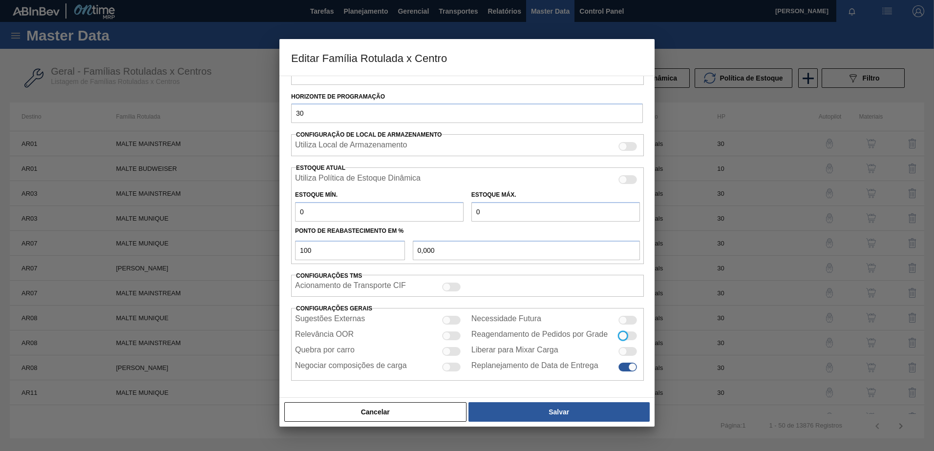
checkbox input "true"
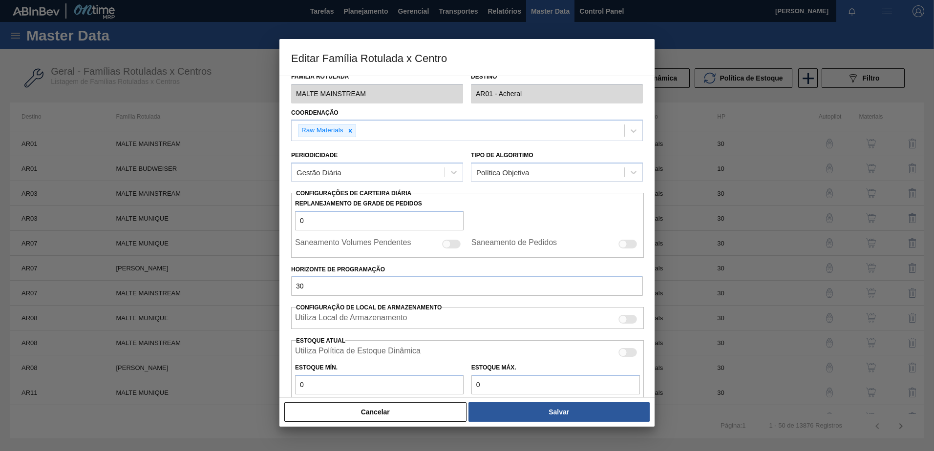
scroll to position [22, 0]
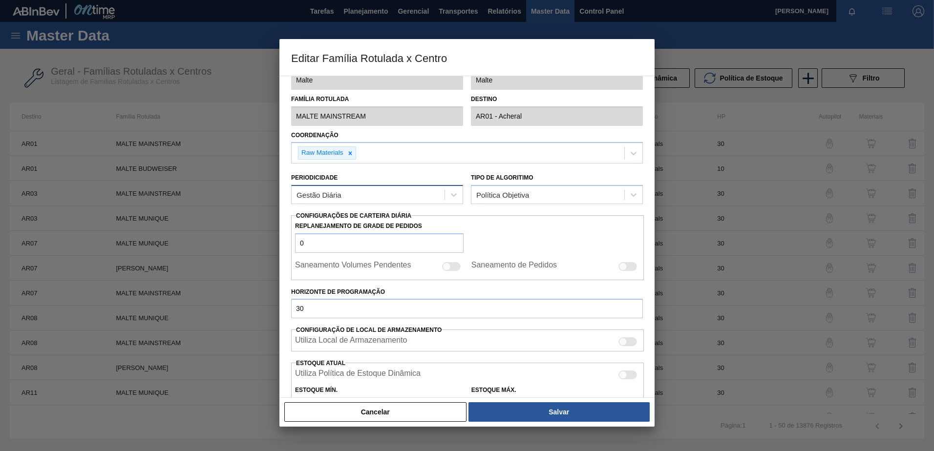
click at [411, 201] on div "Gestão Diária" at bounding box center [368, 195] width 153 height 14
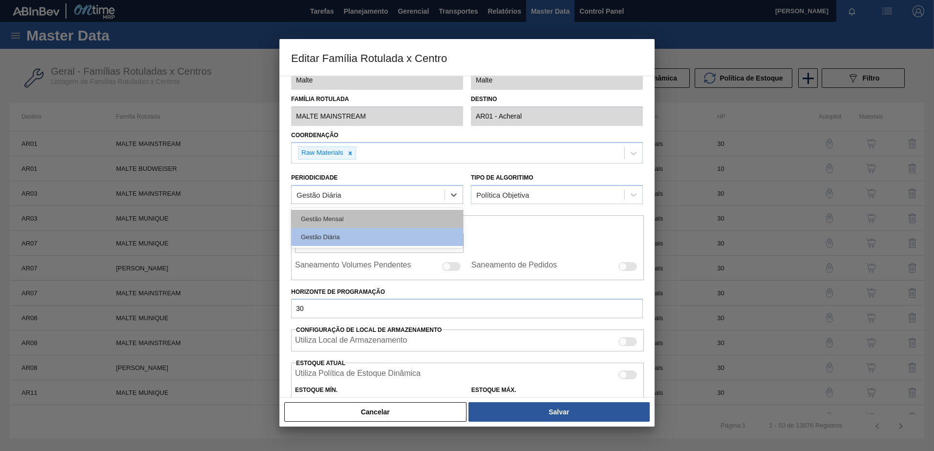
click at [396, 223] on div "Gestão Mensal" at bounding box center [377, 219] width 172 height 18
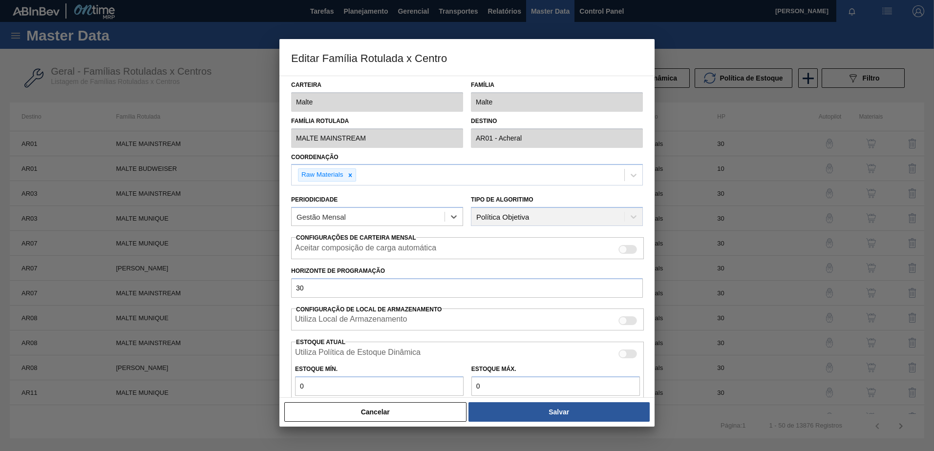
scroll to position [0, 0]
click at [412, 222] on div "Gestão Mensal" at bounding box center [368, 217] width 153 height 14
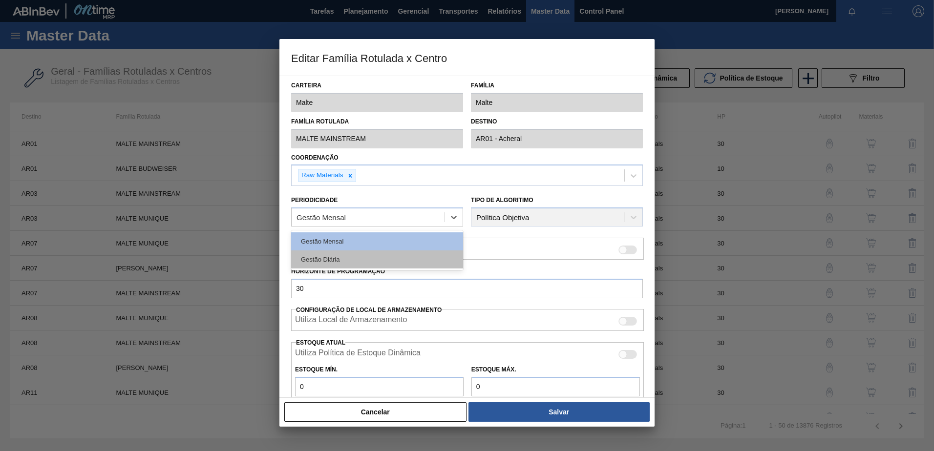
click at [395, 261] on div "Gestão Diária" at bounding box center [377, 260] width 172 height 18
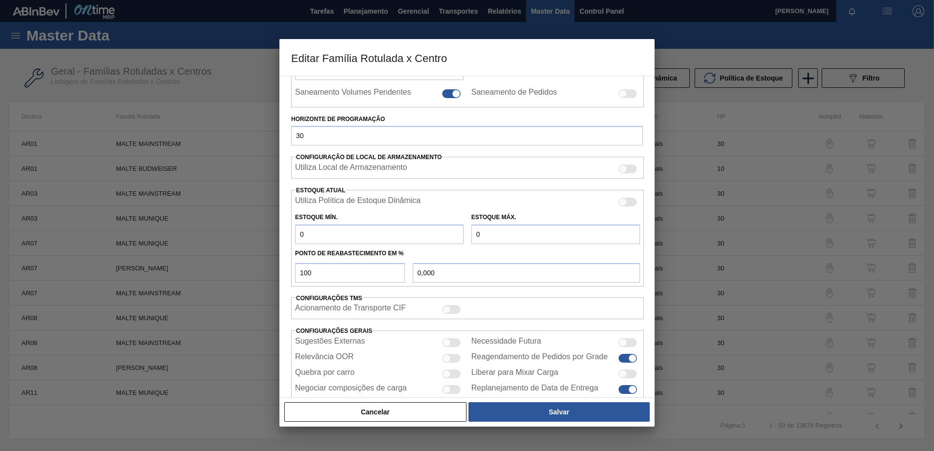
scroll to position [218, 0]
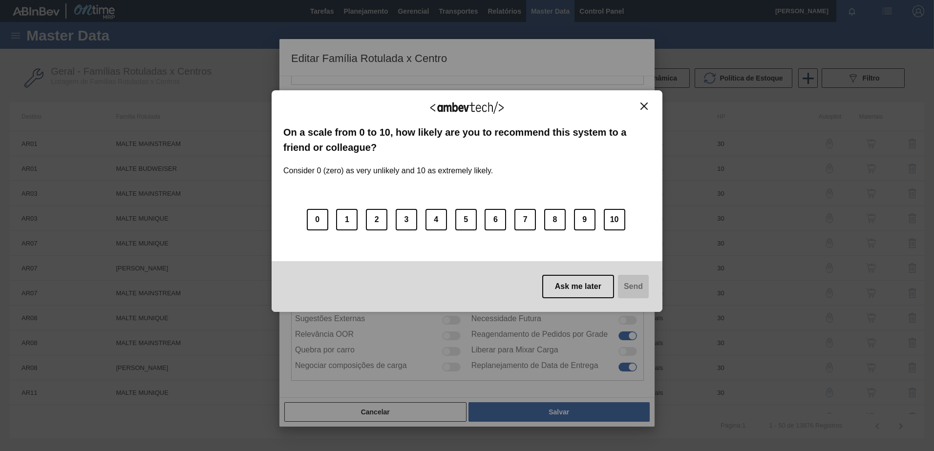
click at [645, 106] on img "Close" at bounding box center [643, 106] width 7 height 7
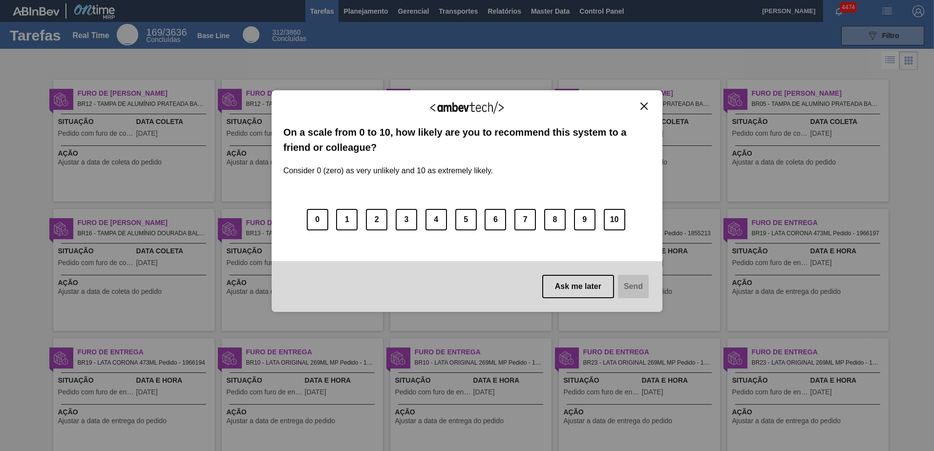
click at [644, 105] on img "Close" at bounding box center [643, 106] width 7 height 7
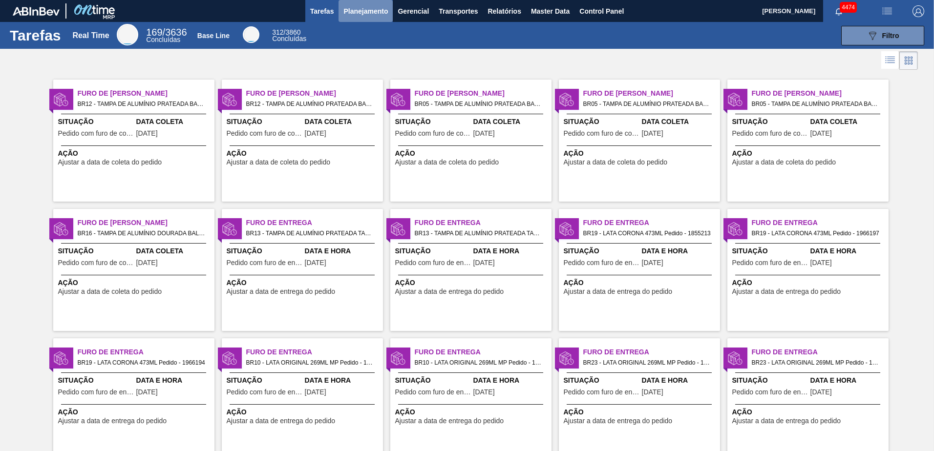
click at [369, 12] on span "Planejamento" at bounding box center [365, 11] width 44 height 12
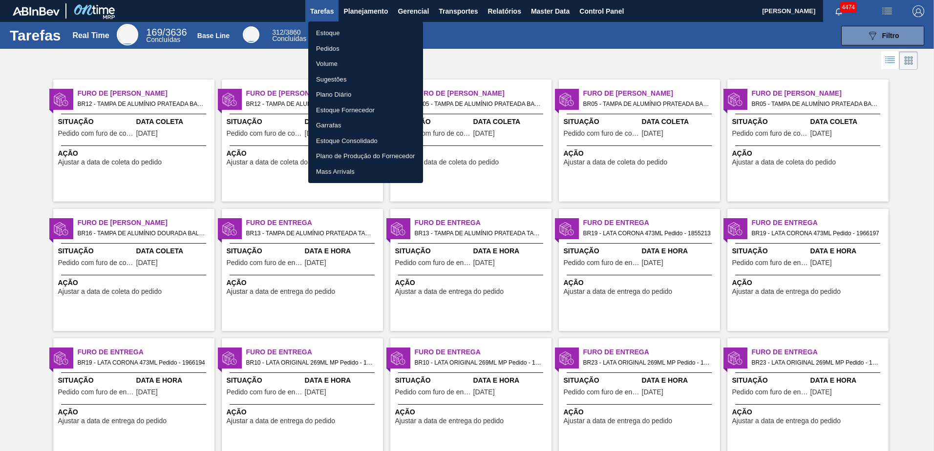
click at [340, 33] on li "Estoque" at bounding box center [365, 33] width 115 height 16
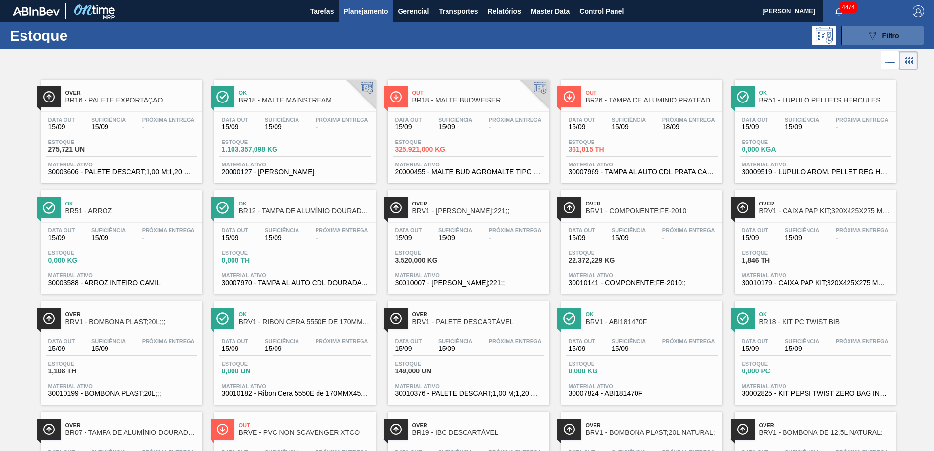
click at [859, 35] on button "089F7B8B-B2A5-4AFE-B5C0-19BA573D28AC Filtro" at bounding box center [882, 36] width 83 height 20
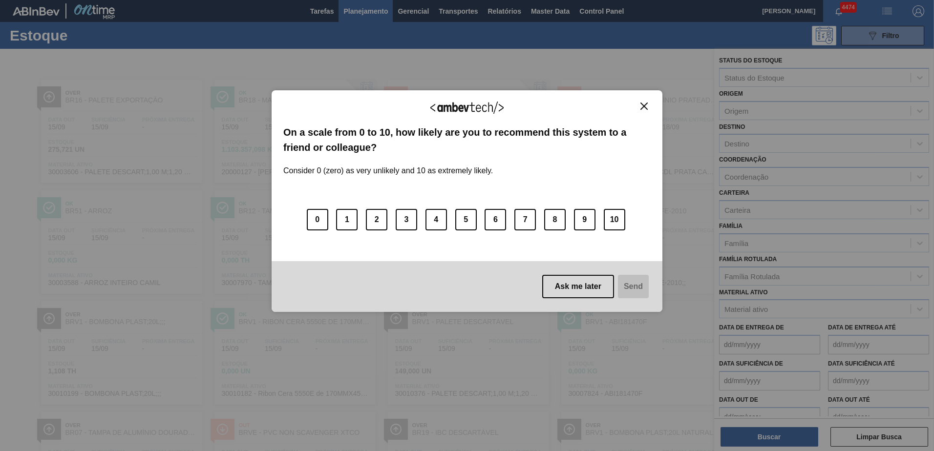
click at [649, 103] on button "Close" at bounding box center [643, 106] width 13 height 8
